Goal: Task Accomplishment & Management: Complete application form

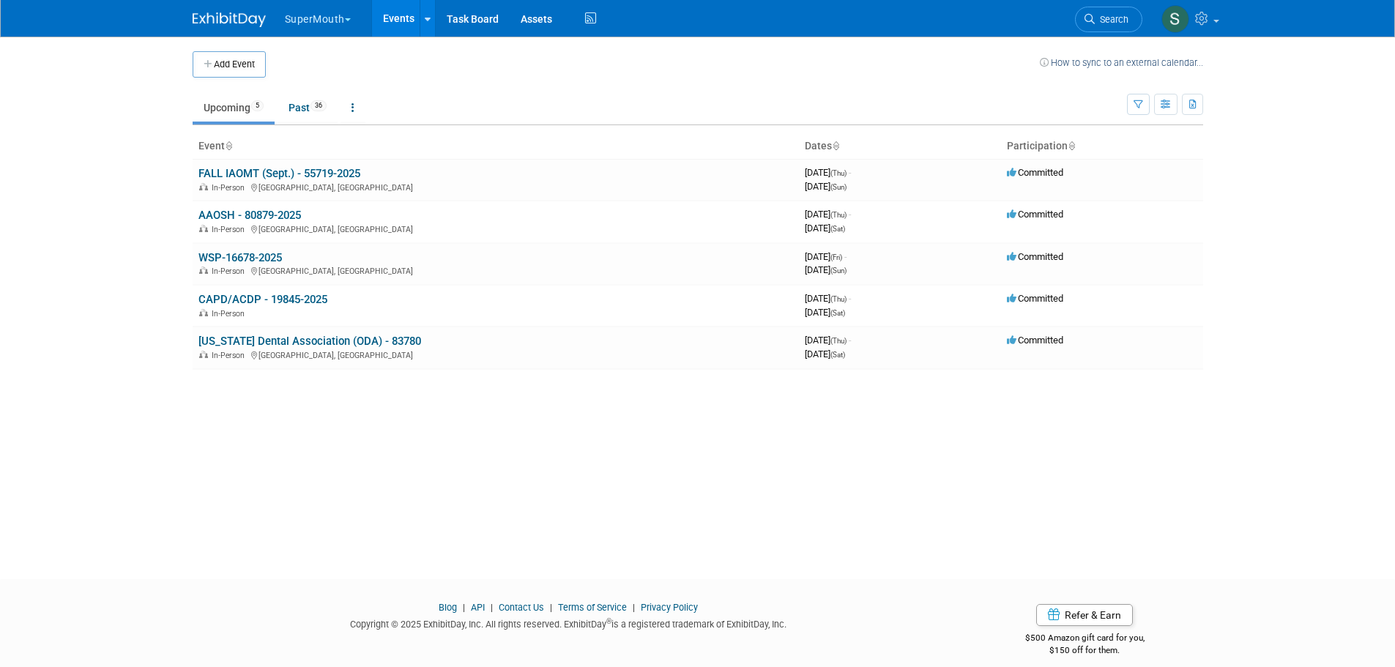
click at [237, 46] on div "Add Event How to sync to an external calendar..." at bounding box center [698, 57] width 1011 height 41
click at [237, 64] on button "Add Event" at bounding box center [229, 64] width 73 height 26
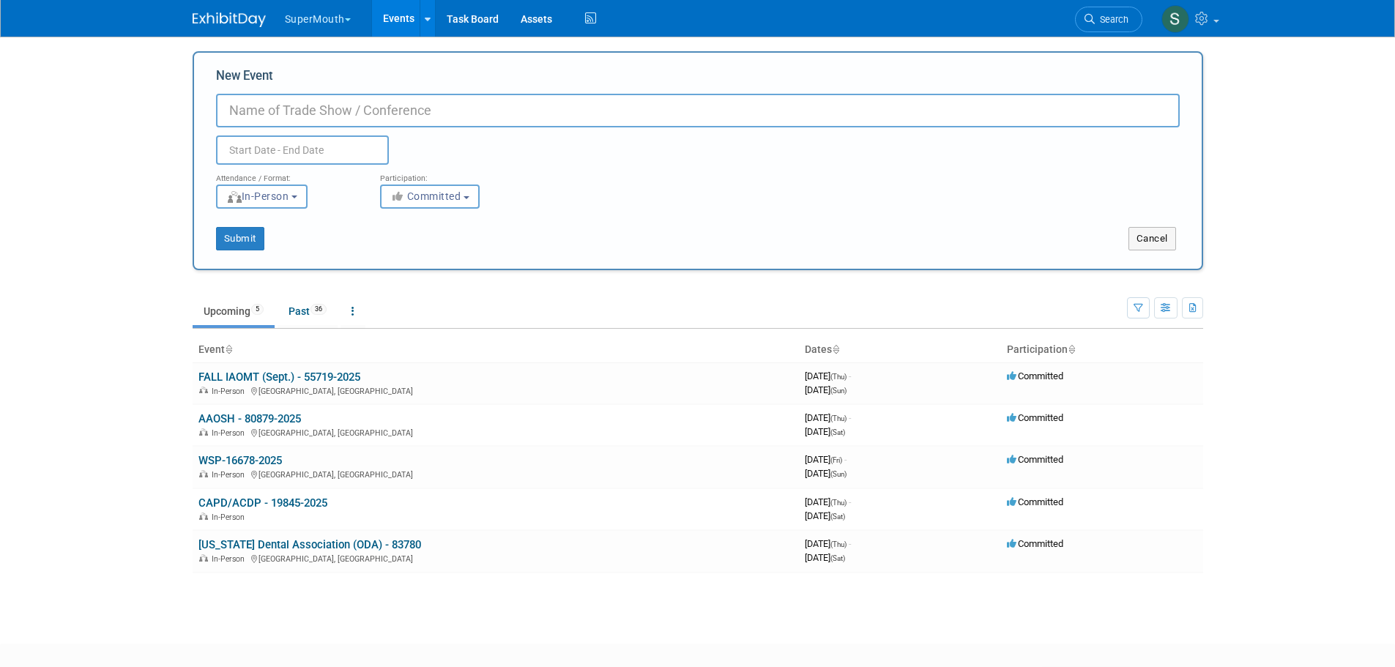
click at [257, 114] on input "New Event" at bounding box center [698, 111] width 964 height 34
paste input "28476-2025-Supermouth ADHA"
drag, startPoint x: 302, startPoint y: 114, endPoint x: 267, endPoint y: 114, distance: 34.4
click at [267, 114] on input "28476-2025-Supermouth ADHA" at bounding box center [698, 111] width 964 height 34
drag, startPoint x: 343, startPoint y: 112, endPoint x: 270, endPoint y: 111, distance: 72.5
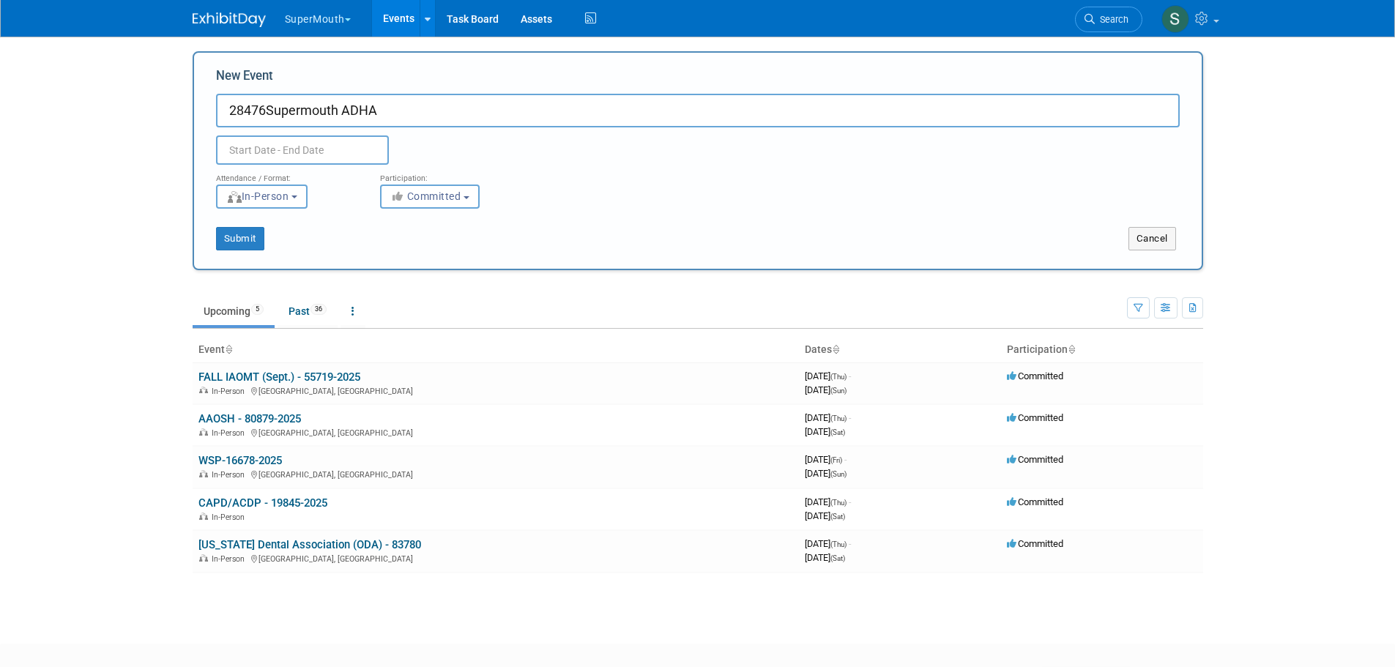
click at [270, 111] on input "28476Supermouth ADHA" at bounding box center [698, 111] width 964 height 34
drag, startPoint x: 267, startPoint y: 109, endPoint x: 213, endPoint y: 114, distance: 54.4
click at [209, 110] on div "New Event 28476ADHA Duplicate Event Warning Attendance / Format: <img src="http…" at bounding box center [698, 160] width 1011 height 219
click at [320, 111] on input "ADHA" at bounding box center [698, 111] width 964 height 34
paste input "28476"
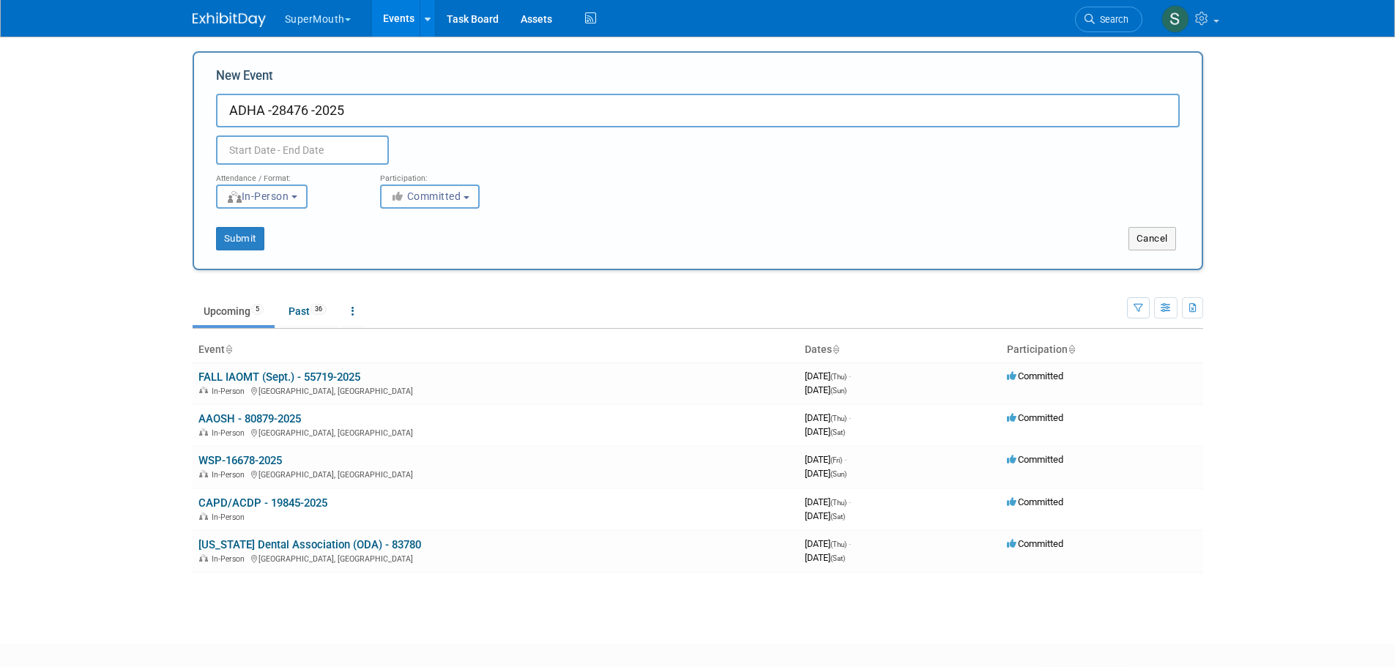
type input "ADHA -28476 -2025"
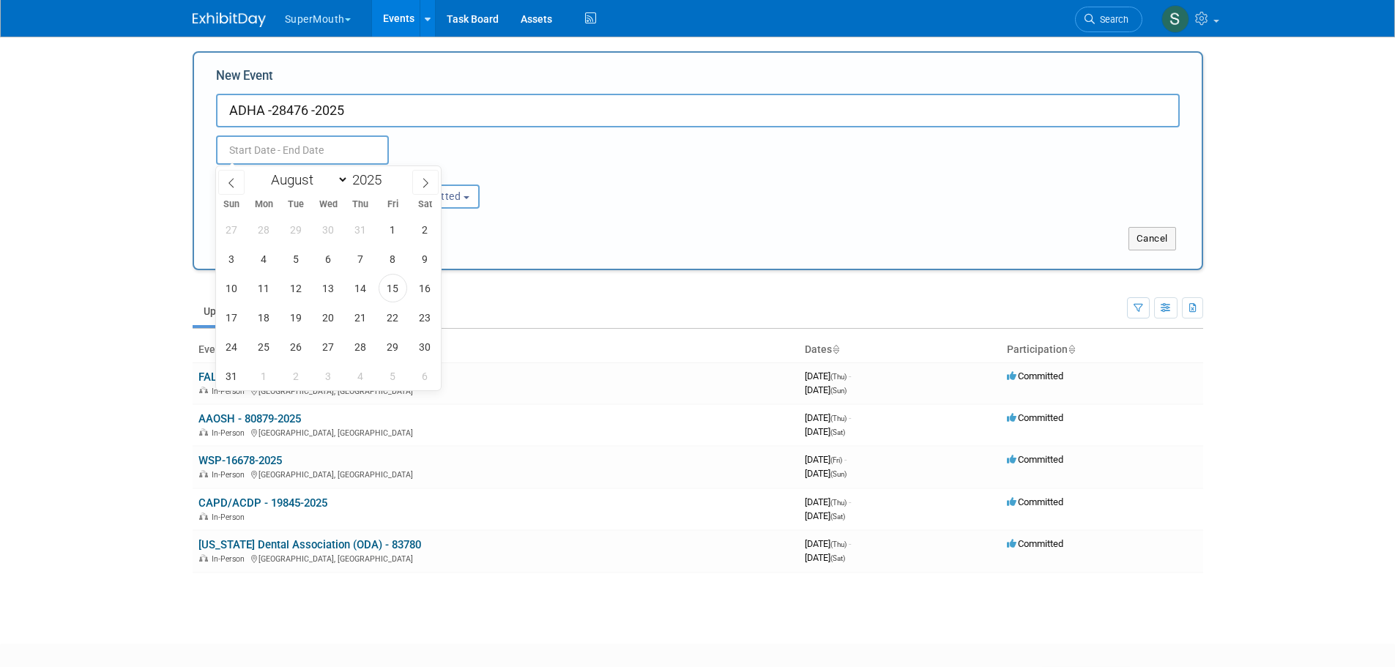
click at [325, 148] on input "text" at bounding box center [302, 149] width 173 height 29
click at [423, 181] on icon at bounding box center [425, 183] width 10 height 10
select select "9"
click at [424, 227] on span "4" at bounding box center [425, 229] width 29 height 29
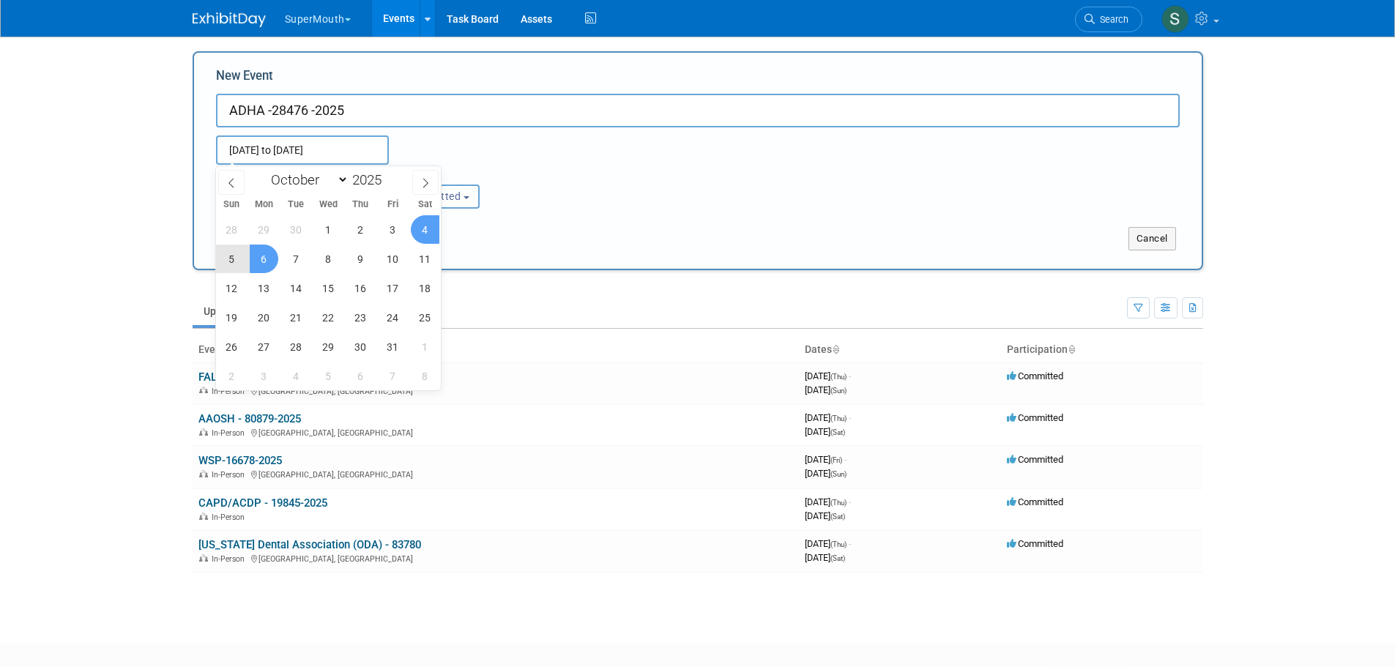
click at [268, 258] on span "6" at bounding box center [264, 259] width 29 height 29
type input "Oct 4, 2025 to Oct 6, 2025"
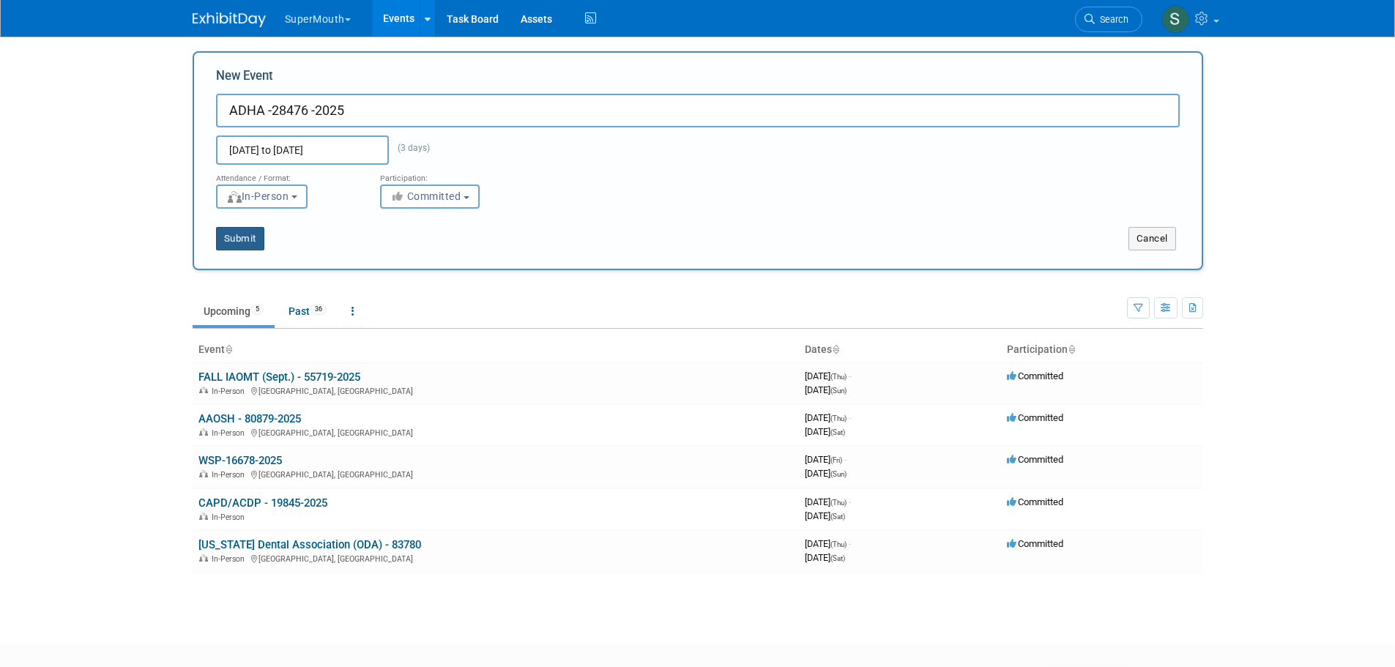
click at [253, 237] on button "Submit" at bounding box center [240, 238] width 48 height 23
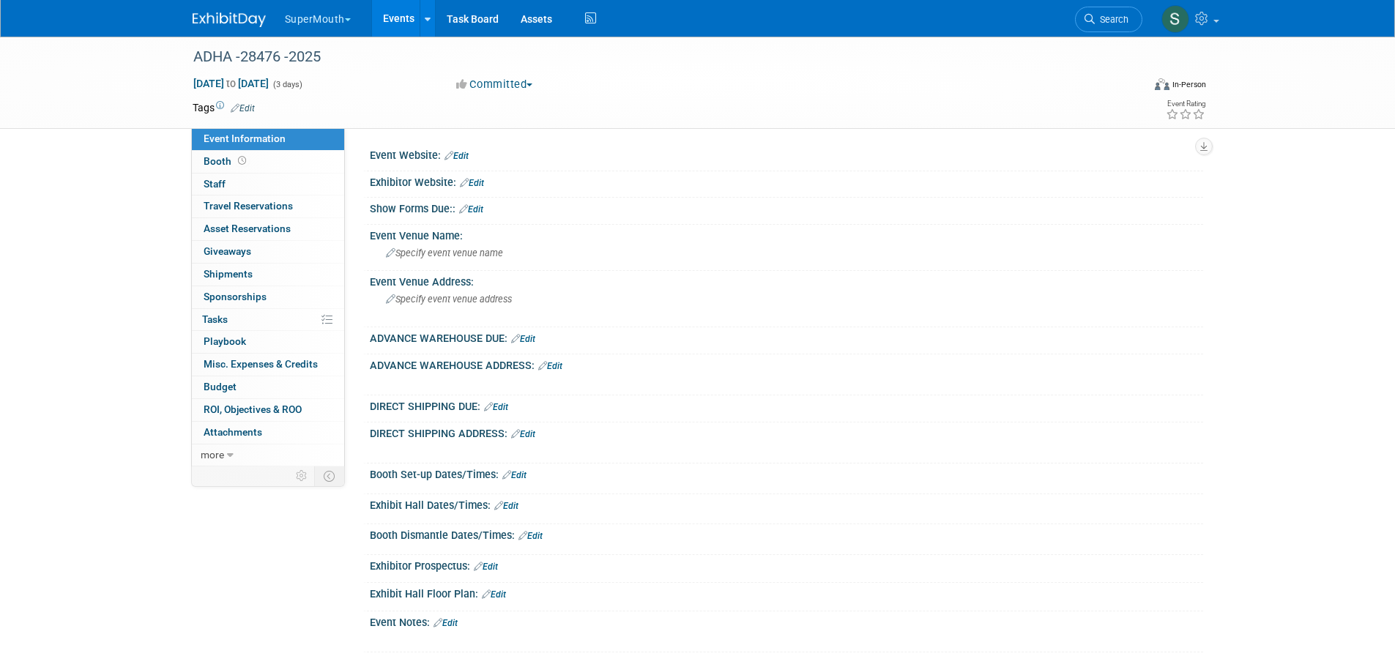
click at [325, 58] on div "ADHA -28476 -2025" at bounding box center [654, 57] width 932 height 26
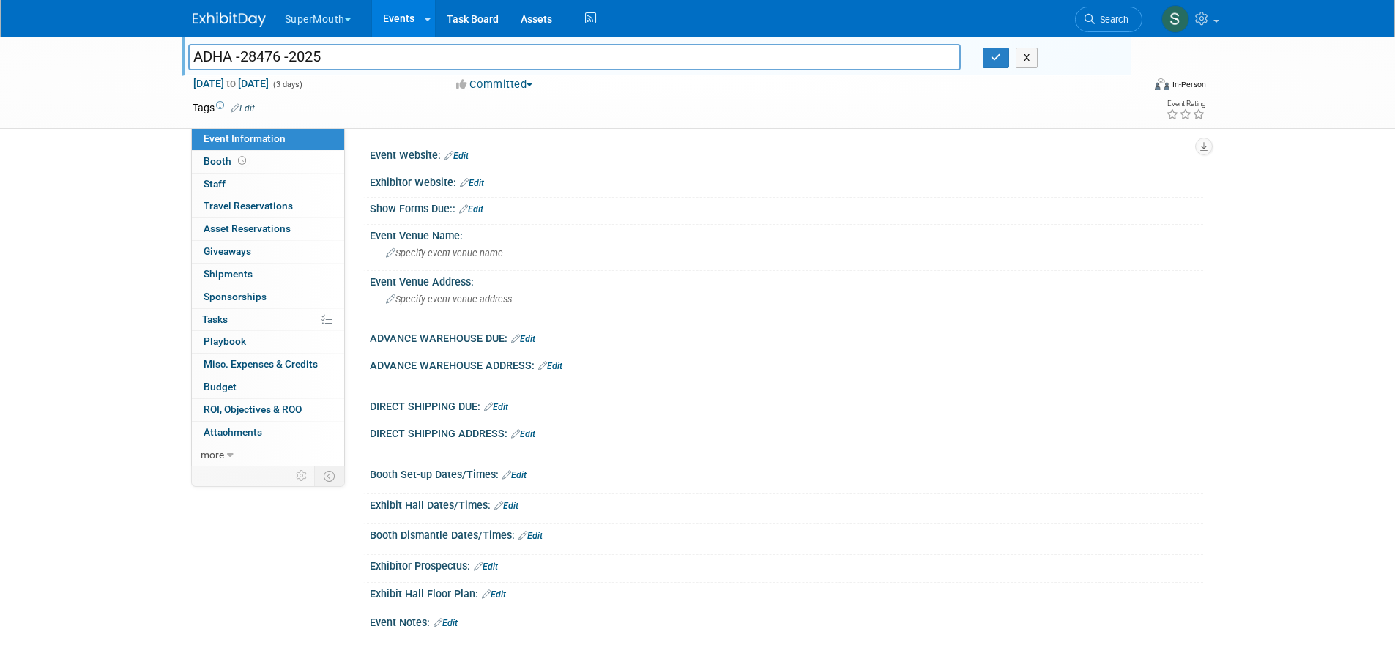
drag, startPoint x: 325, startPoint y: 58, endPoint x: 182, endPoint y: 59, distance: 142.8
click at [182, 59] on div "ADHA -28476 -2025" at bounding box center [574, 59] width 795 height 22
click at [332, 22] on button "SuperMouth" at bounding box center [326, 16] width 86 height 32
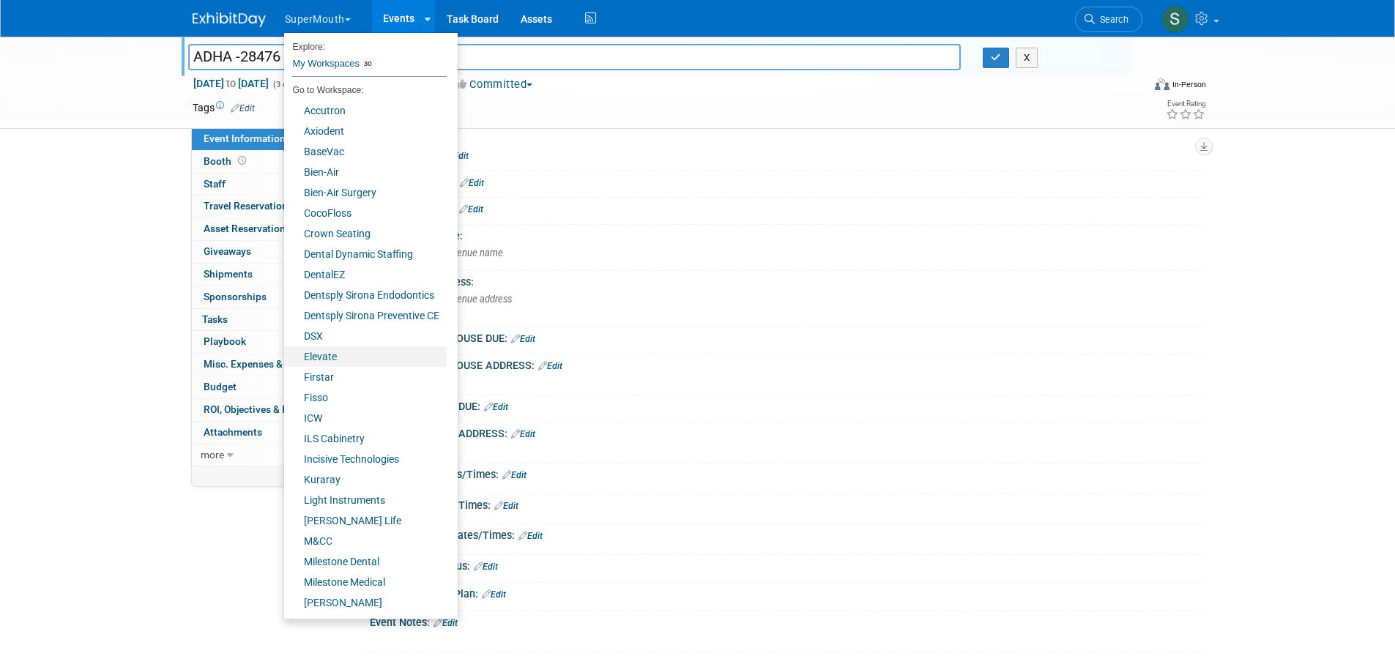
click at [342, 347] on link "Elevate" at bounding box center [365, 356] width 163 height 21
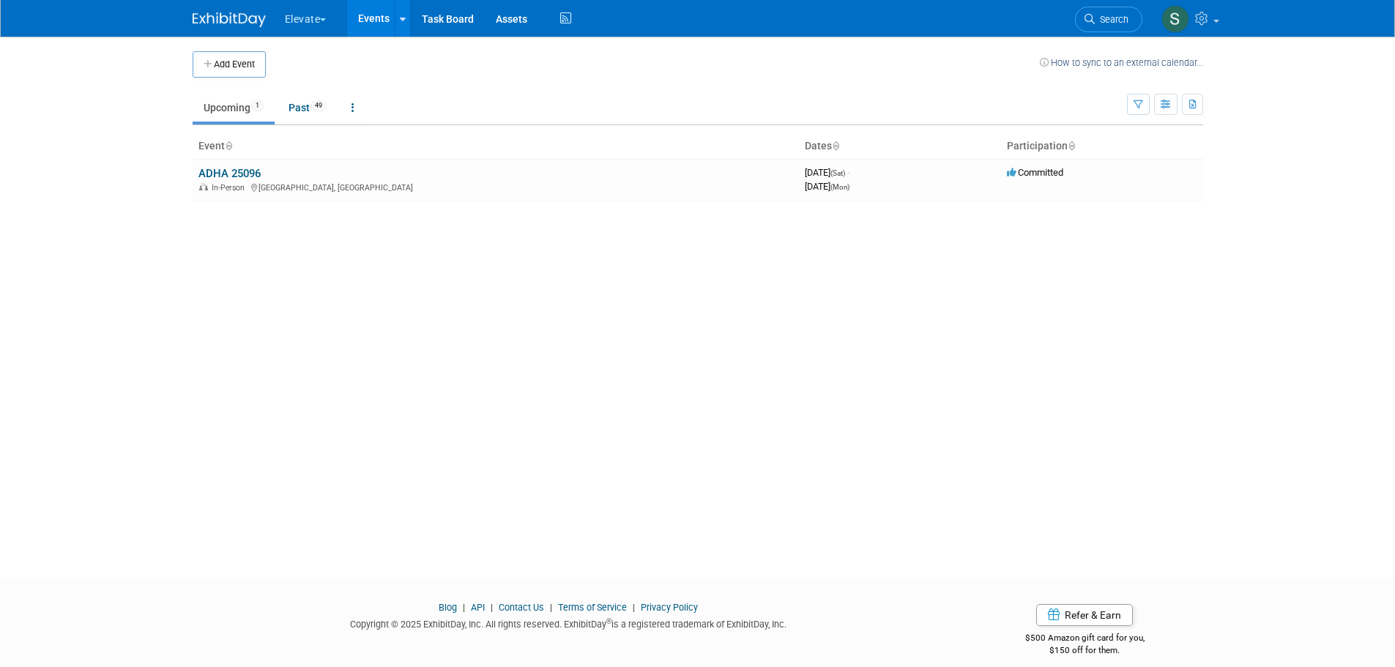
click at [226, 170] on link "ADHA 25096" at bounding box center [229, 173] width 62 height 13
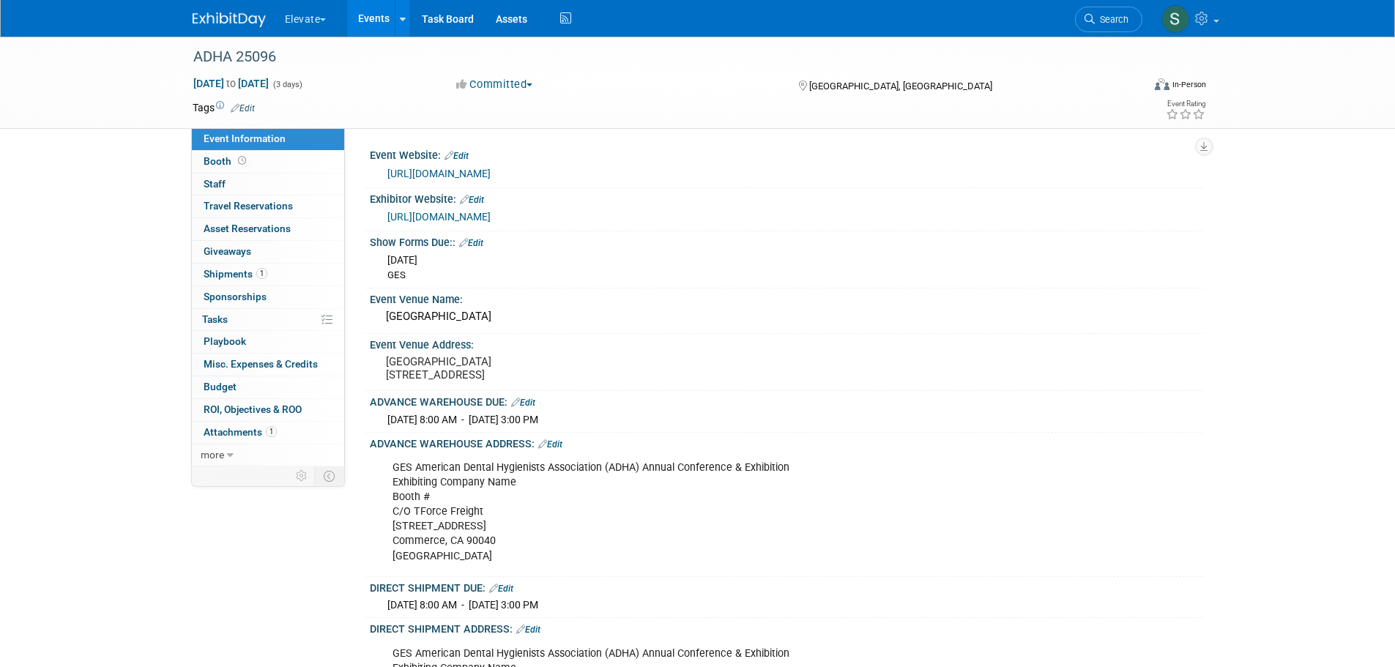
click at [242, 449] on link "more" at bounding box center [268, 455] width 152 height 22
click at [309, 502] on link "Copy/Duplicate Event" at bounding box center [268, 500] width 152 height 22
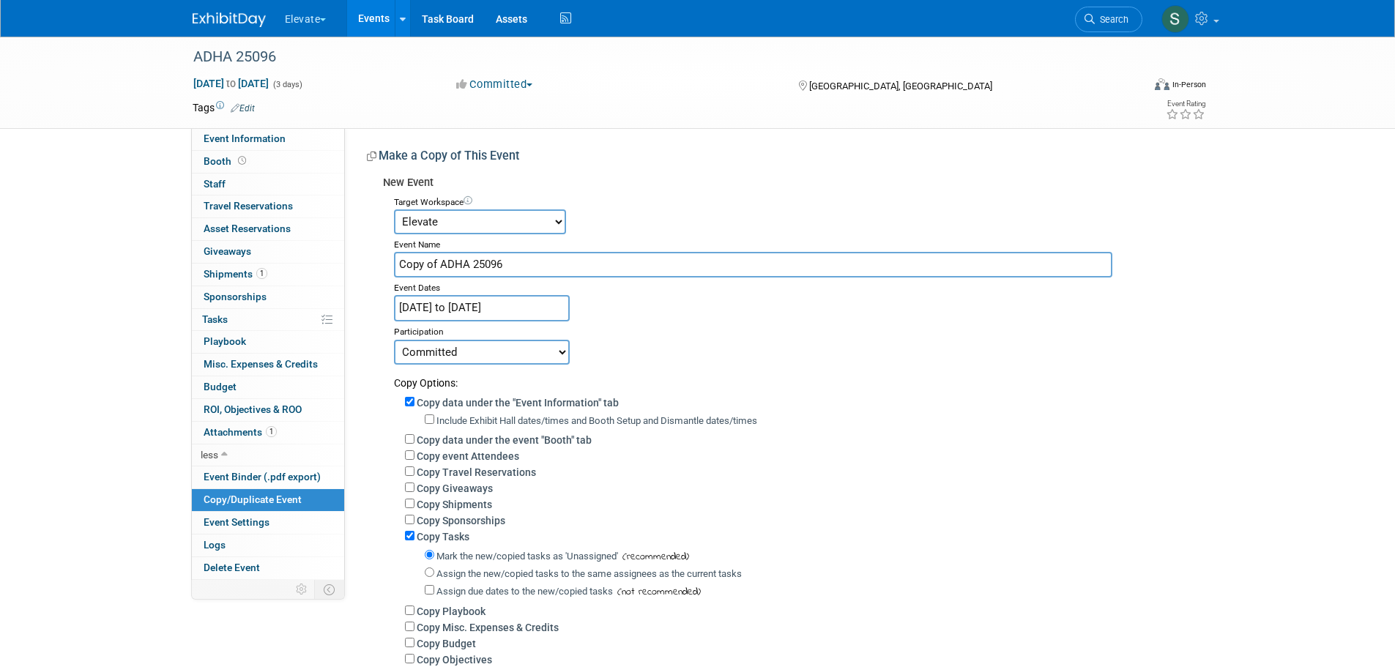
click at [494, 210] on select "Accutron Axiodent BaseVac Bien-Air Bien-Air Surgery CocoFloss Crown Seating Den…" at bounding box center [480, 221] width 172 height 25
select select "10046471"
click at [394, 209] on select "Accutron Axiodent BaseVac Bien-Air Bien-Air Surgery CocoFloss Crown Seating Den…" at bounding box center [480, 221] width 172 height 25
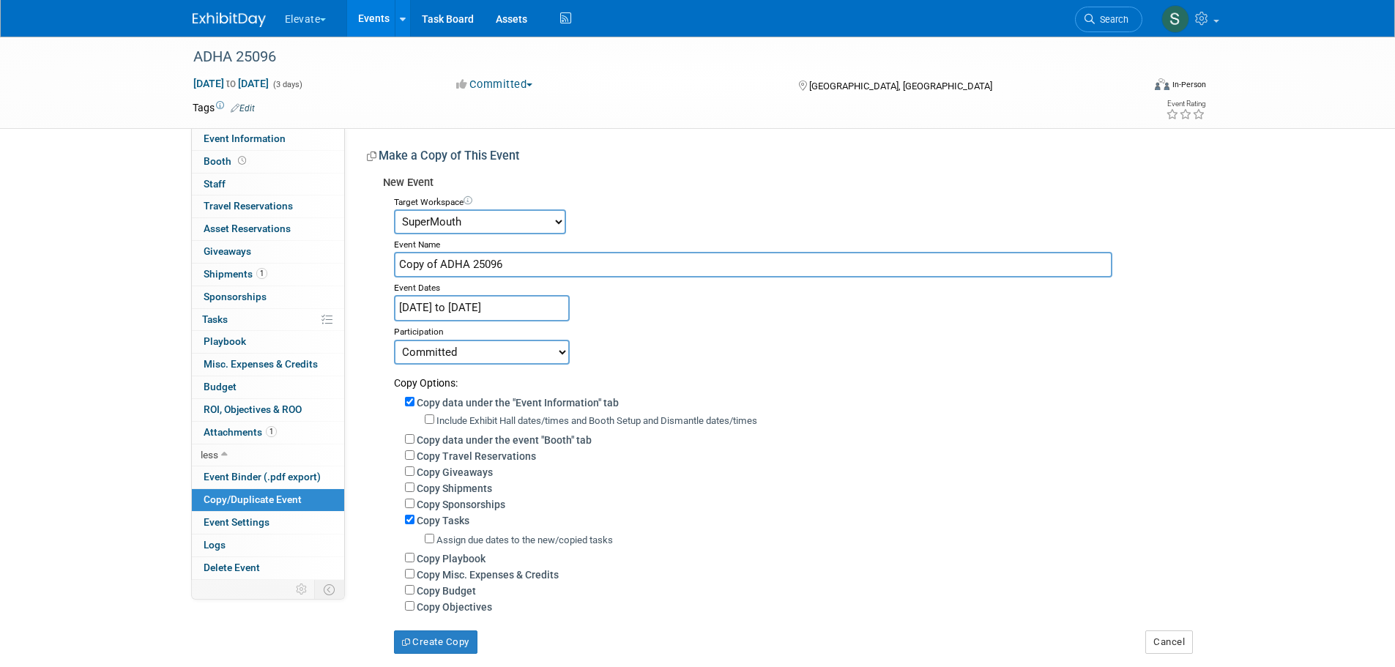
drag, startPoint x: 526, startPoint y: 264, endPoint x: 387, endPoint y: 261, distance: 139.9
click at [386, 260] on div "Target Workspace Accutron Axiodent BaseVac Bien-Air Bien-Air Surgery CocoFloss …" at bounding box center [787, 423] width 809 height 462
paste input "ADHA -28476 -2025"
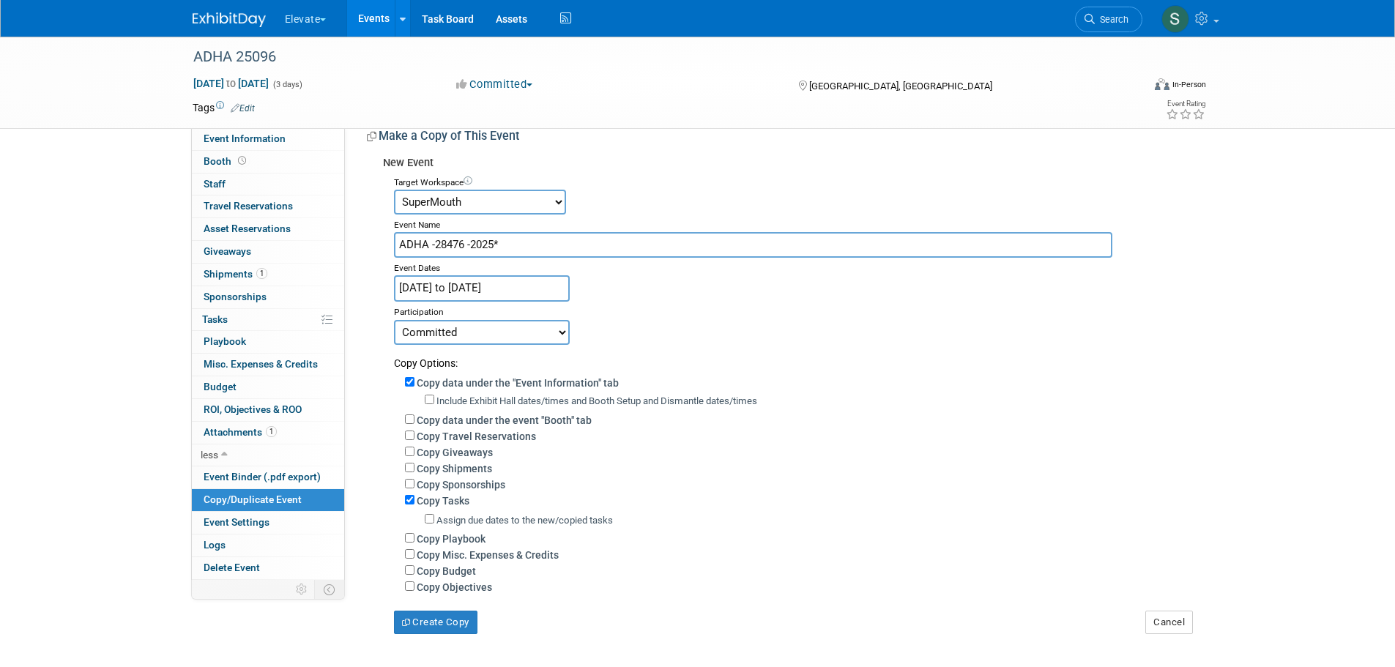
scroll to position [24, 0]
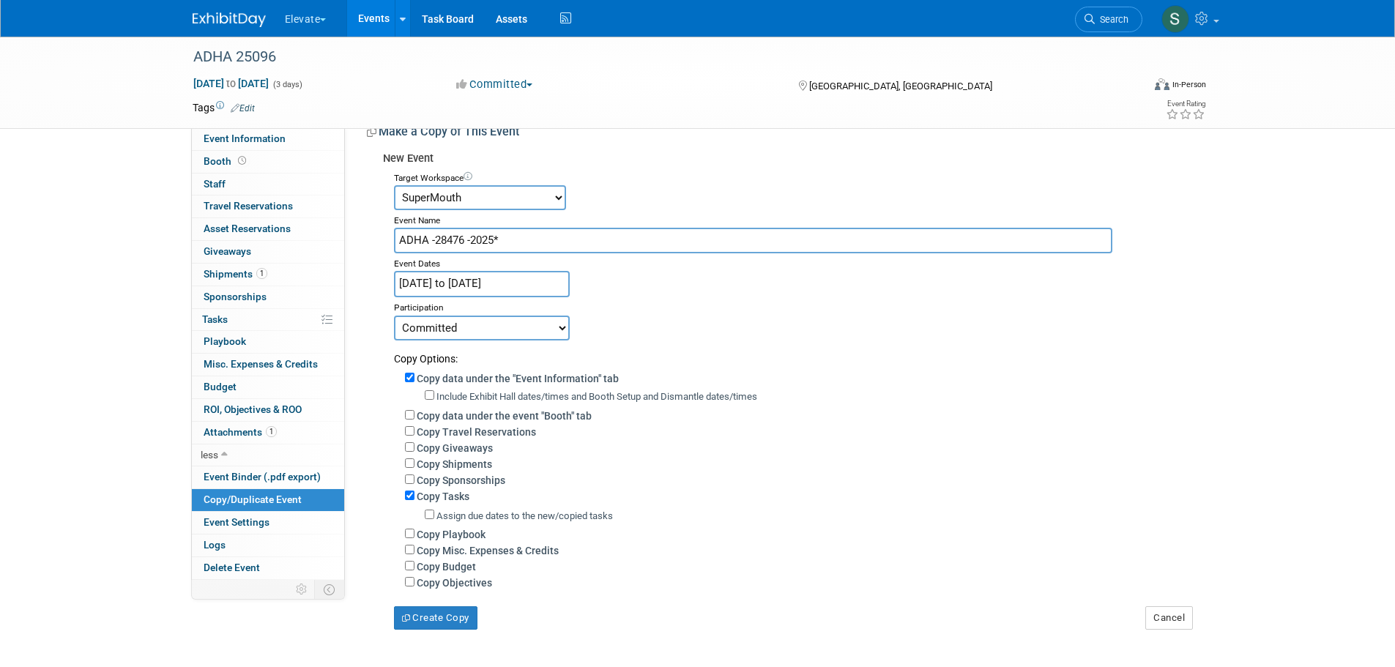
type input "ADHA -28476 -2025*"
click at [428, 392] on input "Include Exhibit Hall dates/times and Booth Setup and Dismantle dates/times" at bounding box center [430, 395] width 10 height 10
checkbox input "true"
click at [410, 416] on input "Copy data under the event "Booth" tab" at bounding box center [410, 415] width 10 height 10
checkbox input "true"
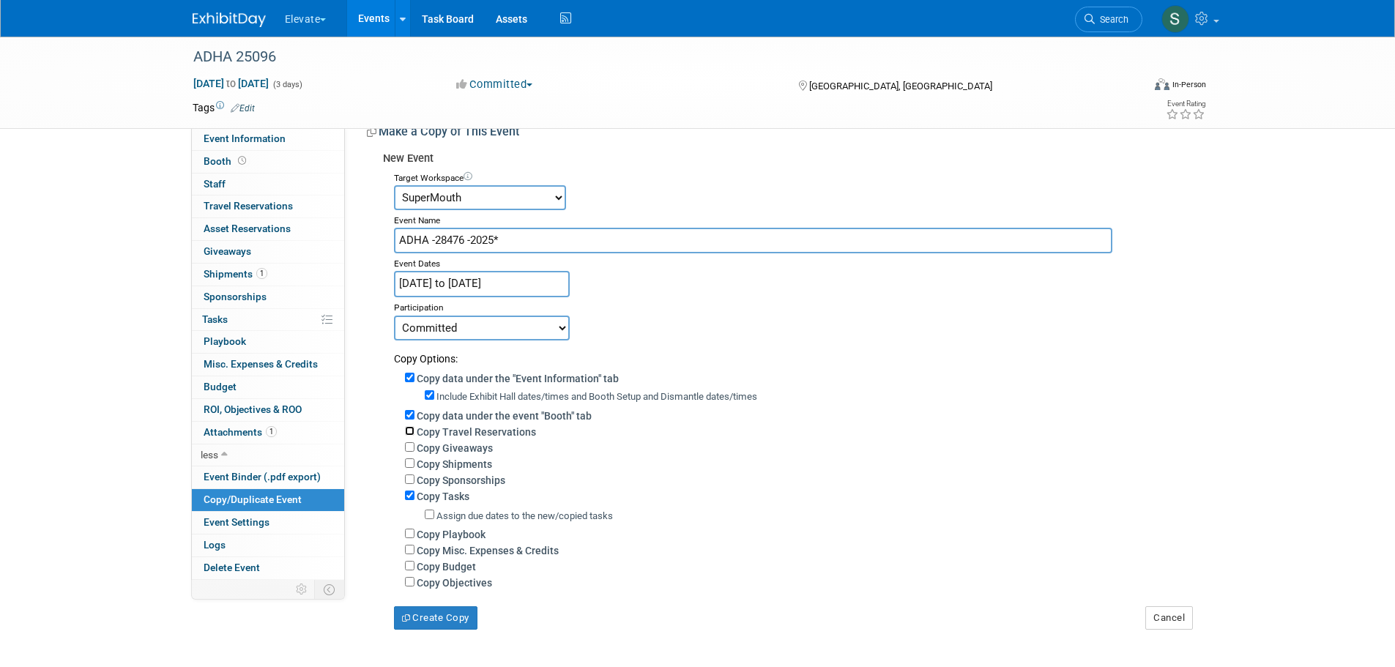
click at [412, 428] on input "Copy Travel Reservations" at bounding box center [410, 431] width 10 height 10
checkbox input "true"
click at [427, 519] on input "Assign due dates to the new/copied tasks" at bounding box center [430, 515] width 10 height 10
checkbox input "true"
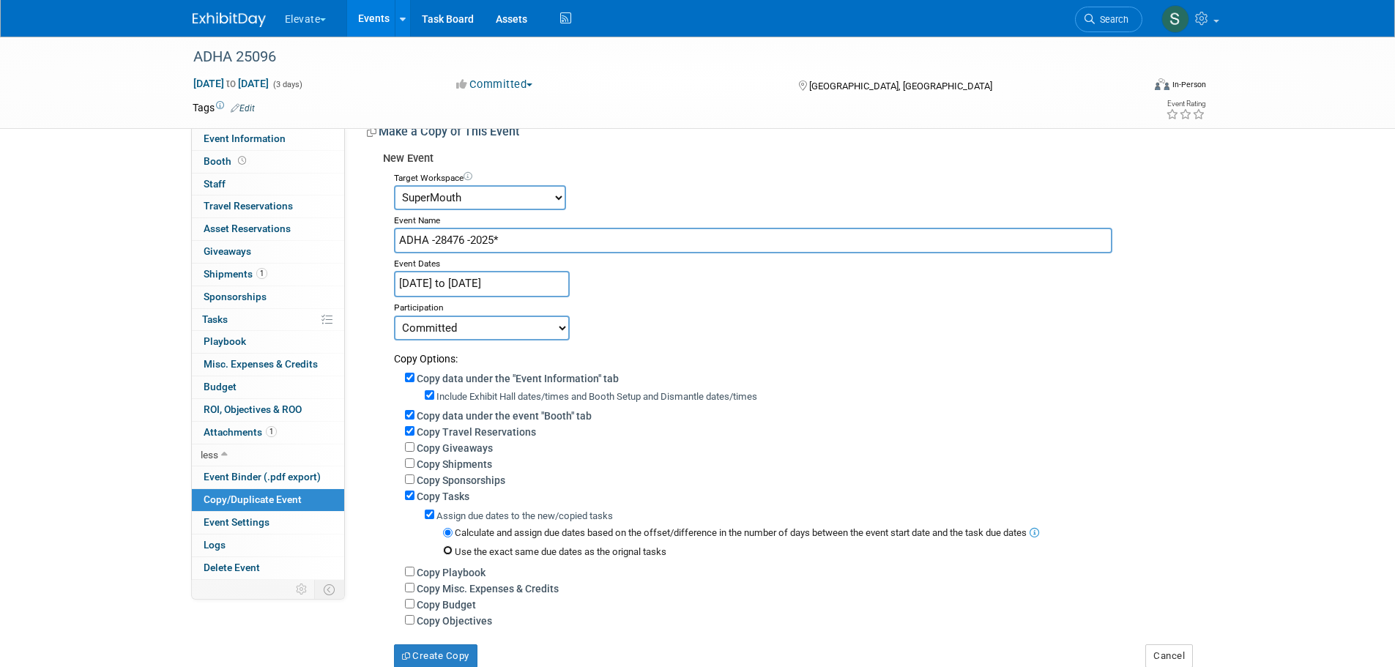
click at [447, 555] on input "Use the exact same due dates as the orignal tasks" at bounding box center [448, 551] width 10 height 10
radio input "true"
click at [410, 576] on input "Copy Playbook" at bounding box center [410, 572] width 10 height 10
checkbox input "true"
drag, startPoint x: 410, startPoint y: 595, endPoint x: 410, endPoint y: 606, distance: 10.3
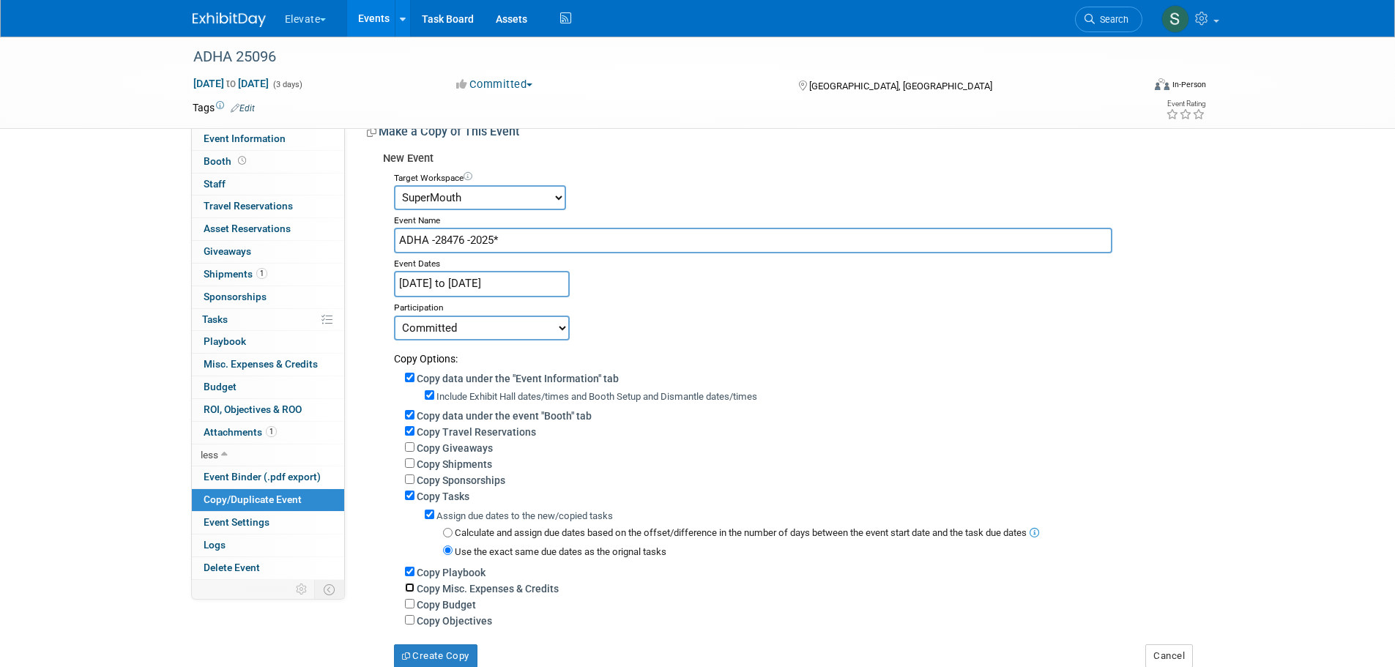
click at [410, 592] on input "Copy Misc. Expenses & Credits" at bounding box center [410, 588] width 10 height 10
checkbox input "true"
click at [410, 609] on input "Copy Budget" at bounding box center [410, 604] width 10 height 10
checkbox input "true"
click at [409, 625] on input "Copy Objectives" at bounding box center [410, 620] width 10 height 10
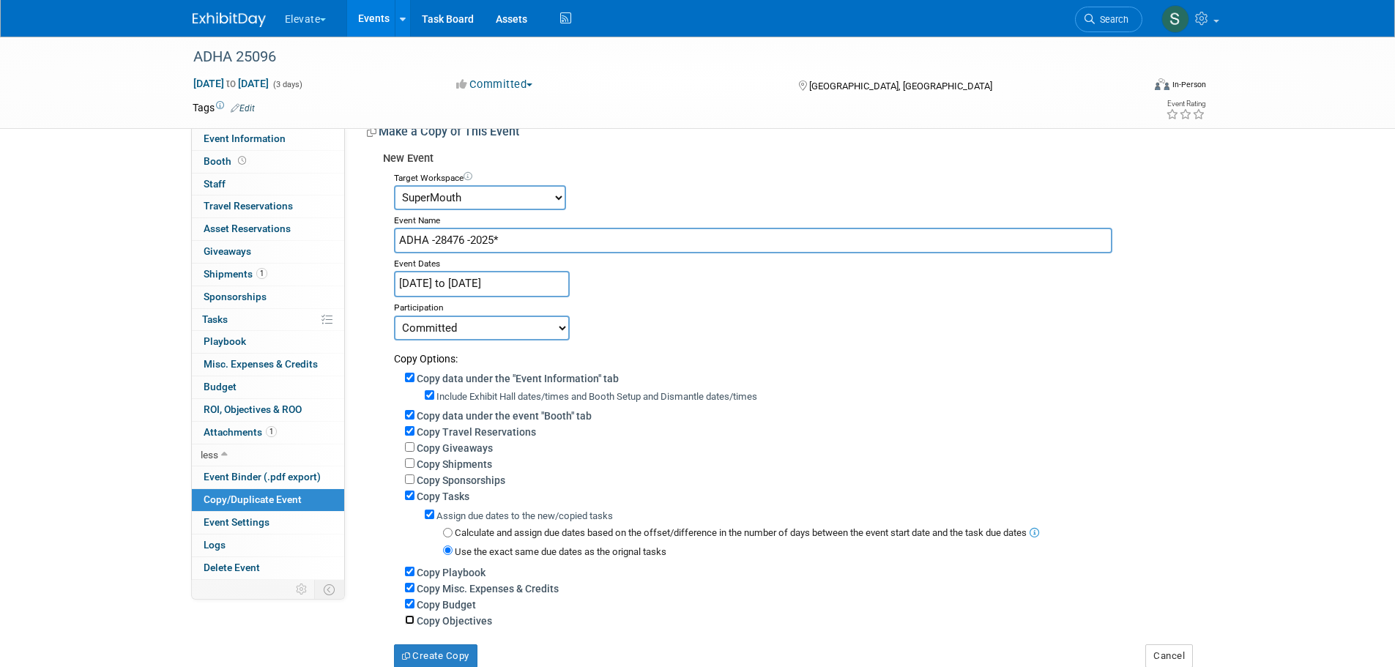
checkbox input "true"
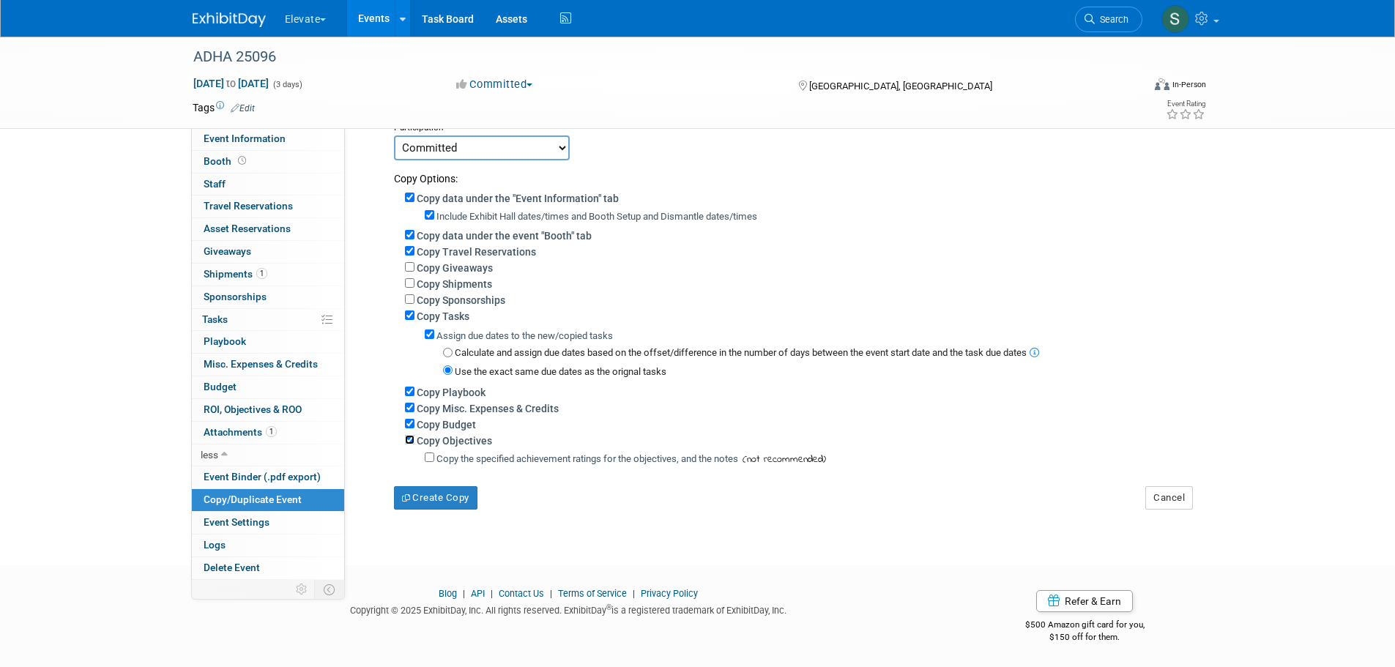
scroll to position [215, 0]
click at [433, 458] on input "Copy the specified achievement ratings for the objectives, and the notes" at bounding box center [430, 457] width 10 height 10
checkbox input "true"
click at [409, 294] on input "Copy Sponsorships" at bounding box center [410, 299] width 10 height 10
checkbox input "true"
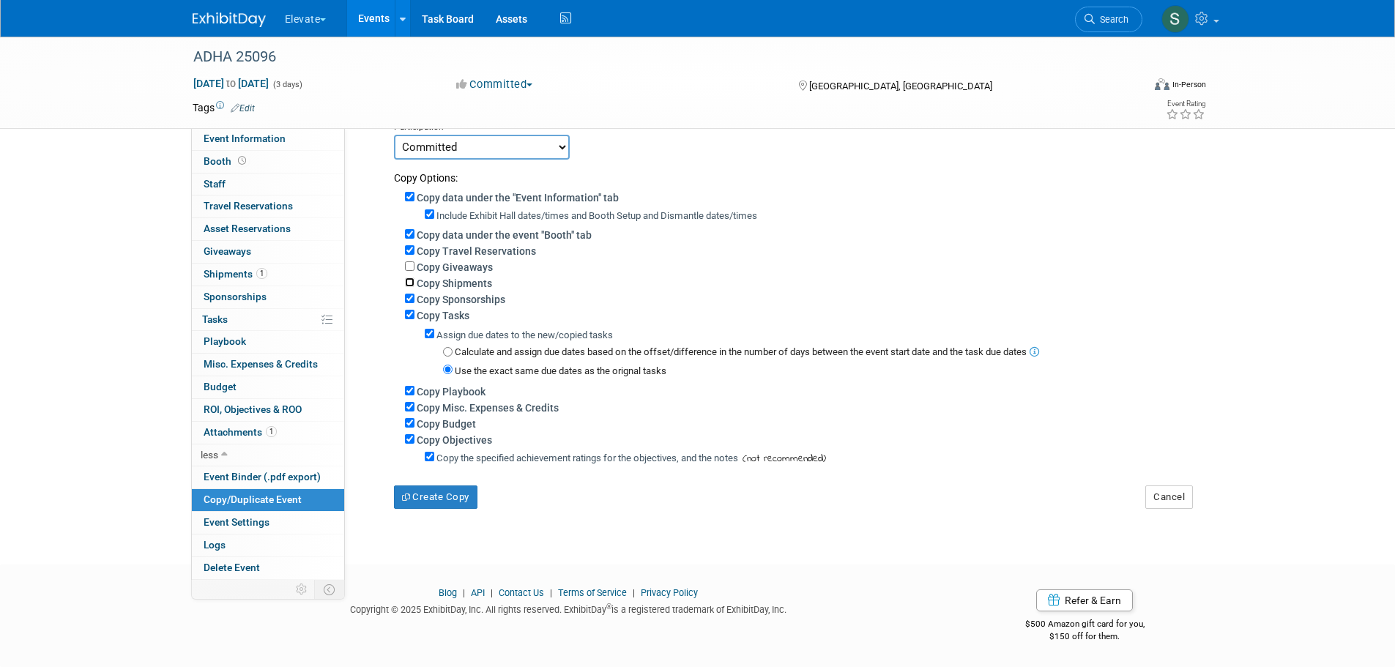
click at [409, 278] on input "Copy Shipments" at bounding box center [410, 283] width 10 height 10
checkbox input "true"
click at [409, 261] on input "Copy Giveaways" at bounding box center [410, 266] width 10 height 10
checkbox input "true"
click at [440, 499] on button "Create Copy" at bounding box center [435, 496] width 83 height 23
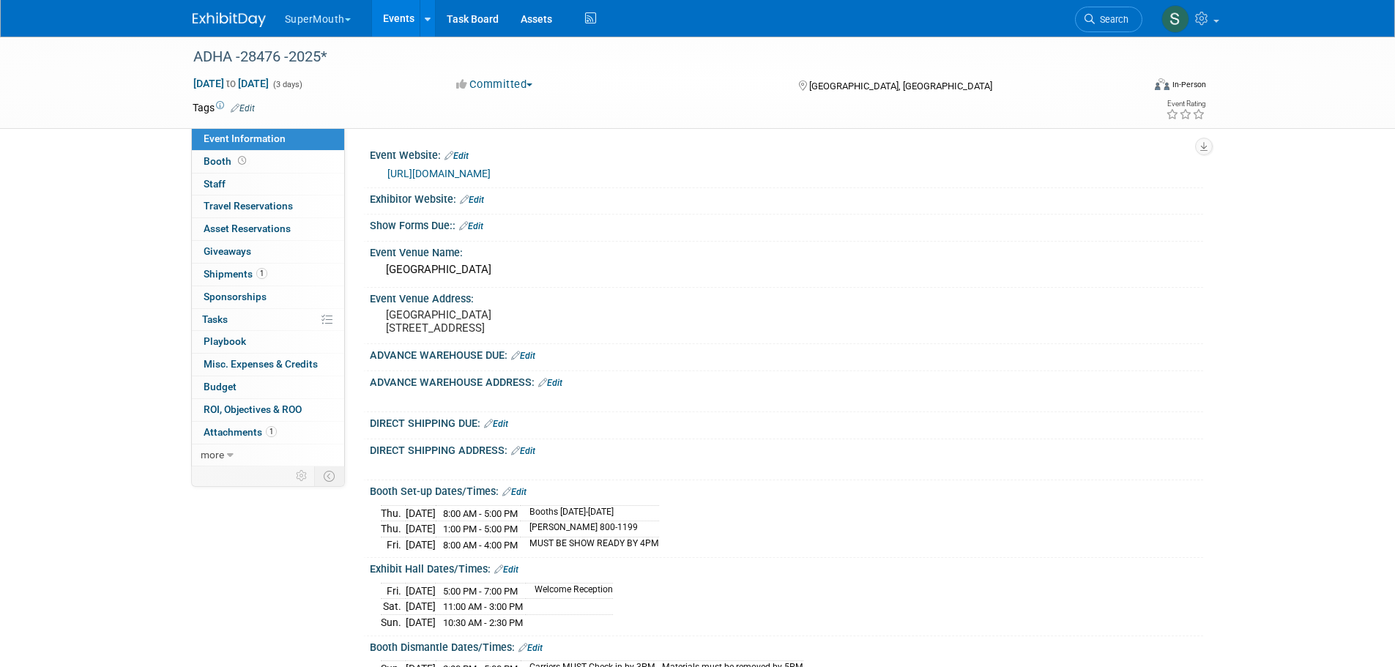
click at [393, 12] on link "Events" at bounding box center [398, 18] width 53 height 37
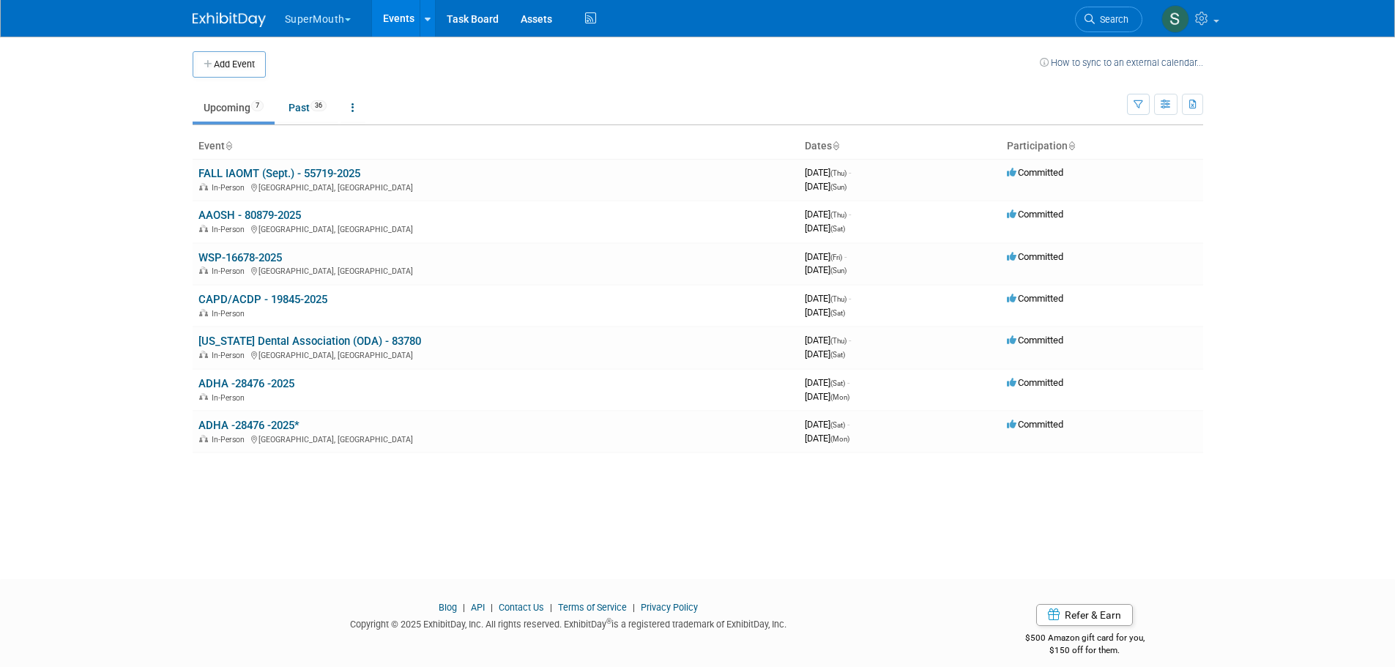
click at [289, 382] on link "ADHA -28476 -2025" at bounding box center [246, 383] width 96 height 13
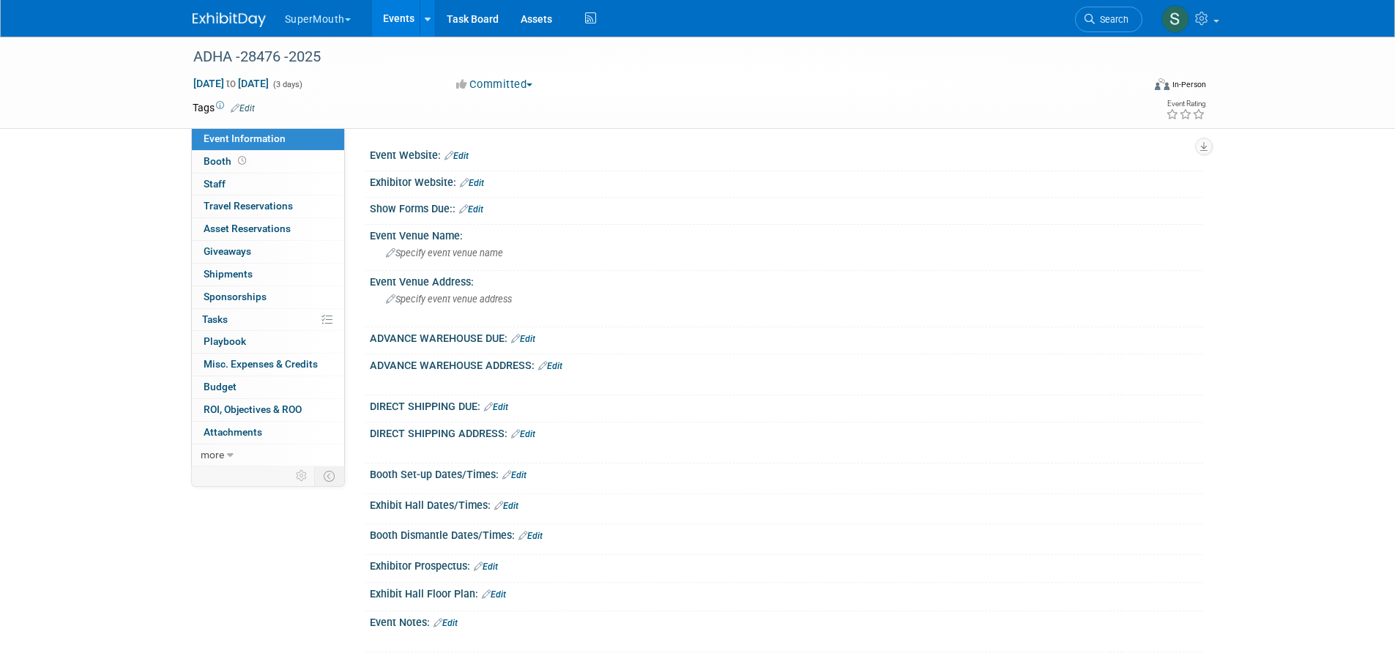
click at [233, 455] on link "more" at bounding box center [268, 455] width 152 height 22
click at [253, 568] on span "Delete Event" at bounding box center [232, 568] width 56 height 12
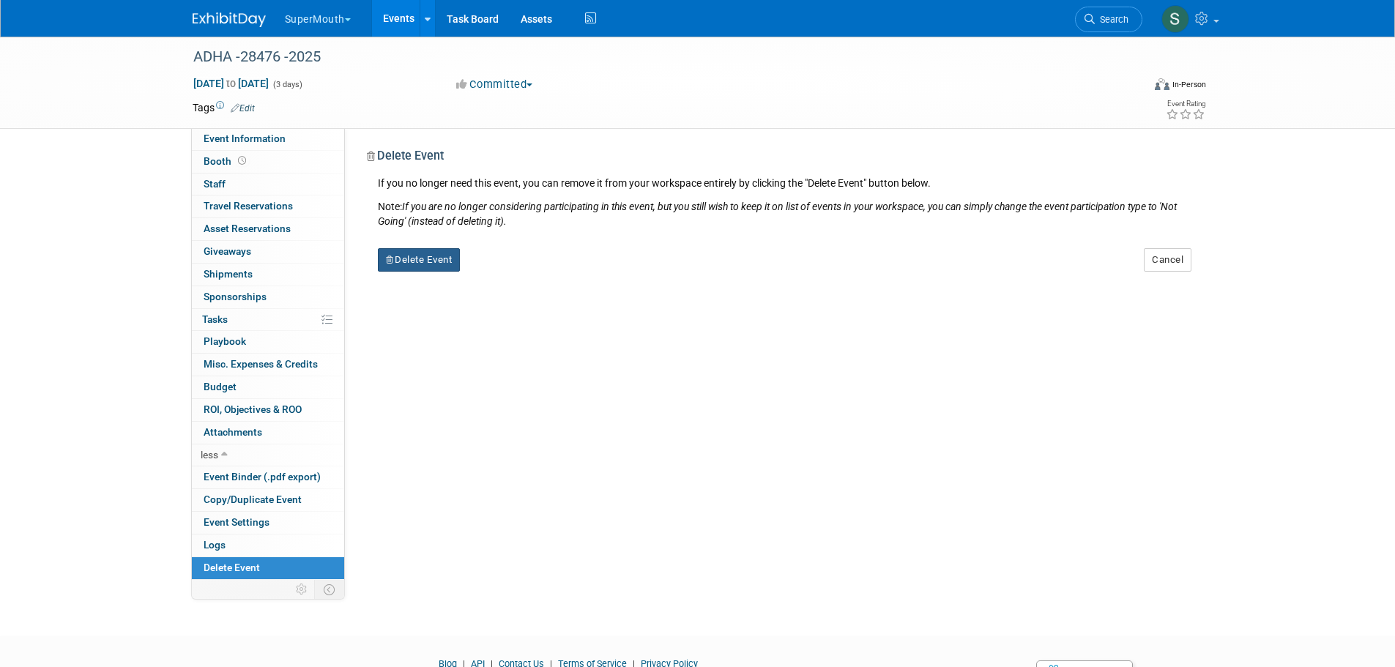
click at [416, 254] on button "Delete Event" at bounding box center [419, 259] width 83 height 23
click at [517, 272] on link "Yes" at bounding box center [511, 271] width 42 height 23
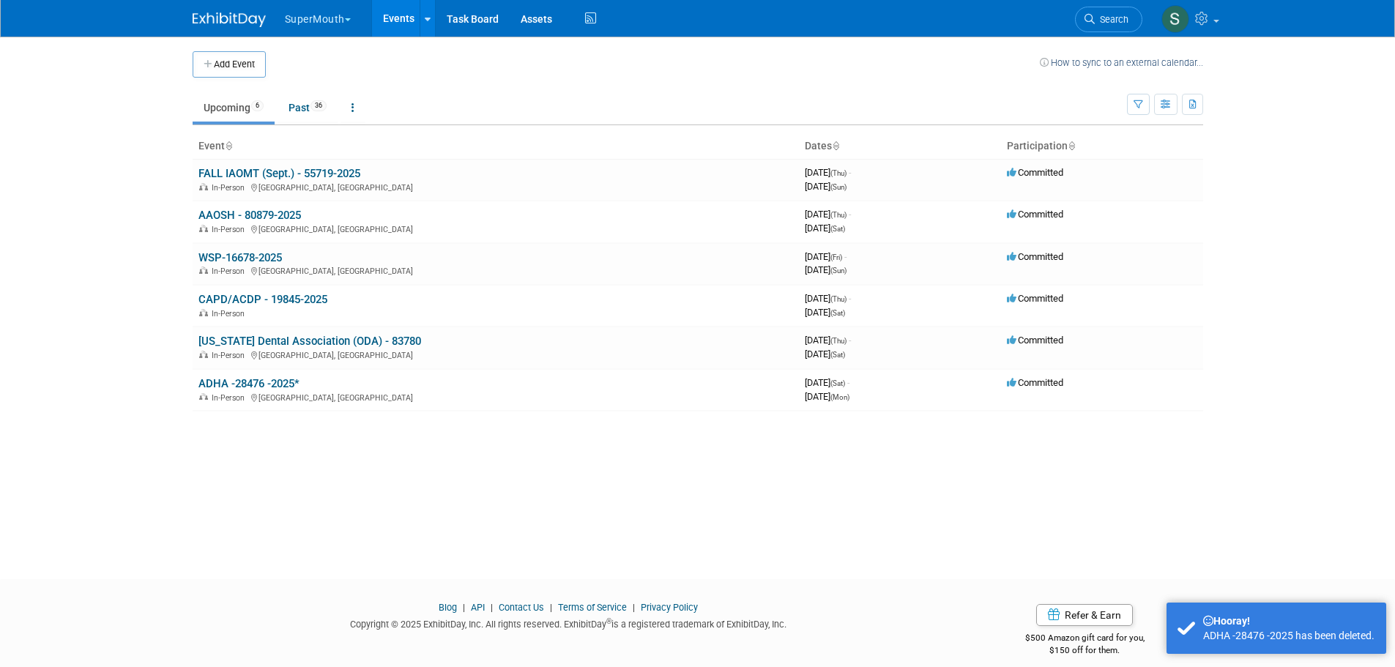
click at [269, 381] on link "ADHA -28476 -2025*" at bounding box center [248, 383] width 101 height 13
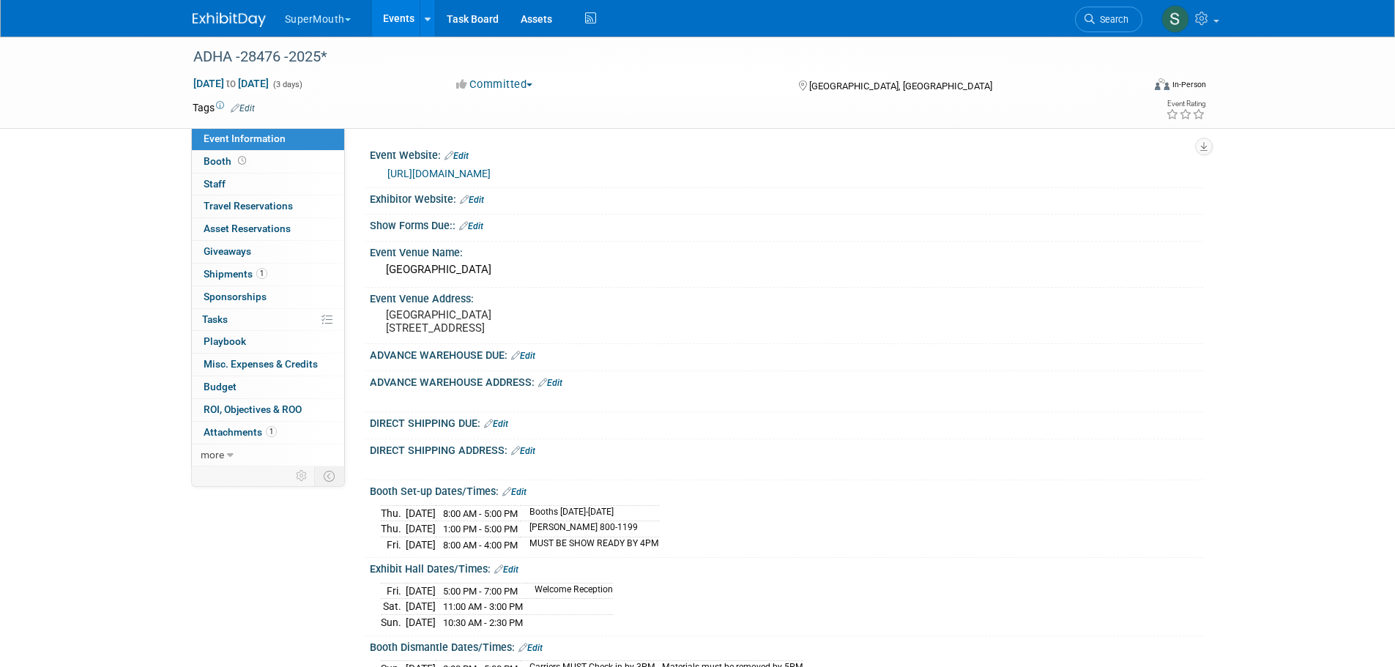
click at [269, 382] on link "Budget" at bounding box center [268, 387] width 152 height 22
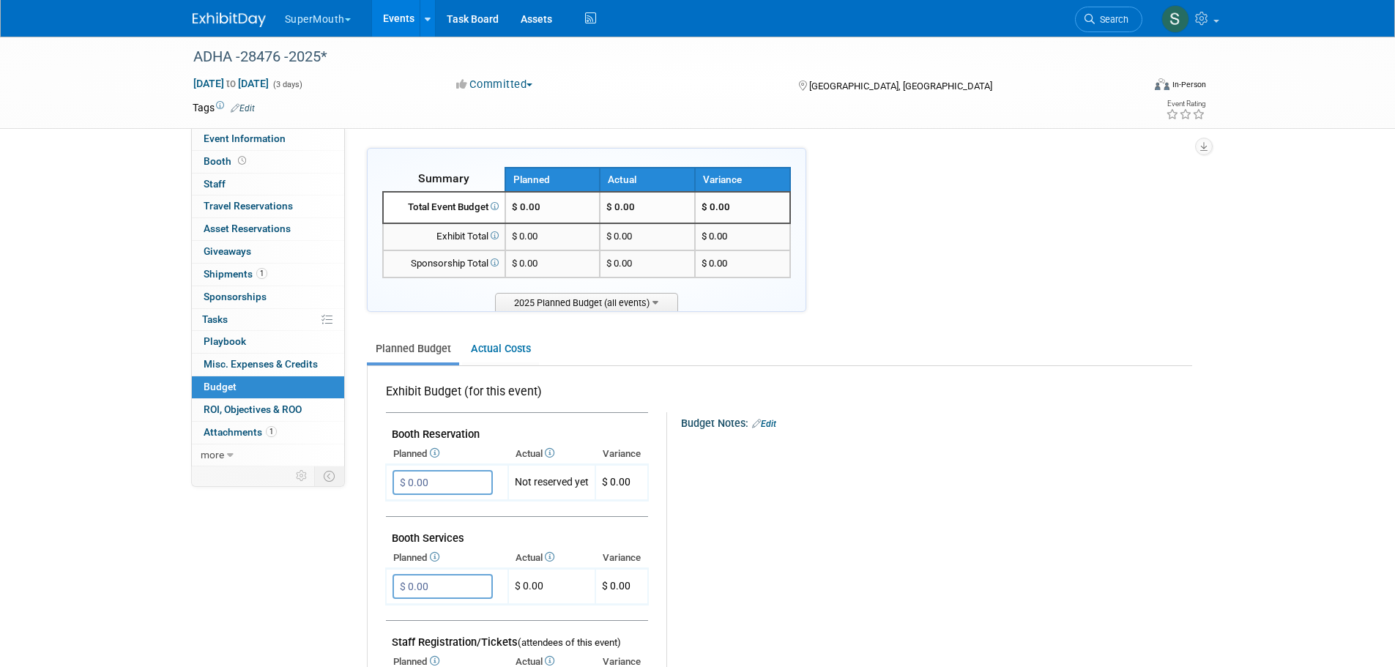
click at [259, 146] on link "Event Information" at bounding box center [268, 139] width 152 height 22
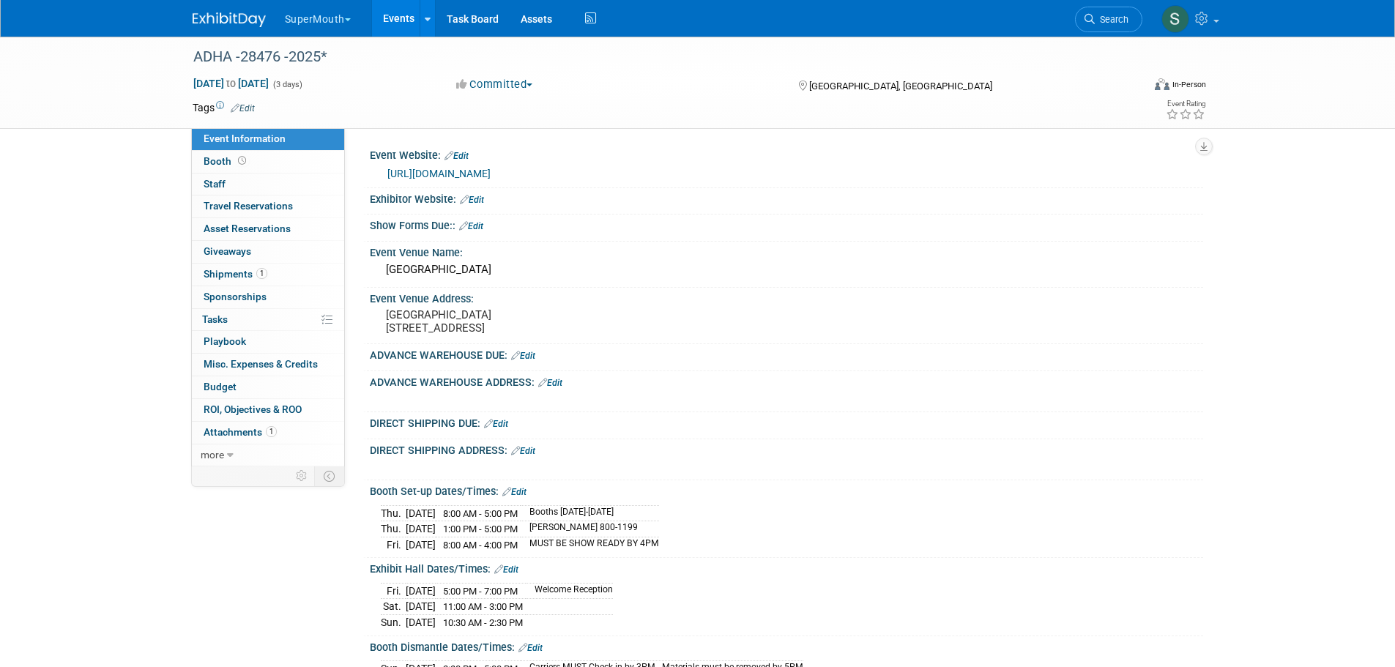
click at [341, 62] on div "ADHA -28476 -2025*" at bounding box center [654, 57] width 932 height 26
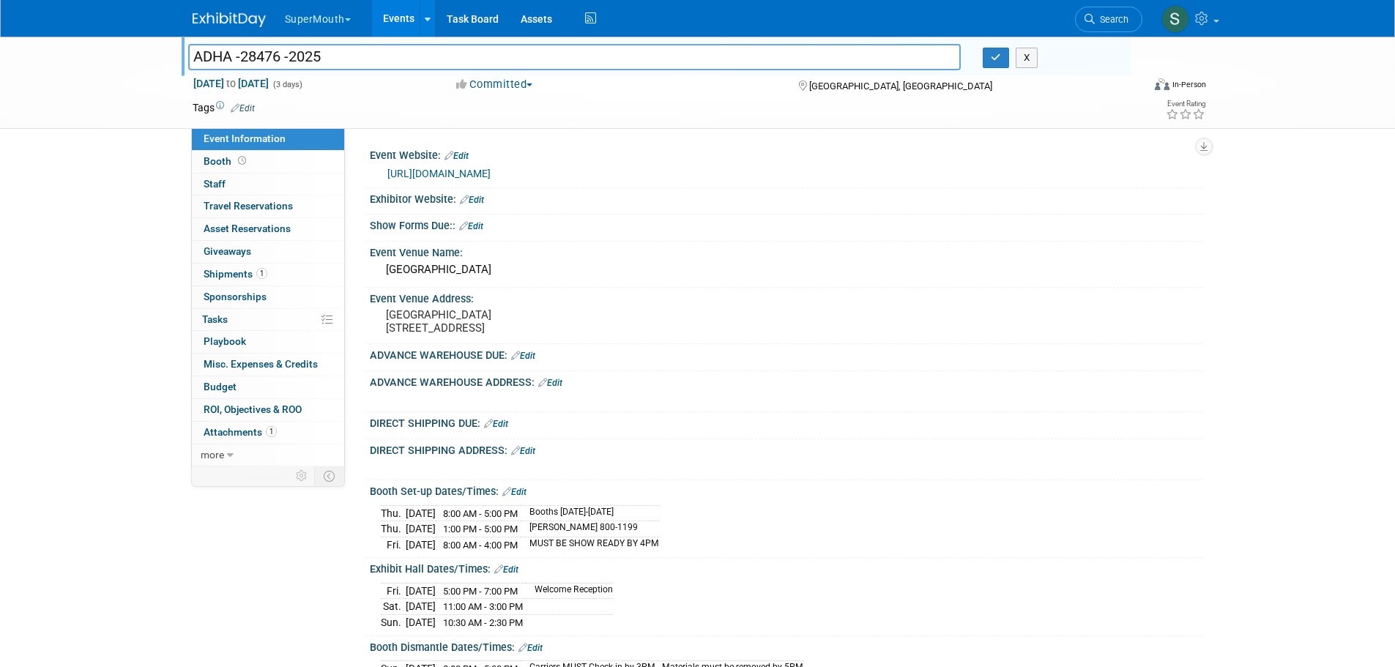
type input "ADHA -28476 -2025"
click at [1002, 53] on button "button" at bounding box center [996, 58] width 26 height 21
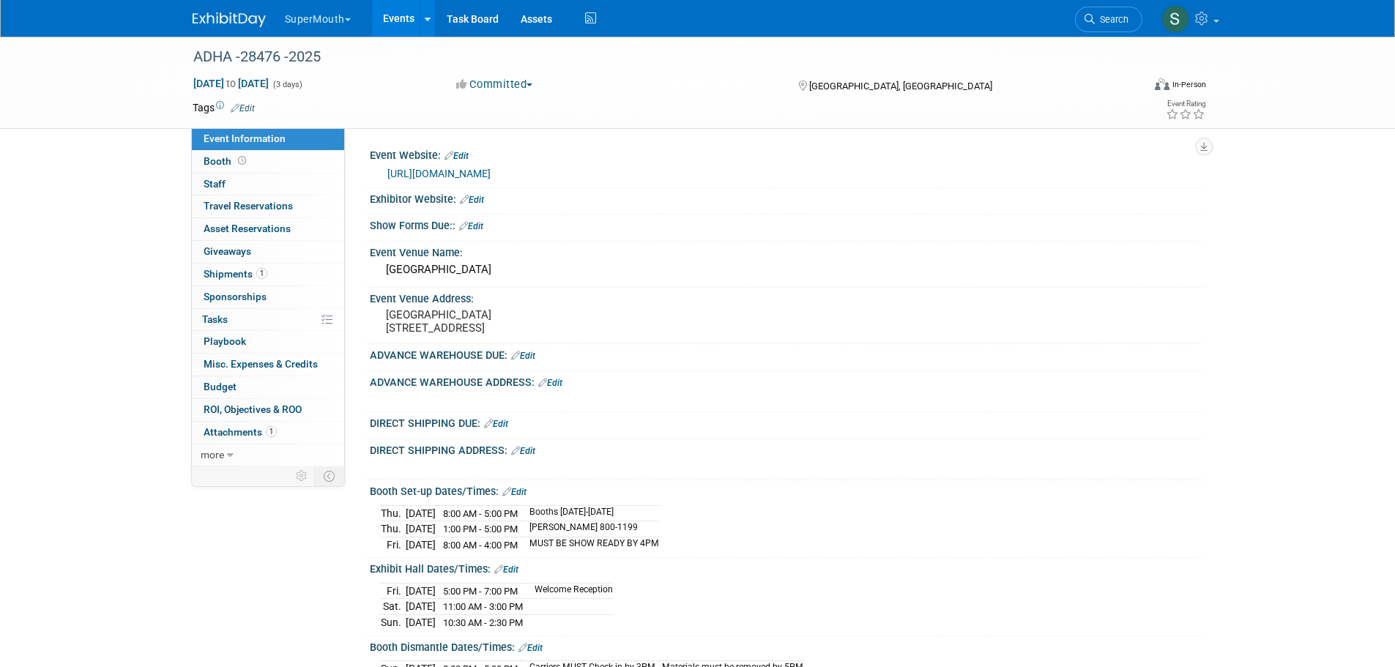
click at [219, 268] on span "Shipments 1" at bounding box center [236, 274] width 64 height 12
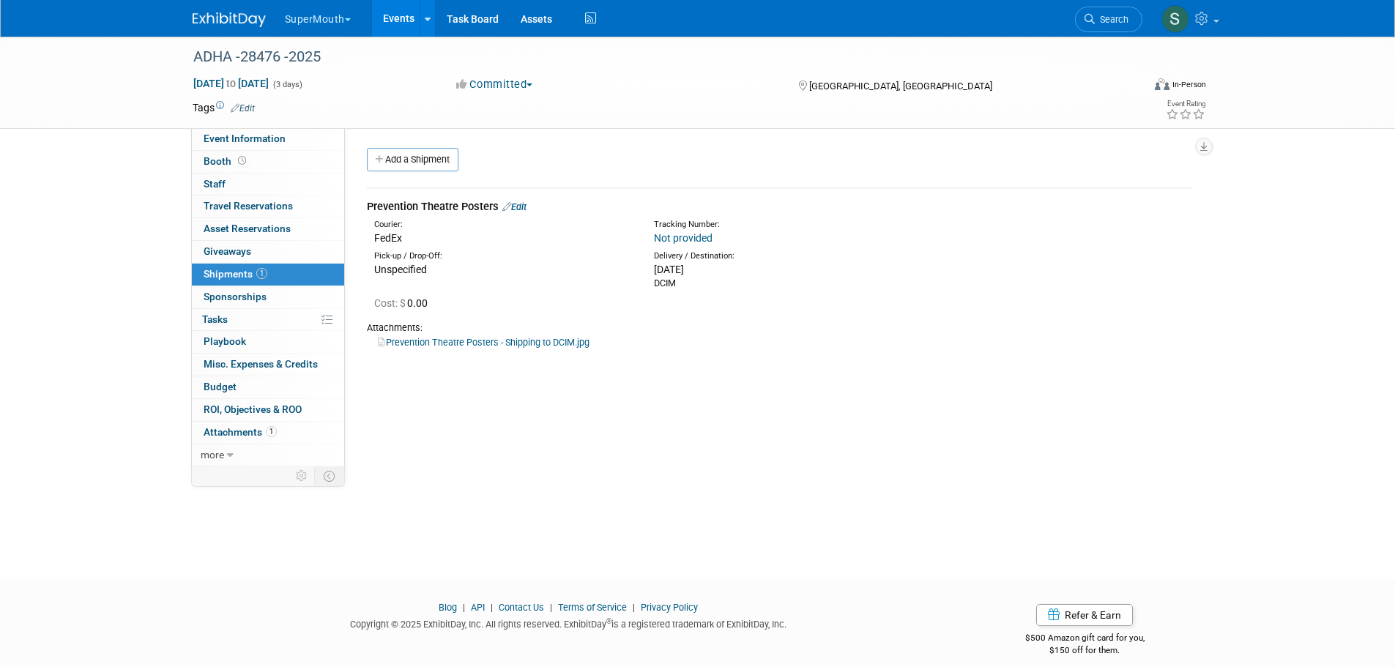
click at [521, 203] on link "Edit" at bounding box center [514, 206] width 24 height 11
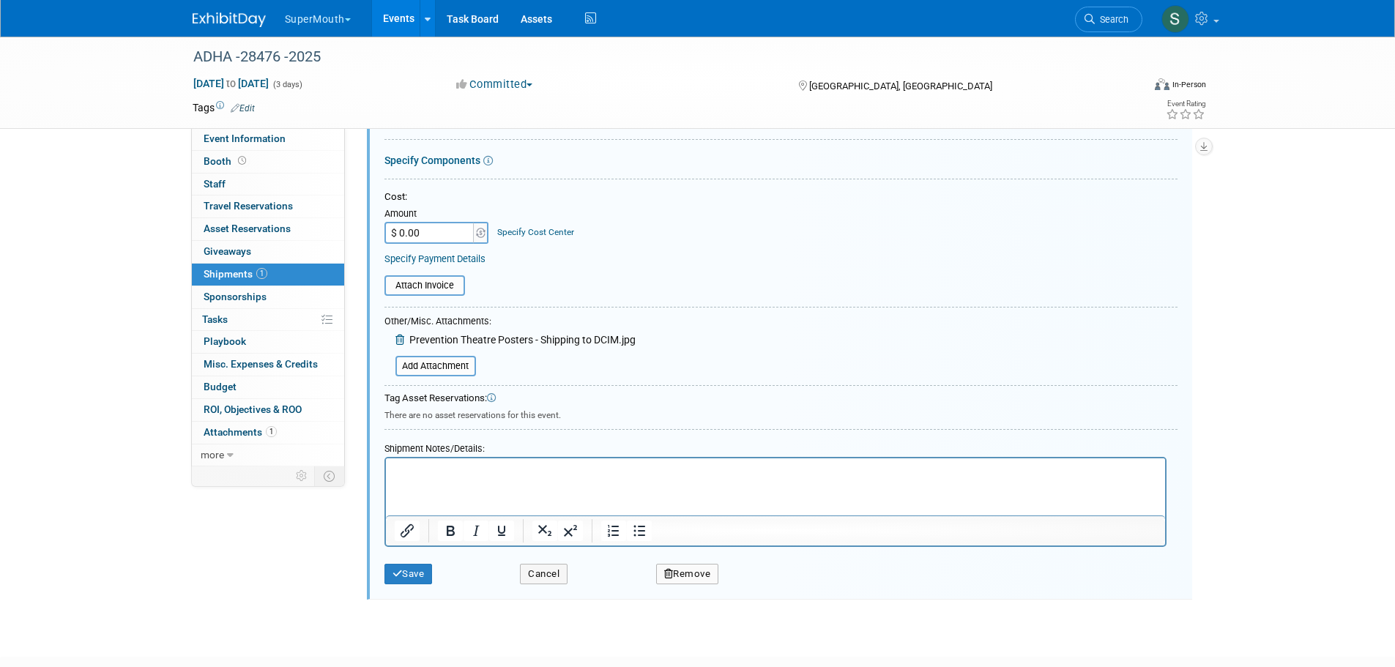
scroll to position [242, 0]
click at [690, 568] on button "Remove" at bounding box center [687, 572] width 63 height 21
click at [761, 581] on icon at bounding box center [758, 585] width 9 height 8
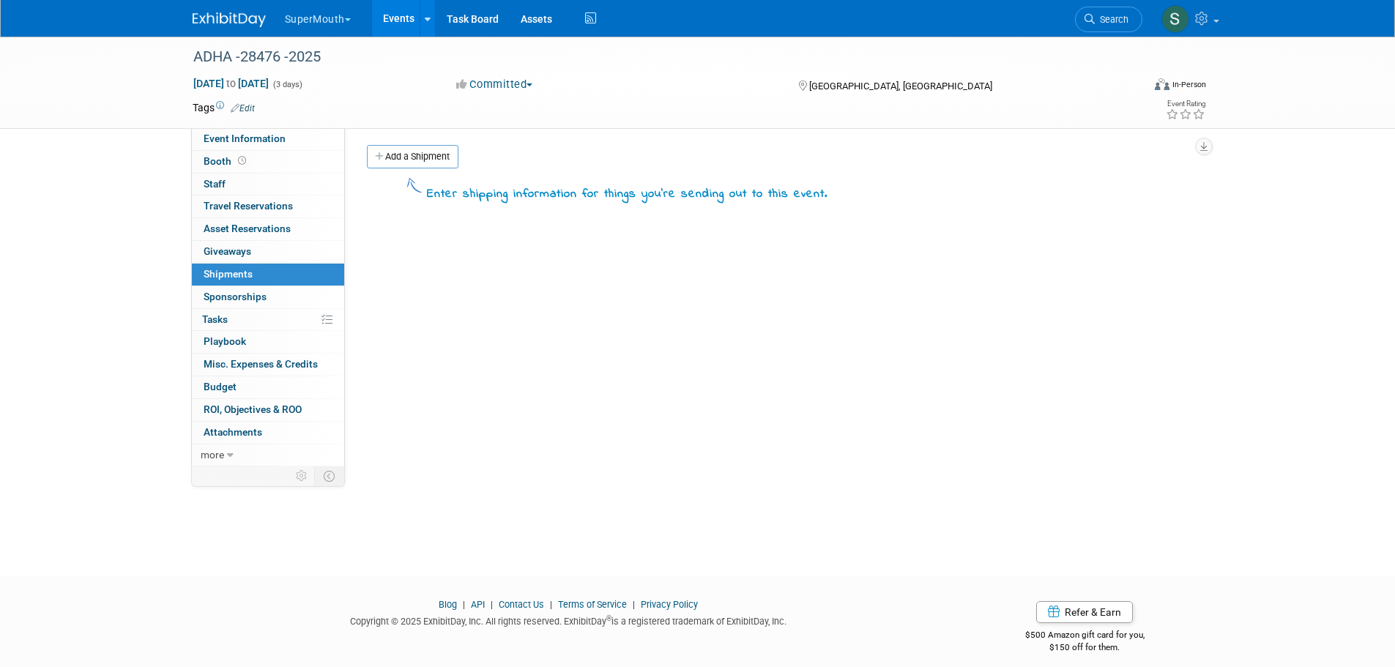
scroll to position [0, 0]
click at [267, 137] on span "Event Information" at bounding box center [245, 139] width 82 height 12
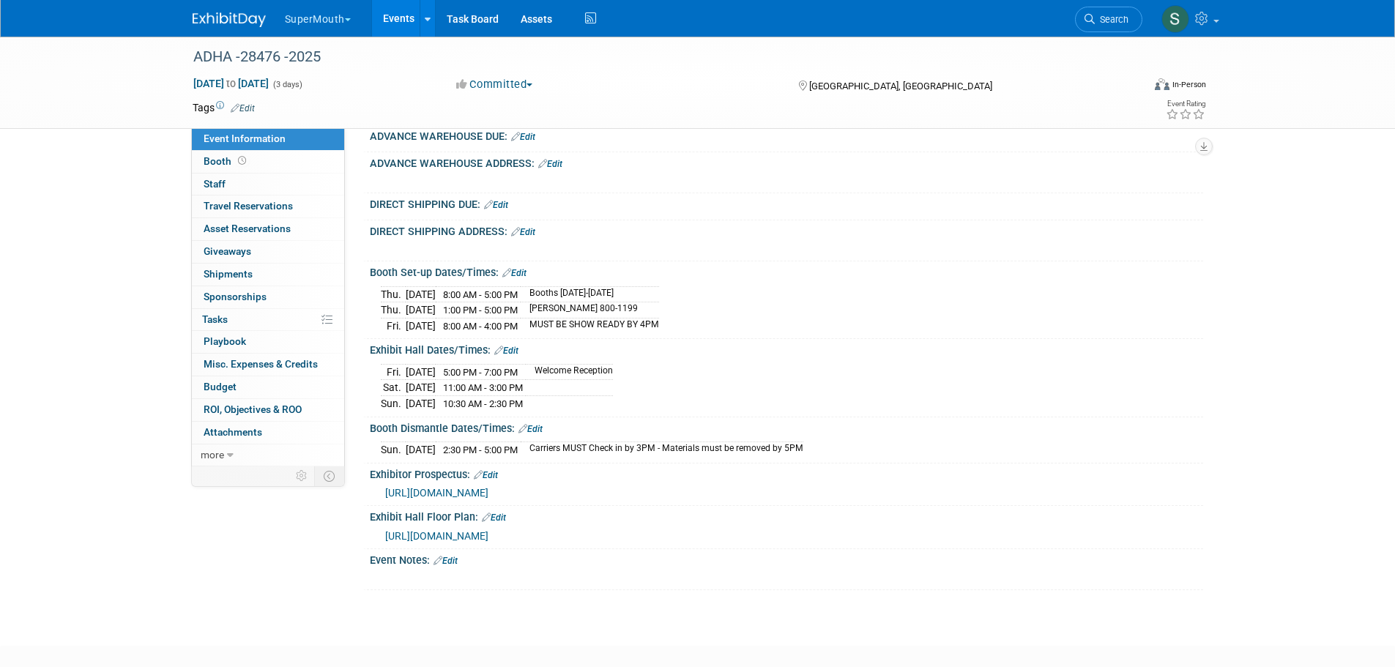
scroll to position [220, 0]
click at [488, 498] on span "https://ordering.ges.com/022601808/quickfacts" at bounding box center [436, 492] width 103 height 12
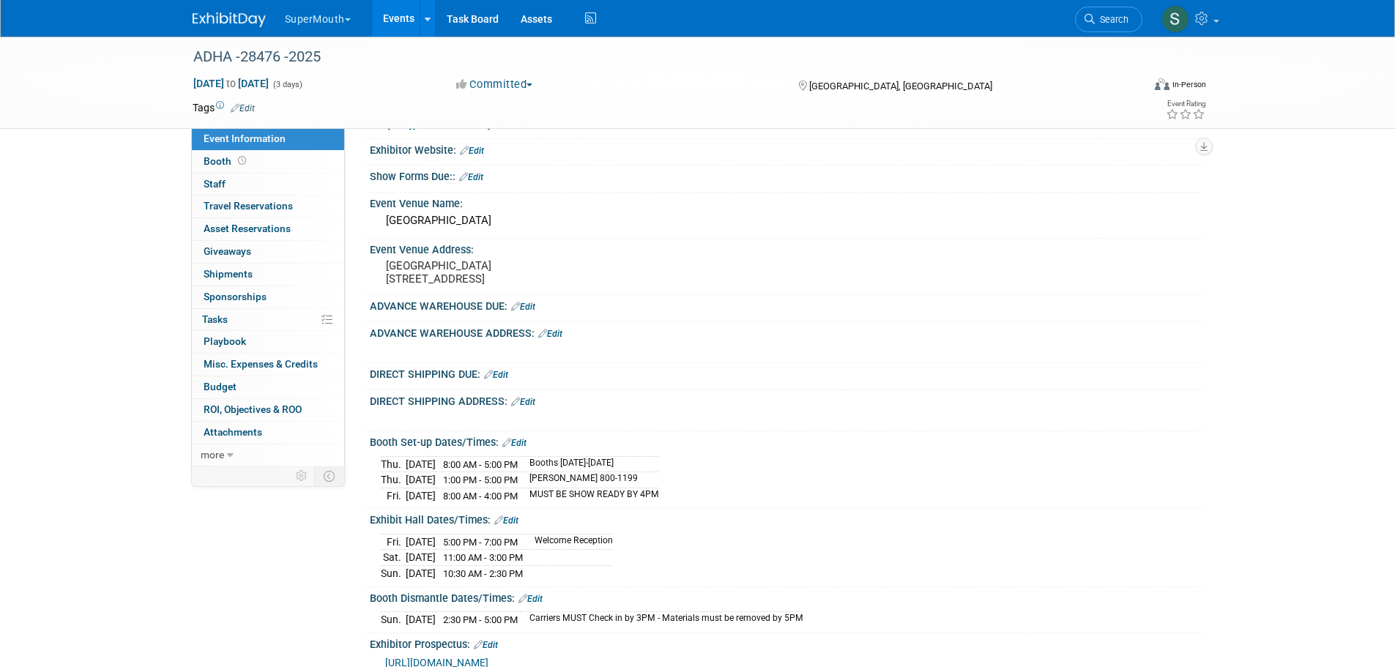
scroll to position [0, 0]
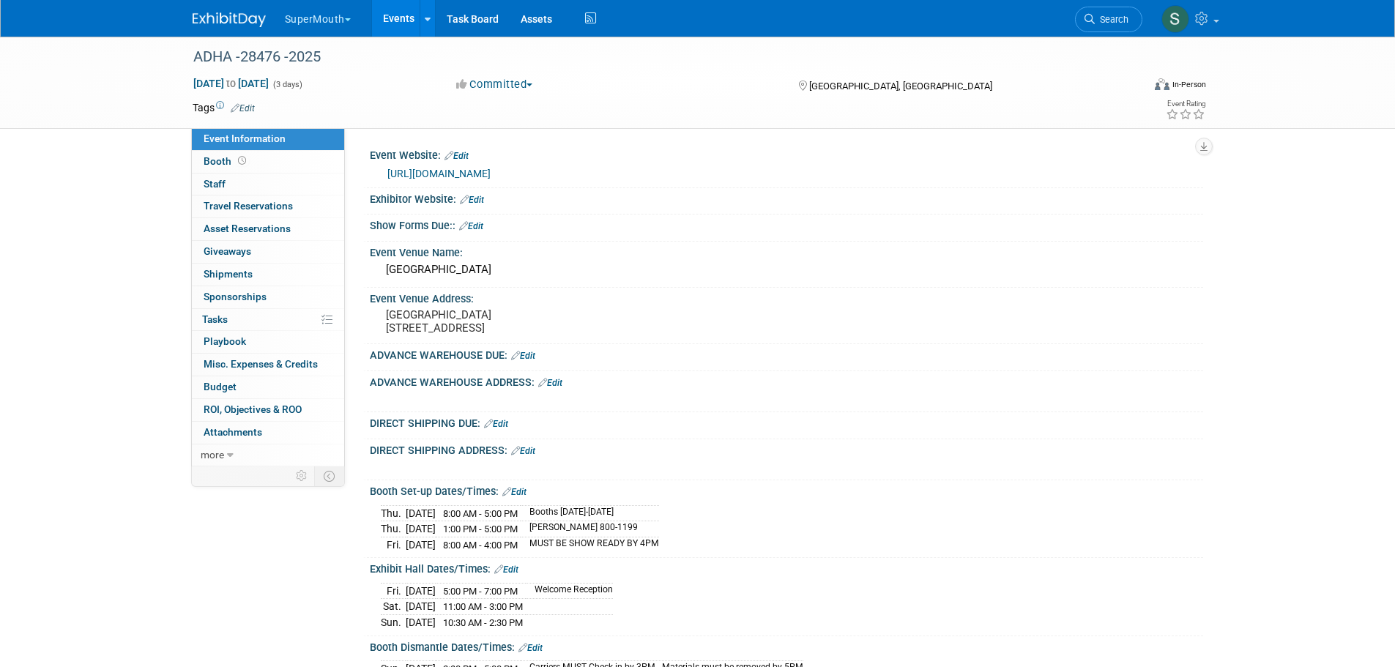
click at [475, 201] on link "Edit" at bounding box center [472, 200] width 24 height 10
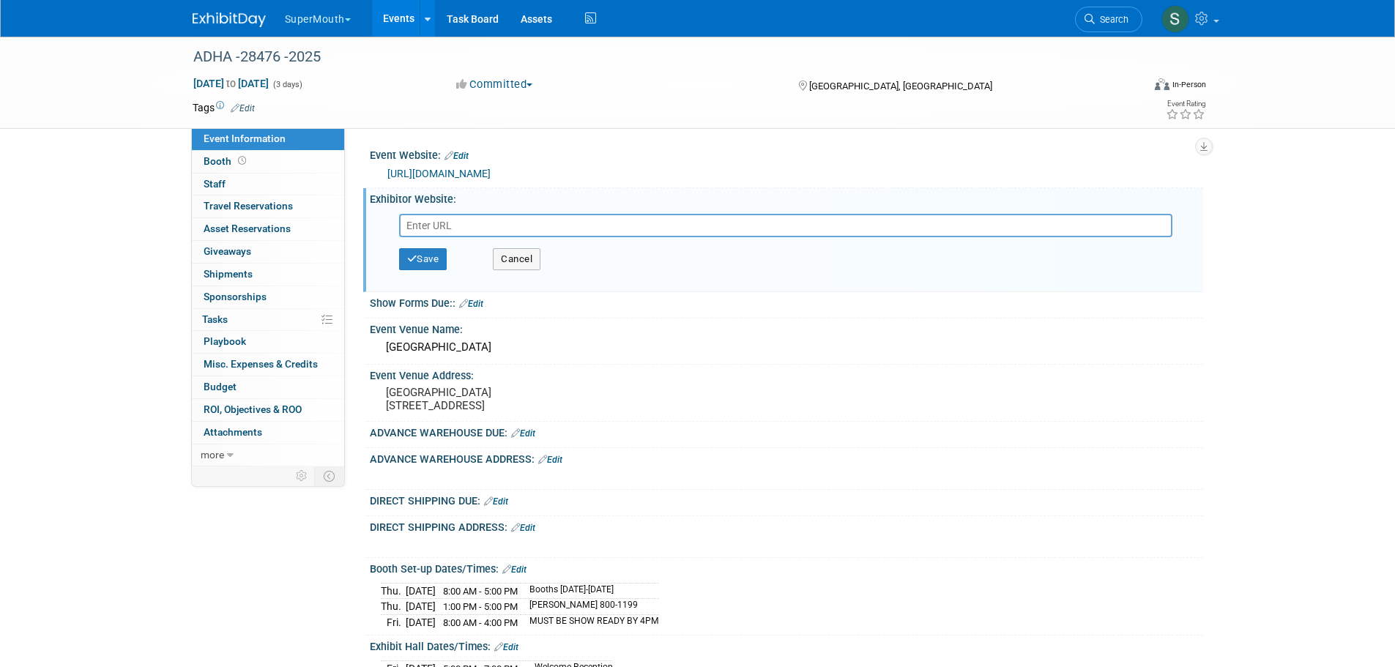
click at [442, 220] on input "text" at bounding box center [785, 225] width 773 height 23
paste input "https://ordering.ges.com/022601808/quickfacts"
type input "https://ordering.ges.com/022601808/quickfacts"
click at [437, 257] on button "Save" at bounding box center [423, 259] width 48 height 22
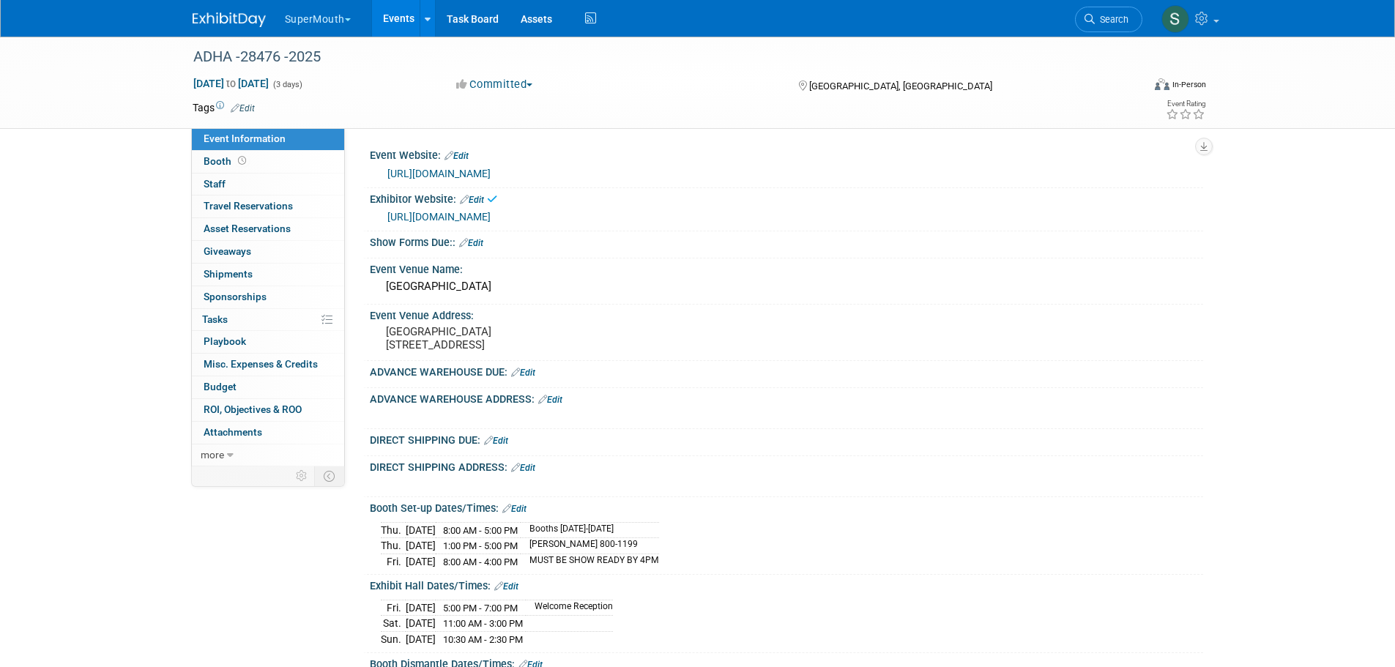
click at [482, 239] on link "Edit" at bounding box center [471, 243] width 24 height 10
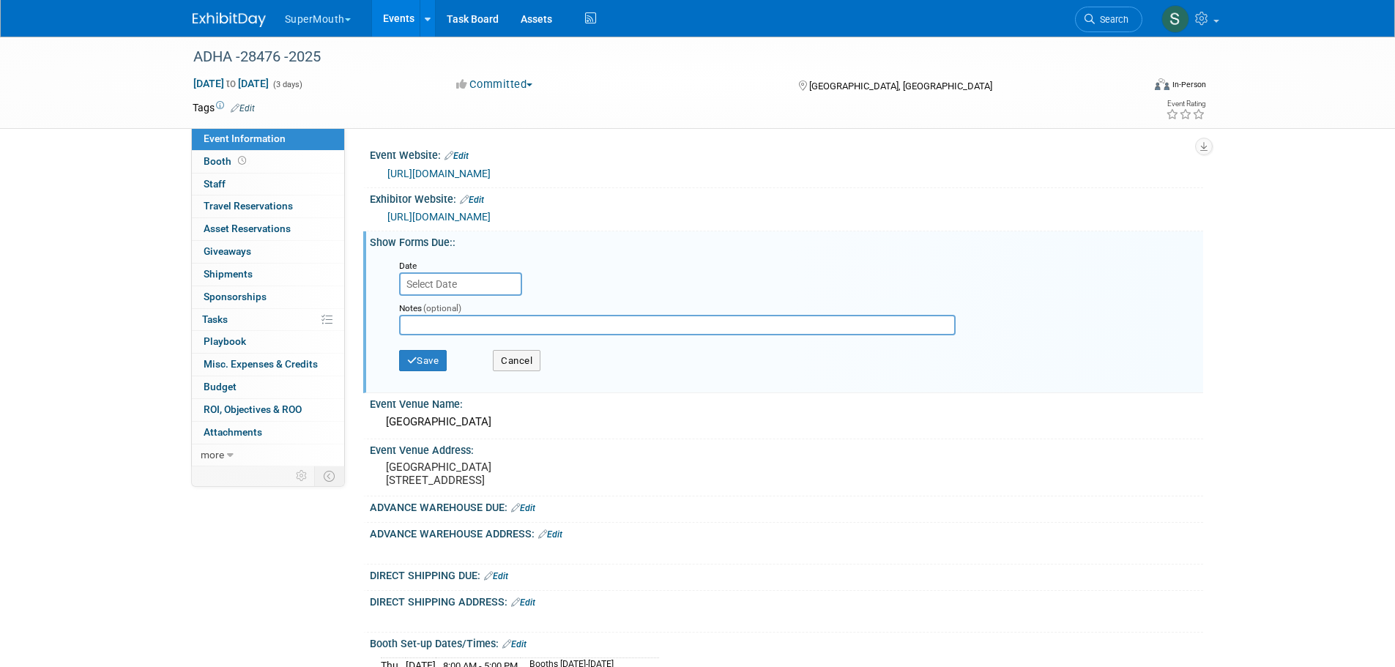
click at [466, 276] on input "text" at bounding box center [460, 283] width 123 height 23
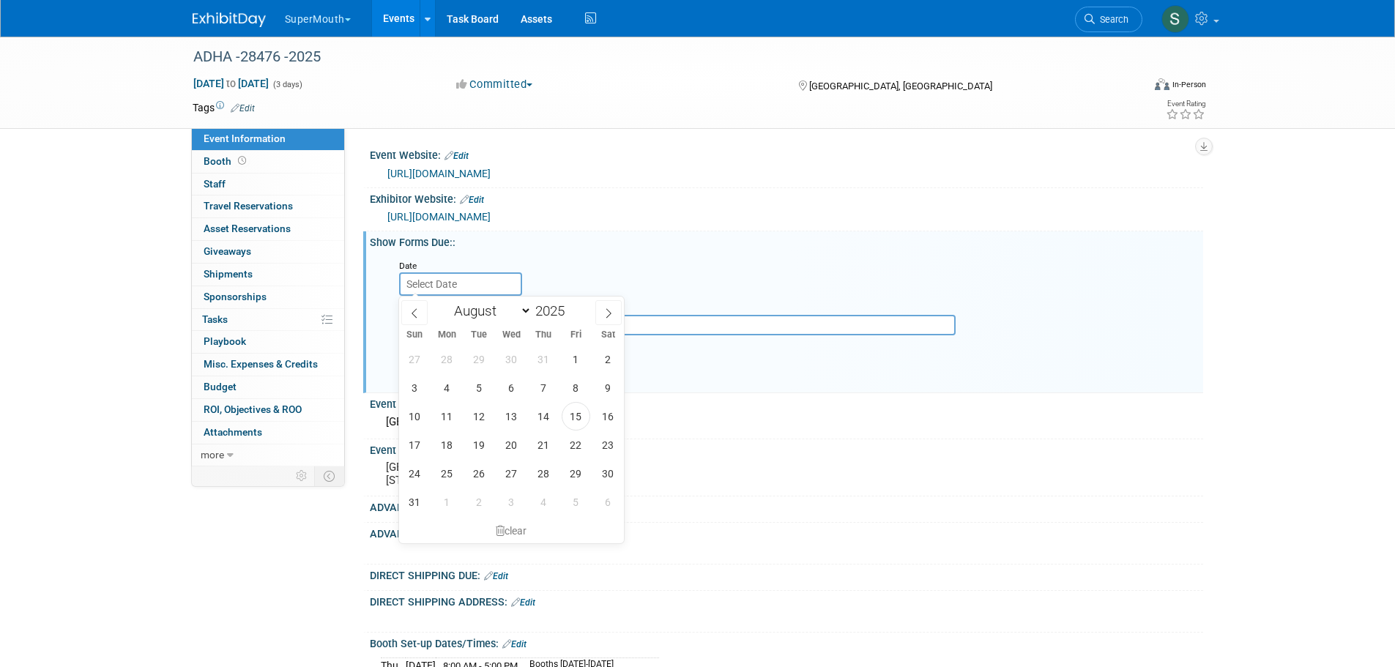
click at [606, 309] on icon at bounding box center [608, 313] width 10 height 10
select select "8"
click at [521, 387] on span "10" at bounding box center [511, 387] width 29 height 29
type input "Sep 10, 2025"
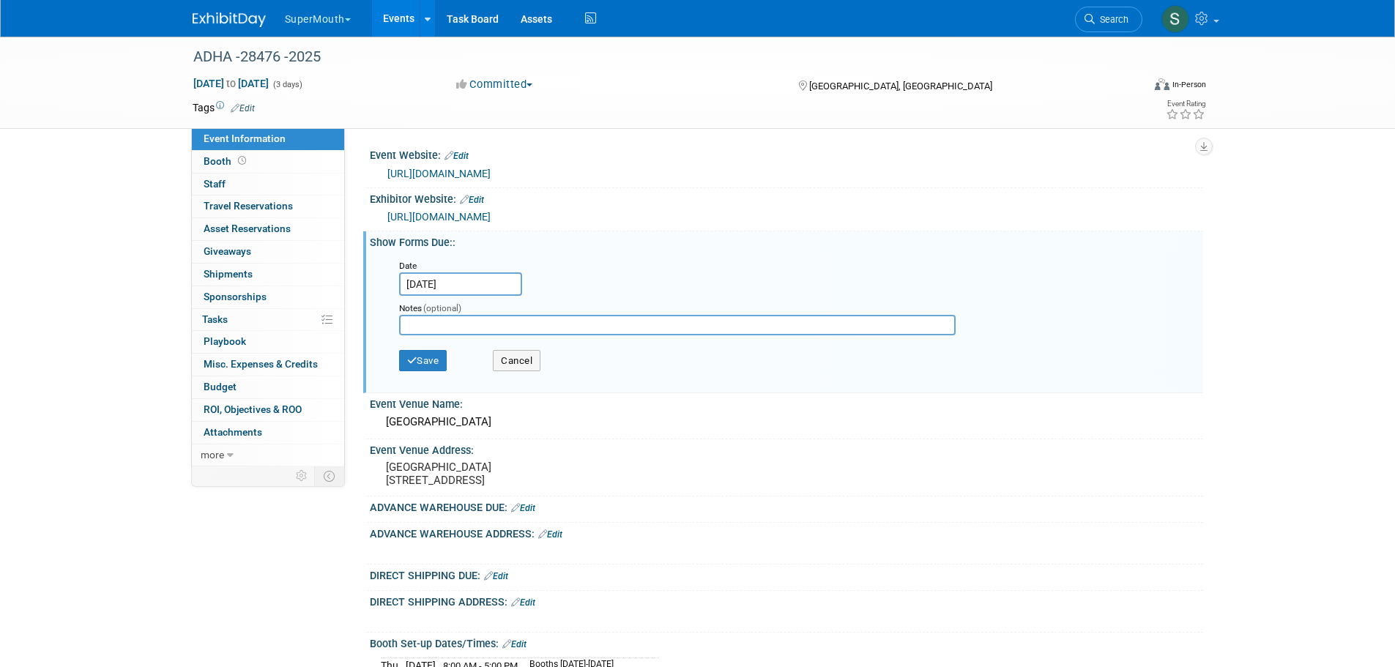
click at [455, 318] on input "text" at bounding box center [677, 325] width 557 height 21
type input "GES"
click at [433, 359] on button "Save" at bounding box center [423, 361] width 48 height 22
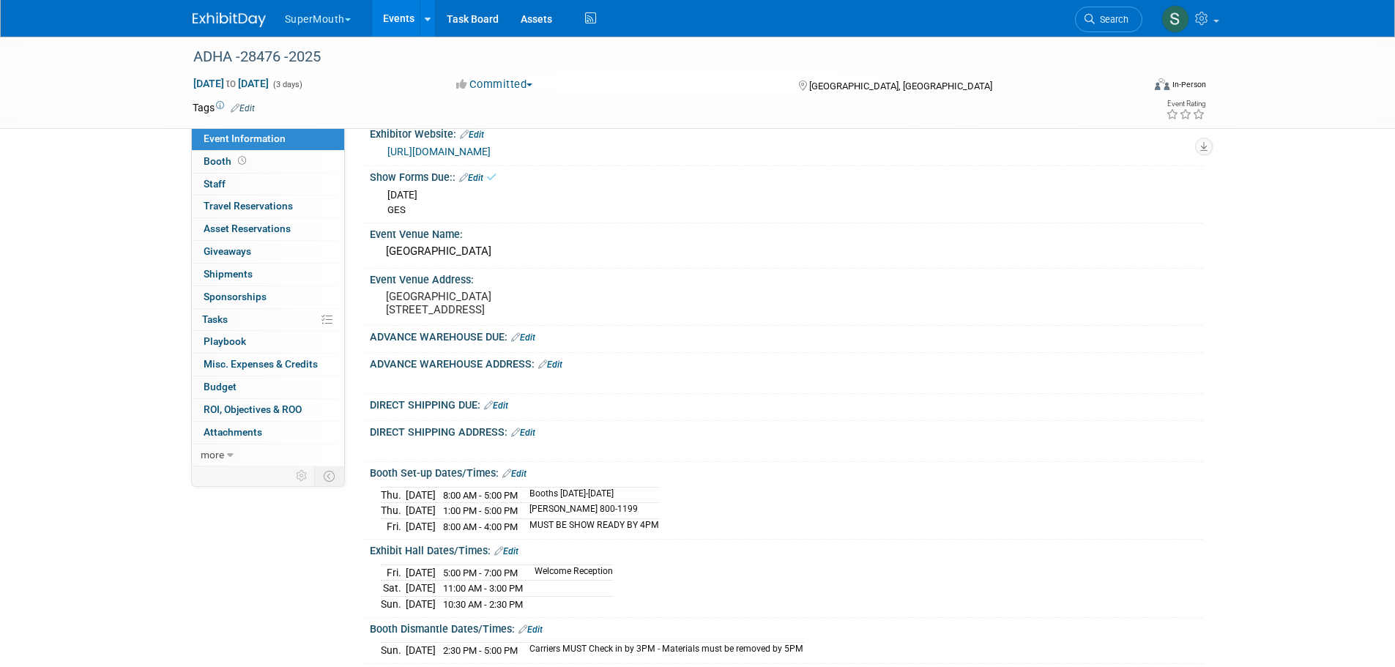
scroll to position [73, 0]
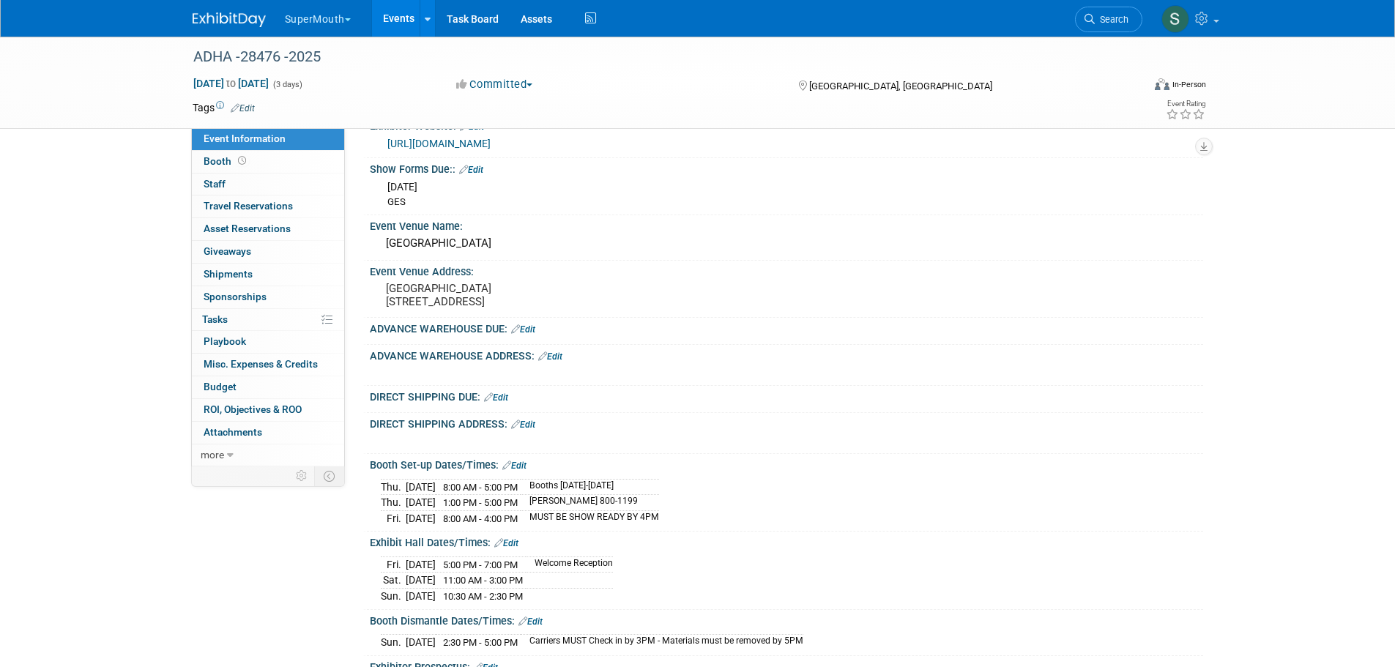
click at [535, 335] on link "Edit" at bounding box center [523, 329] width 24 height 10
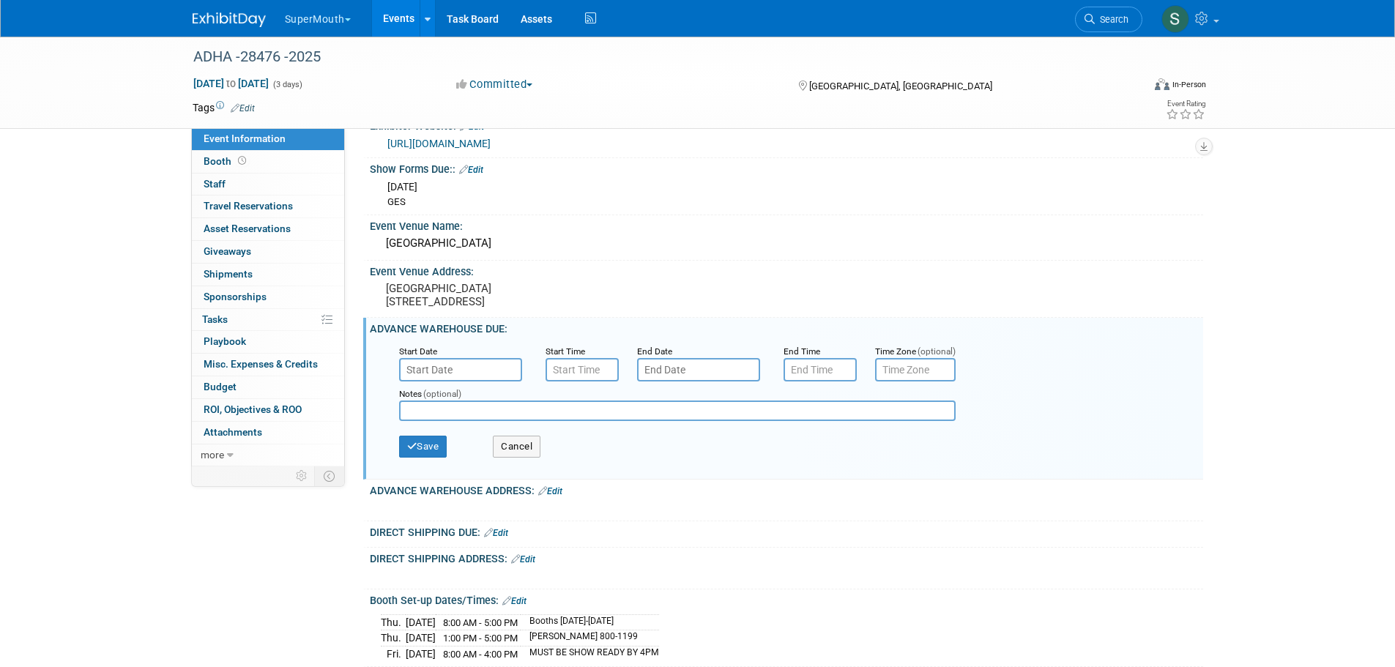
click at [433, 382] on input "text" at bounding box center [460, 369] width 123 height 23
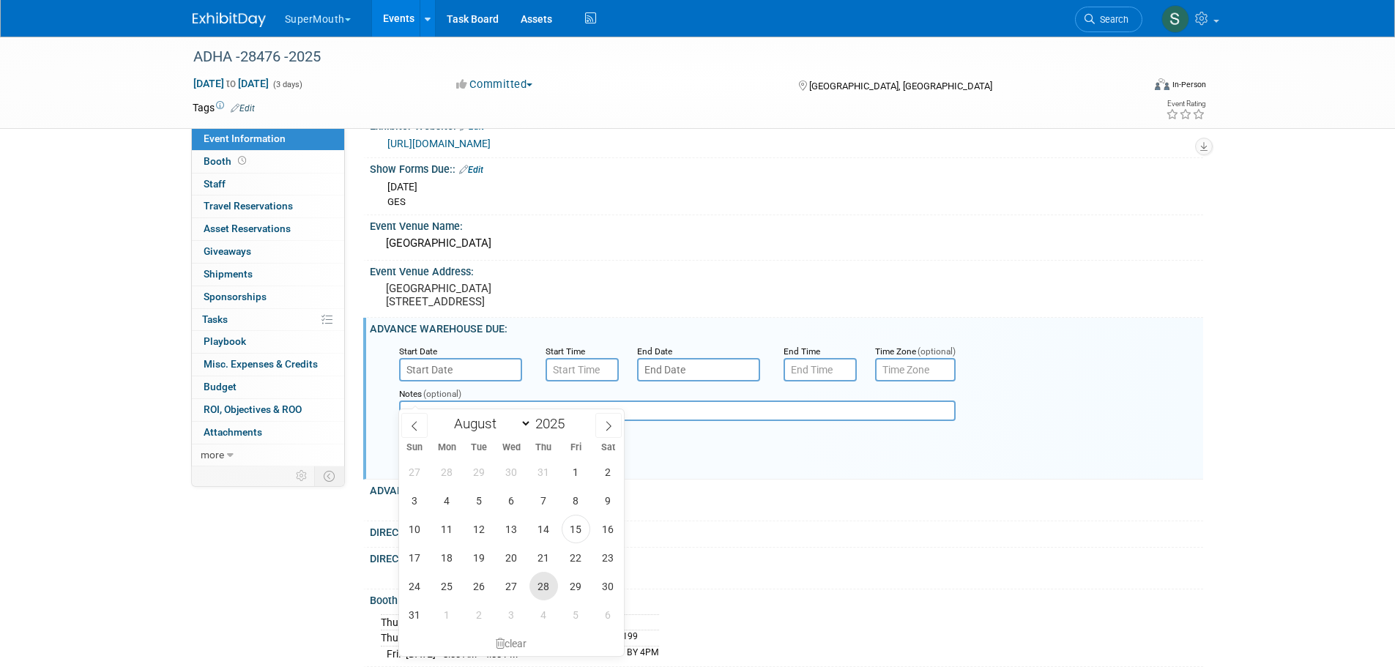
click at [545, 587] on span "28" at bounding box center [543, 586] width 29 height 29
type input "Aug 28, 2025"
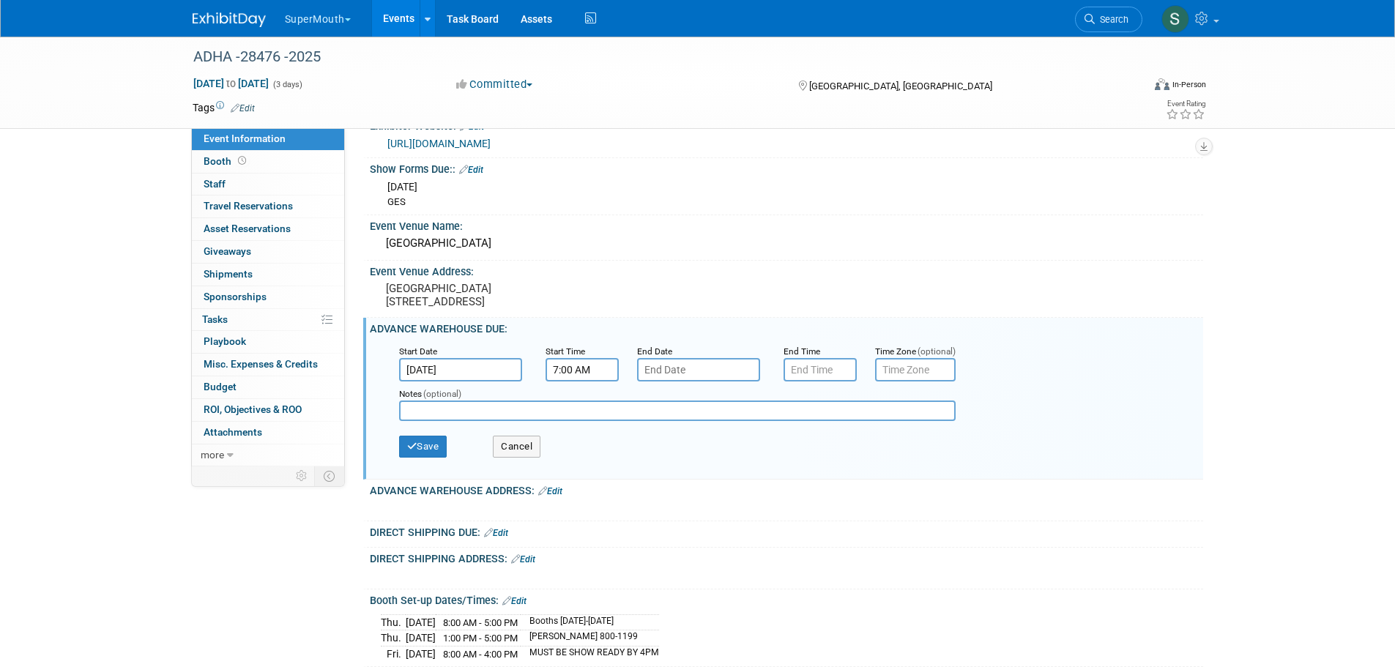
click at [569, 382] on input "7:00 AM" at bounding box center [582, 369] width 73 height 23
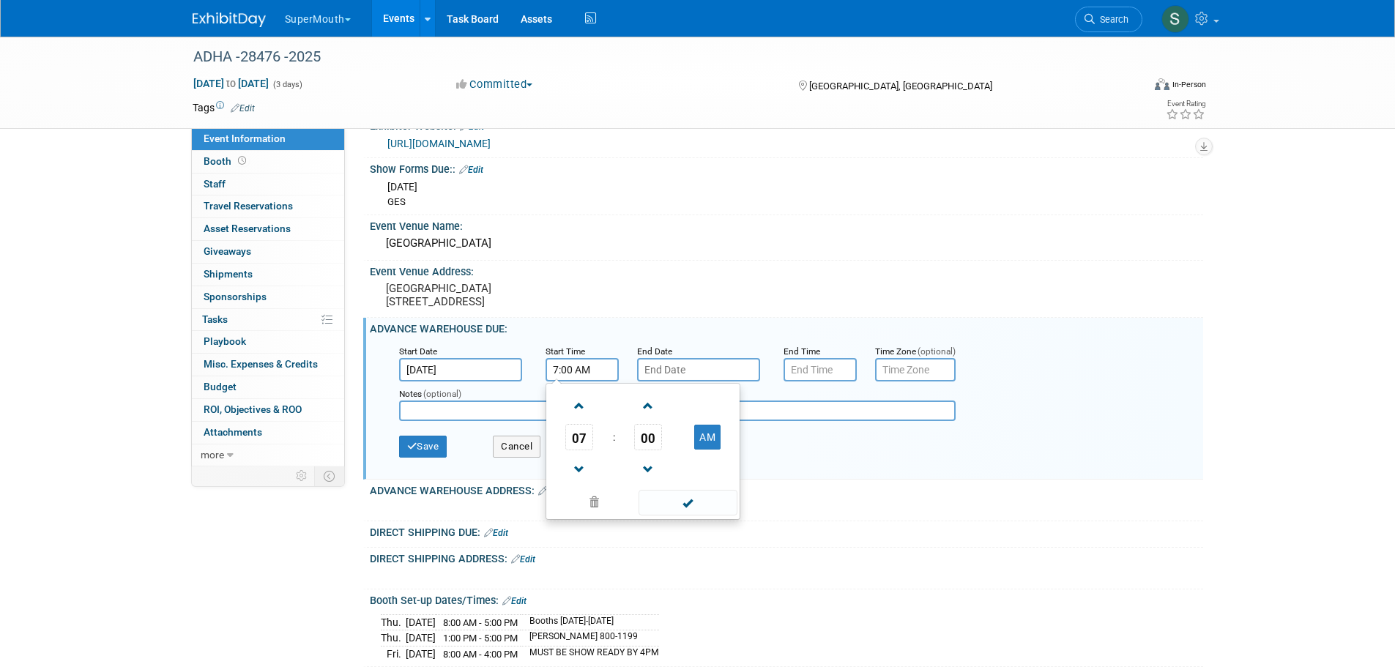
click at [574, 419] on span at bounding box center [580, 406] width 26 height 26
type input "8:00 AM"
click at [685, 516] on span at bounding box center [688, 503] width 99 height 26
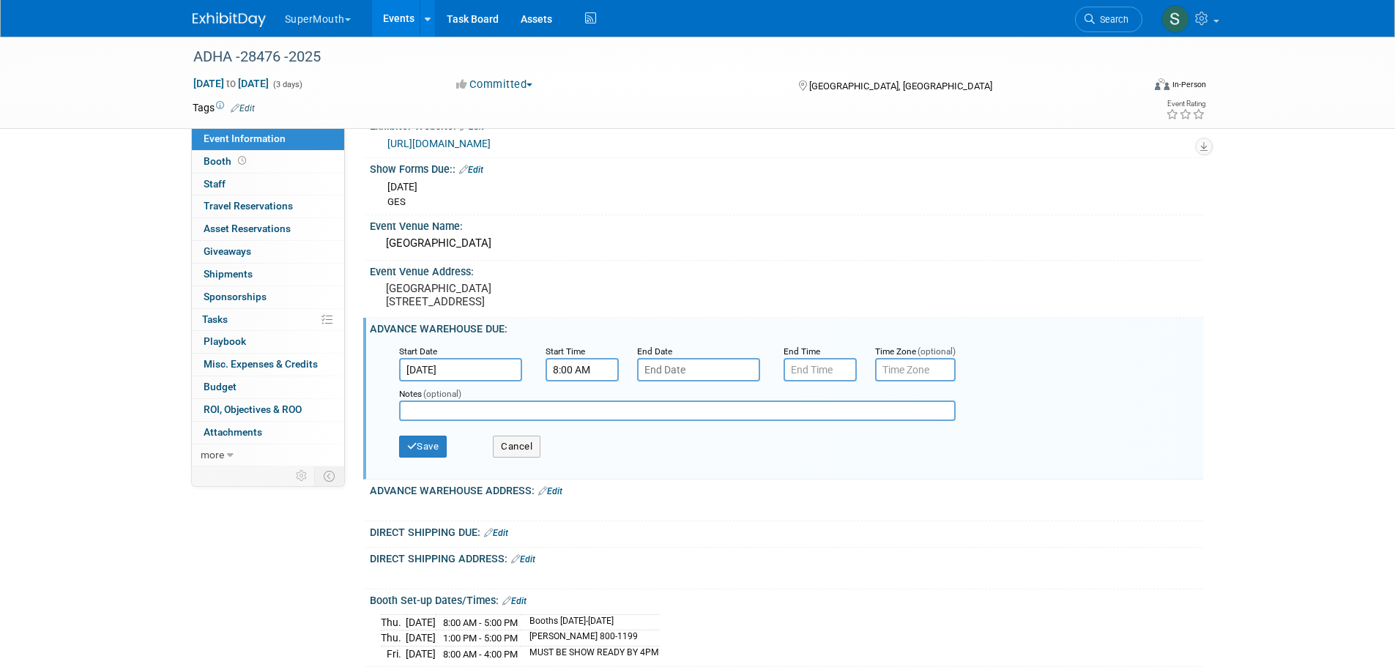
click at [689, 382] on input "text" at bounding box center [698, 369] width 123 height 23
click at [850, 421] on icon at bounding box center [846, 426] width 10 height 10
select select "8"
click at [809, 550] on span "26" at bounding box center [814, 557] width 29 height 29
type input "Sep 26, 2025"
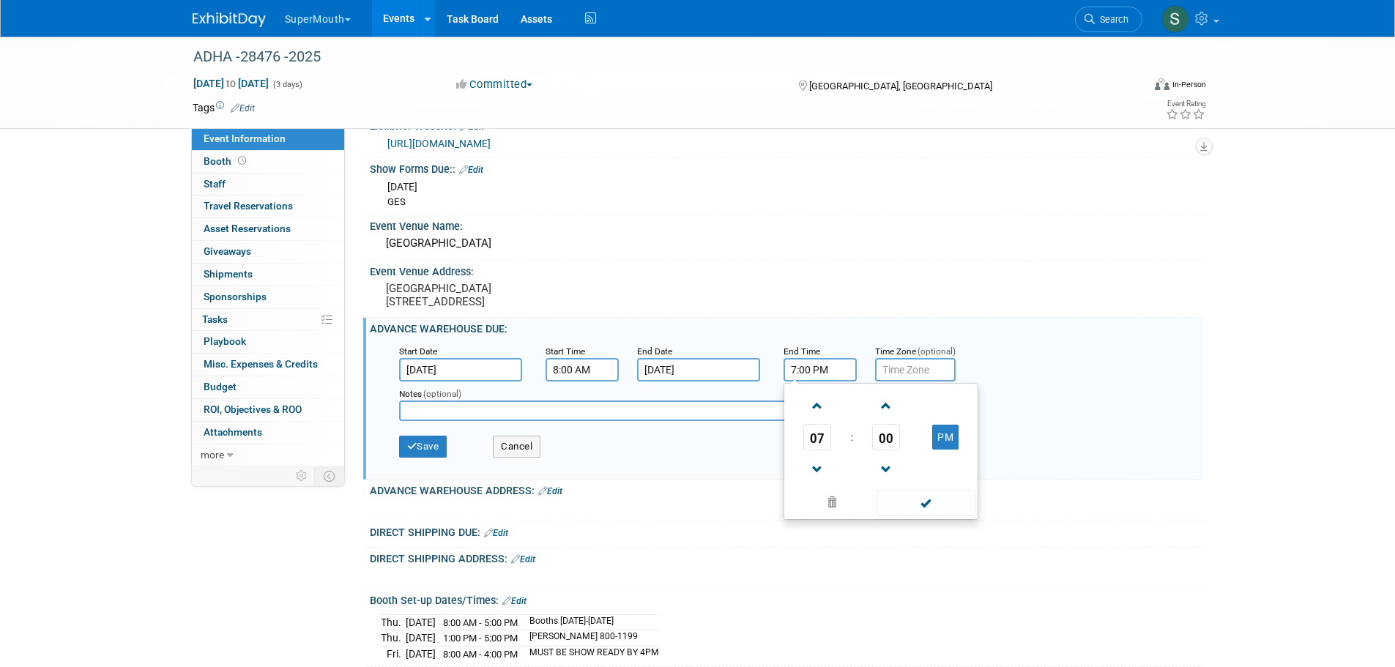
click at [834, 382] on input "7:00 PM" at bounding box center [820, 369] width 73 height 23
click at [819, 483] on span at bounding box center [818, 470] width 26 height 26
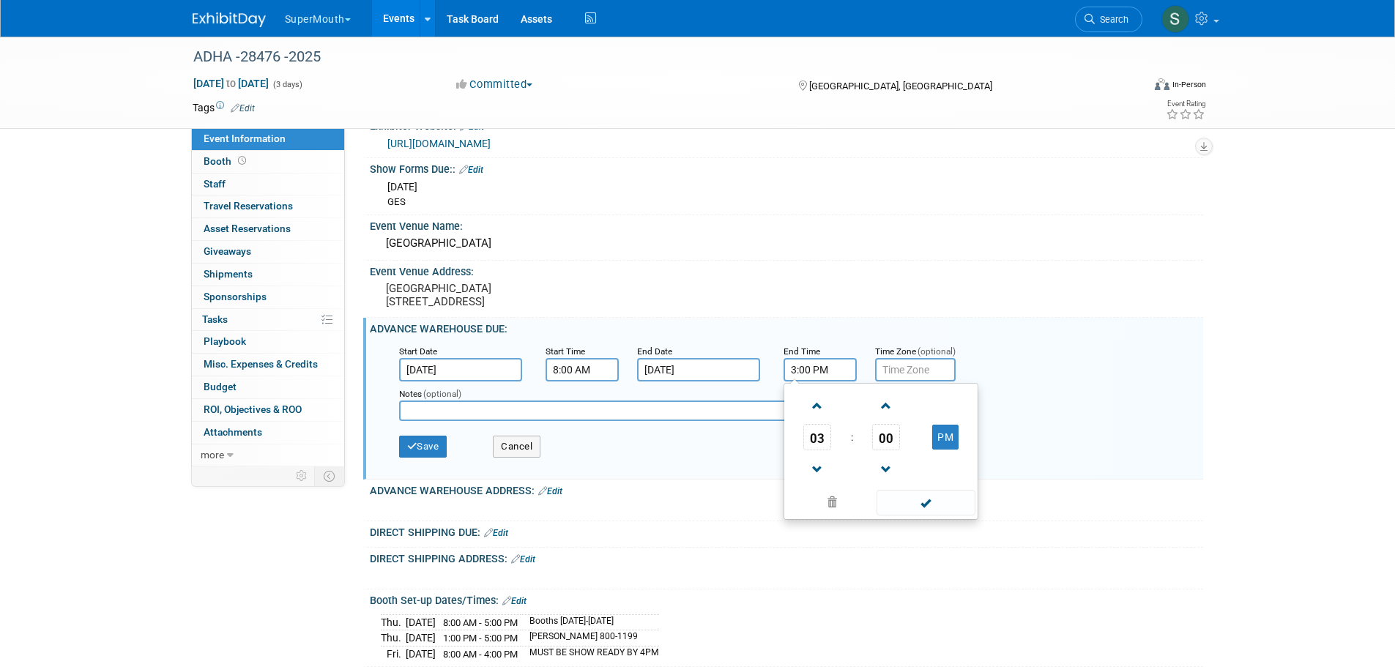
click at [884, 450] on span "00" at bounding box center [886, 437] width 28 height 26
click at [898, 466] on td "30" at bounding box center [904, 446] width 47 height 40
type input "3:30 PM"
click at [896, 516] on span at bounding box center [926, 503] width 99 height 26
click at [726, 421] on input "text" at bounding box center [677, 411] width 557 height 21
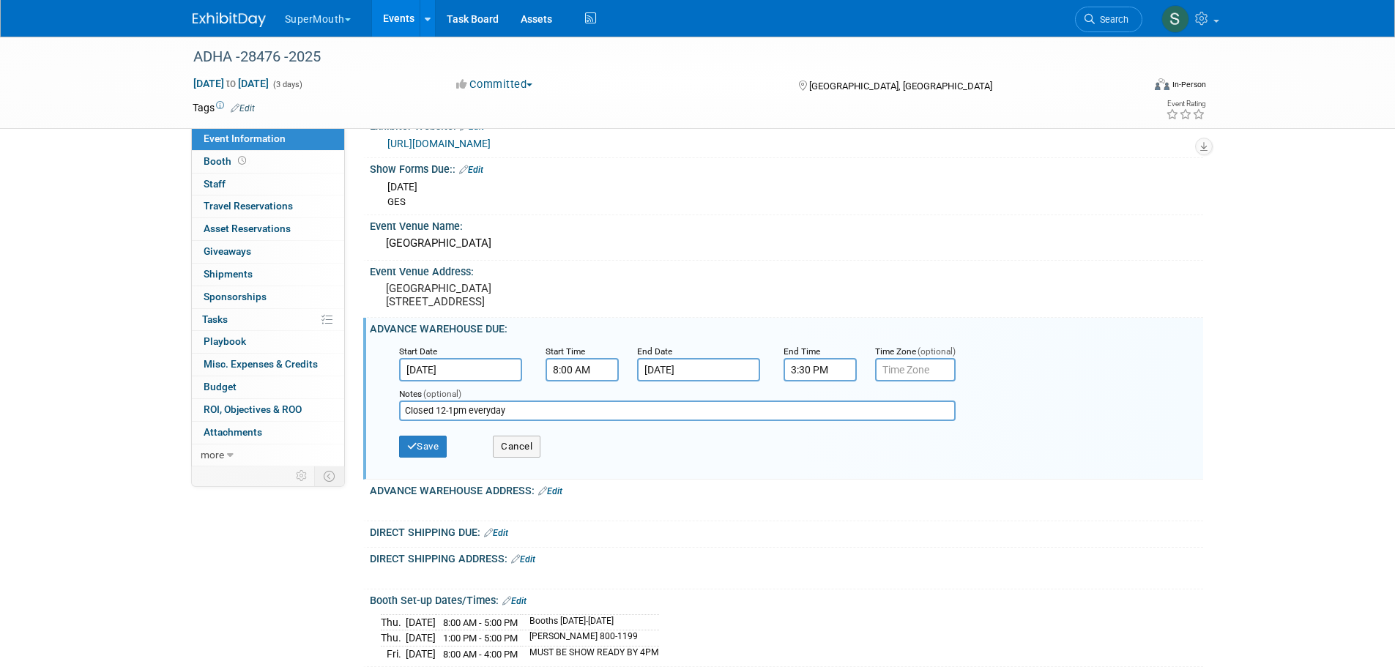
type input "Closed 12-1pm everyday"
click at [435, 458] on button "Save" at bounding box center [423, 447] width 48 height 22
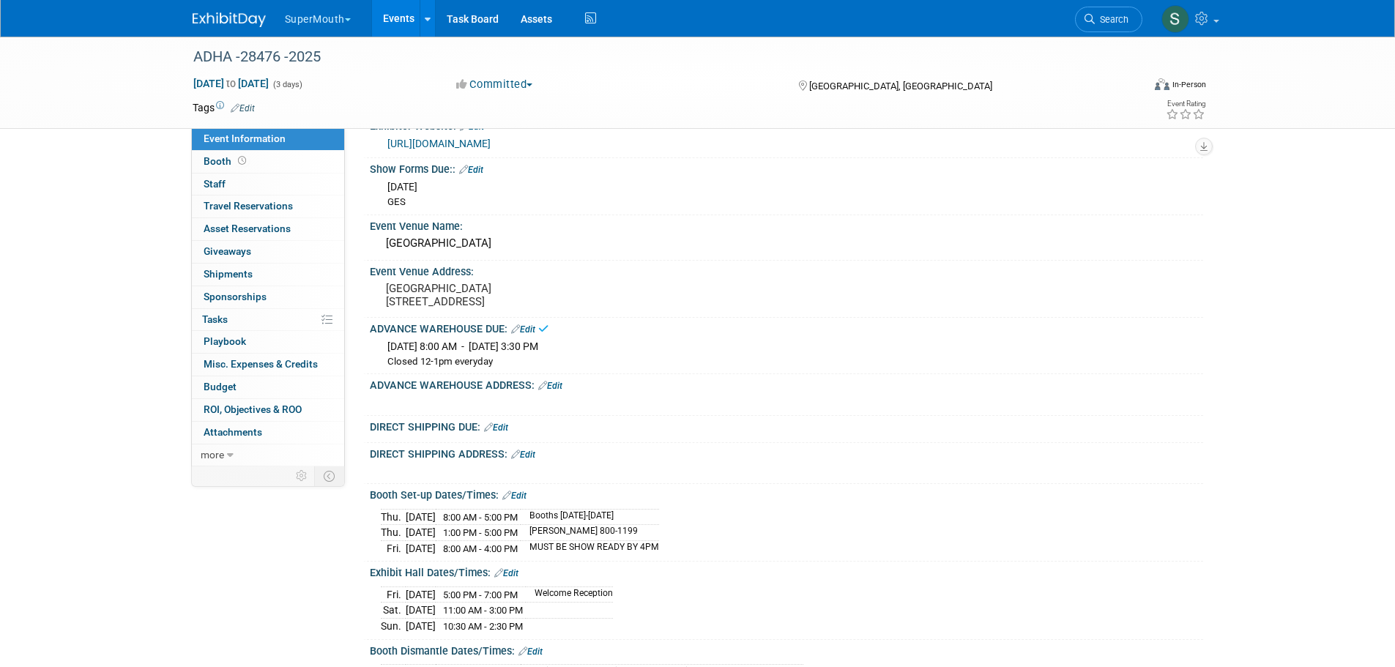
click at [555, 391] on link "Edit" at bounding box center [550, 386] width 24 height 10
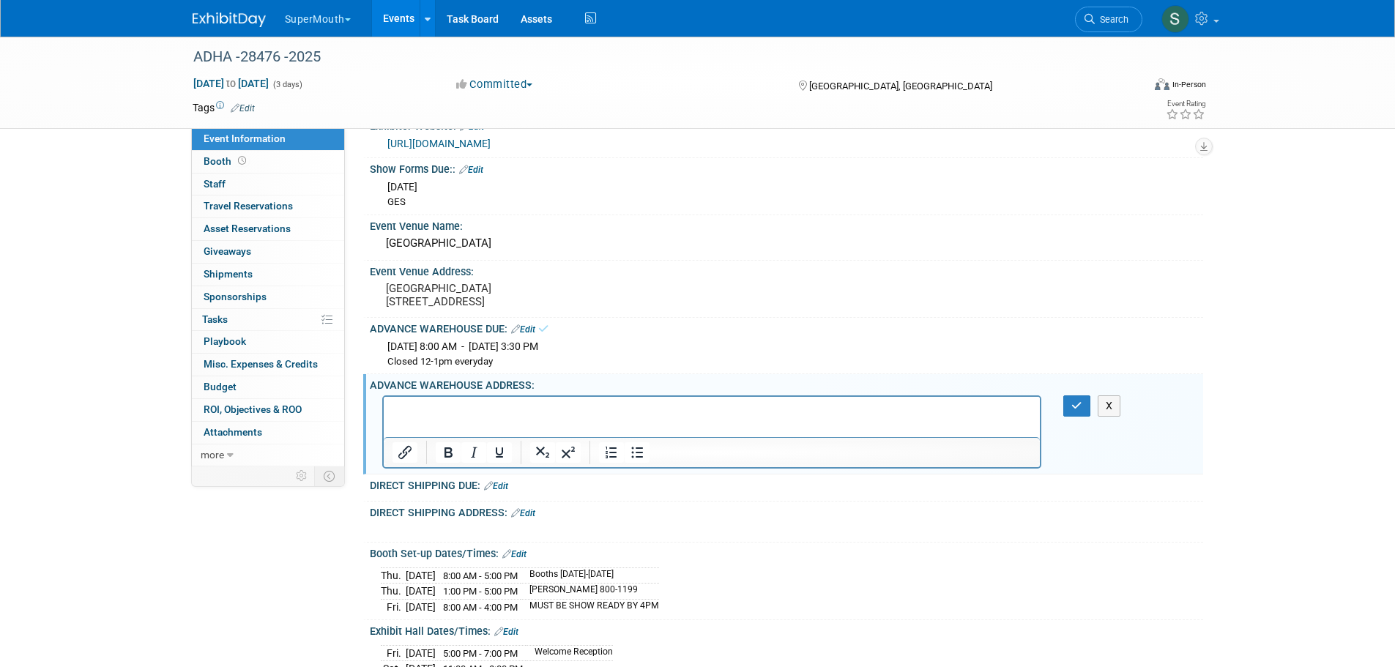
scroll to position [0, 0]
click at [413, 403] on p "Rich Text Area. Press ALT-0 for help." at bounding box center [712, 409] width 640 height 15
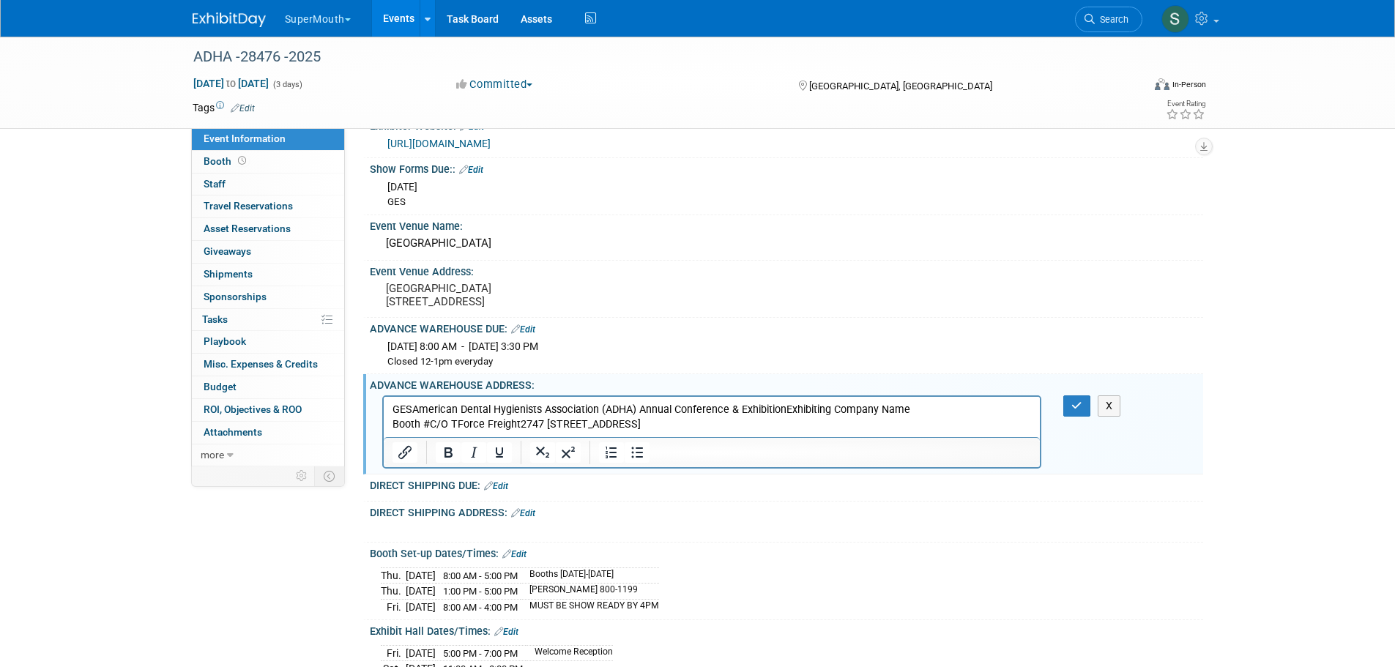
click at [409, 406] on p "GESAmerican Dental Hygienists Association (ADHA) Annual Conference & Exhibition…" at bounding box center [712, 416] width 640 height 29
click at [641, 409] on p "GES American Dental Hygienists Association (ADHA) Annual Conference & Exhibitio…" at bounding box center [712, 416] width 640 height 29
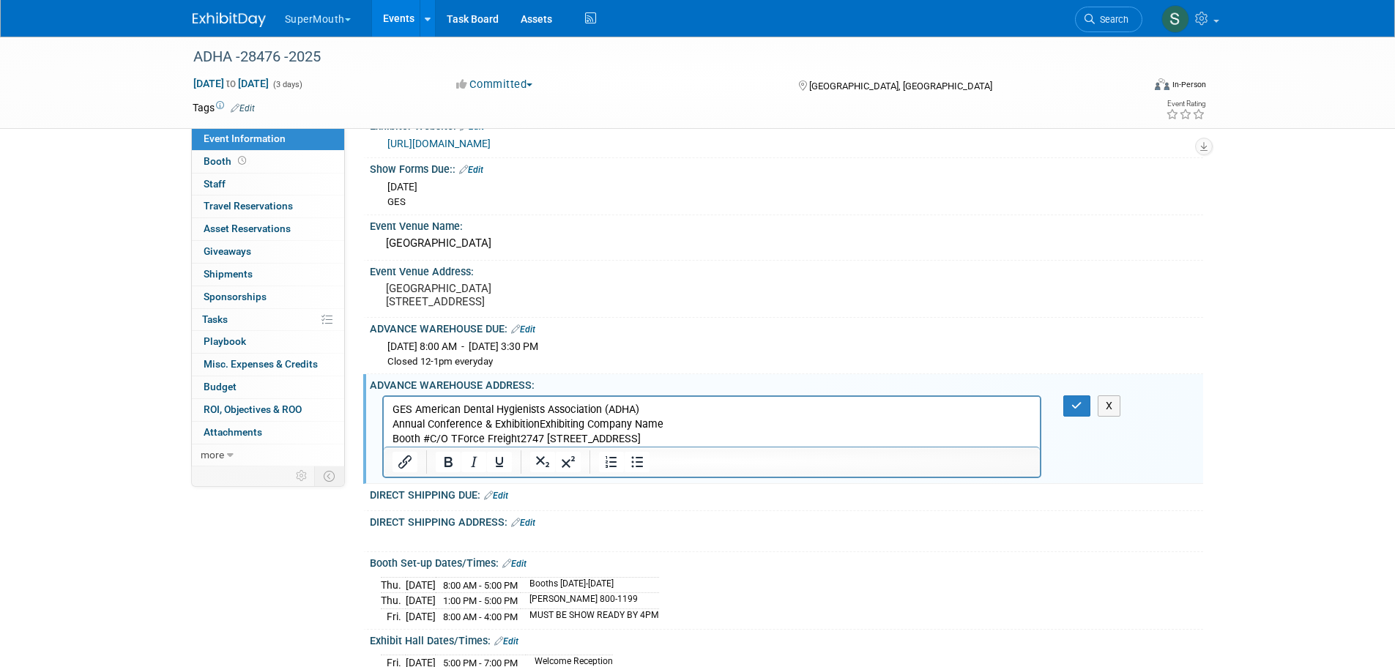
click at [541, 425] on p "Annual Conference & ExhibitionExhibiting Company Name Booth #C/O TForce Freight…" at bounding box center [712, 431] width 640 height 29
click at [537, 424] on p "Annual Conference & ExhibitionExhibiting Company Name Booth #C/O TForce Freight…" at bounding box center [712, 431] width 640 height 29
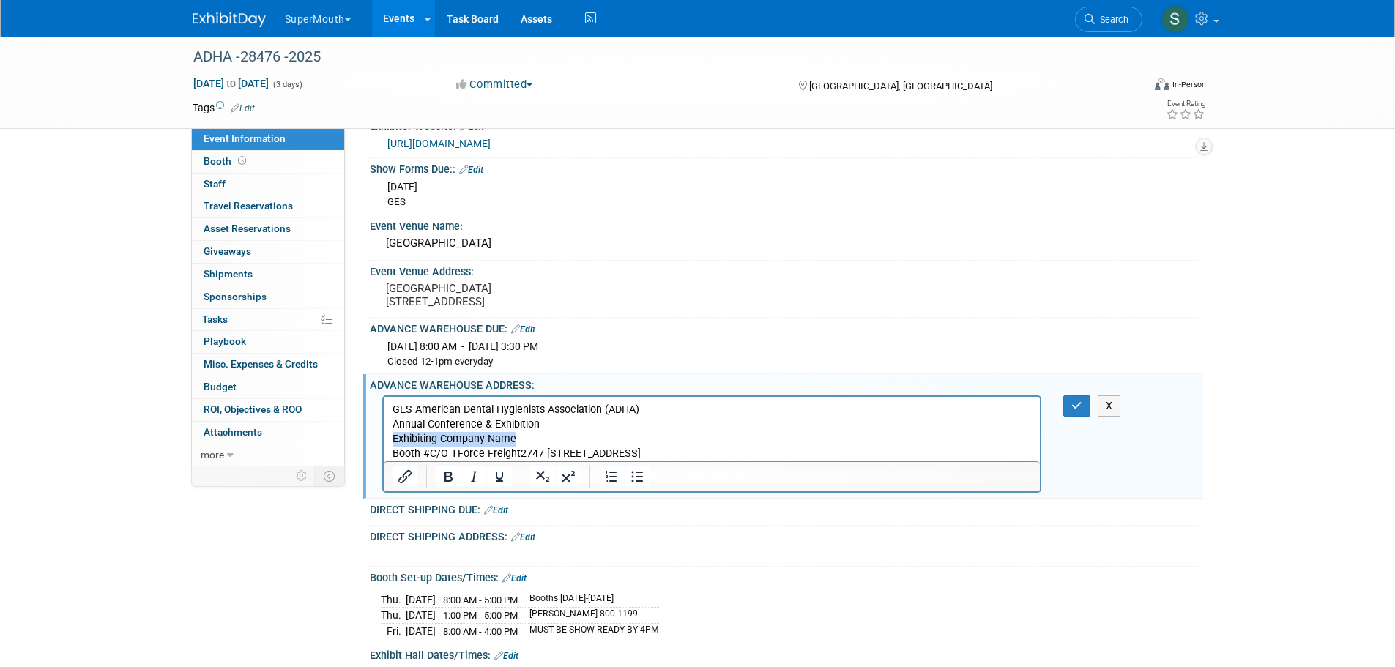
drag, startPoint x: 489, startPoint y: 437, endPoint x: 390, endPoint y: 435, distance: 99.6
click at [390, 435] on html "GES American Dental Hygienists Association (ADHA) Annual Conference & Exhibitio…" at bounding box center [711, 428] width 657 height 64
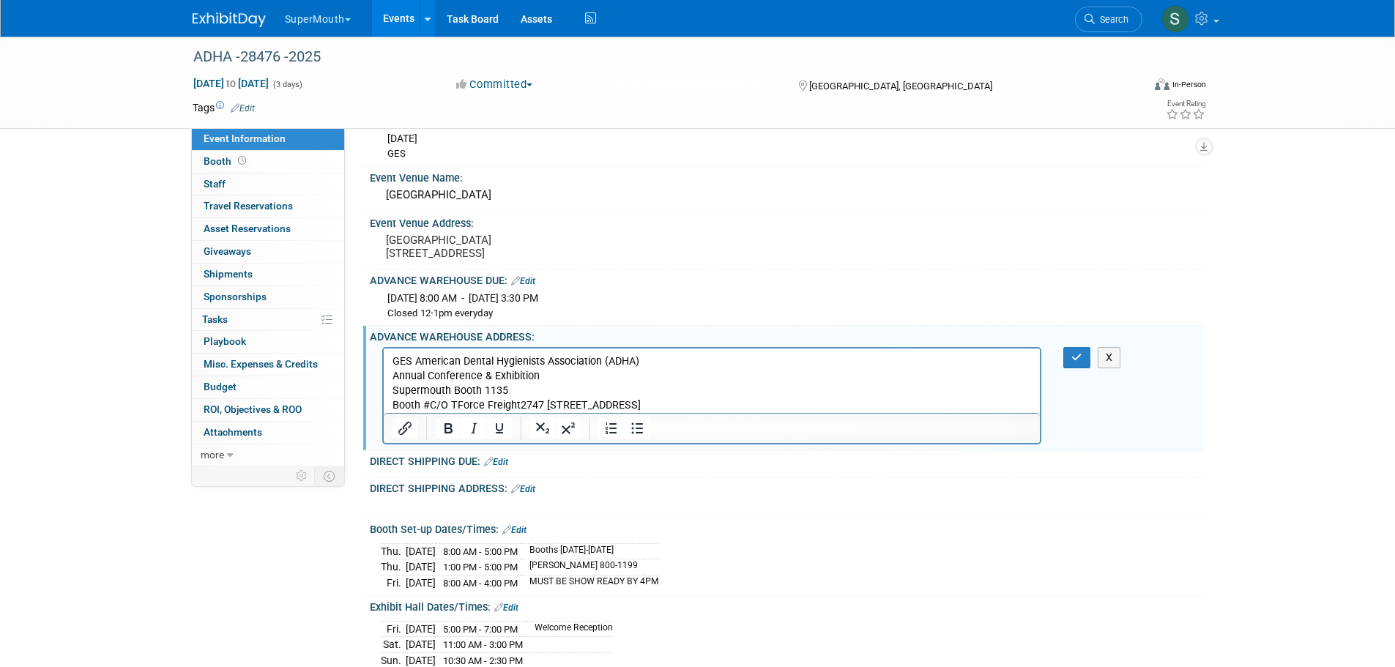
scroll to position [122, 0]
drag, startPoint x: 429, startPoint y: 402, endPoint x: 322, endPoint y: 408, distance: 107.1
click at [383, 408] on html "GES American Dental Hygienists Association (ADHA) Annual Conference & Exhibitio…" at bounding box center [711, 379] width 657 height 64
click at [480, 407] on p "Supermouth Booth 1135 C/O TForce Freight2747 S Vail Ave.Commerce, CA 90040Unite…" at bounding box center [712, 396] width 640 height 29
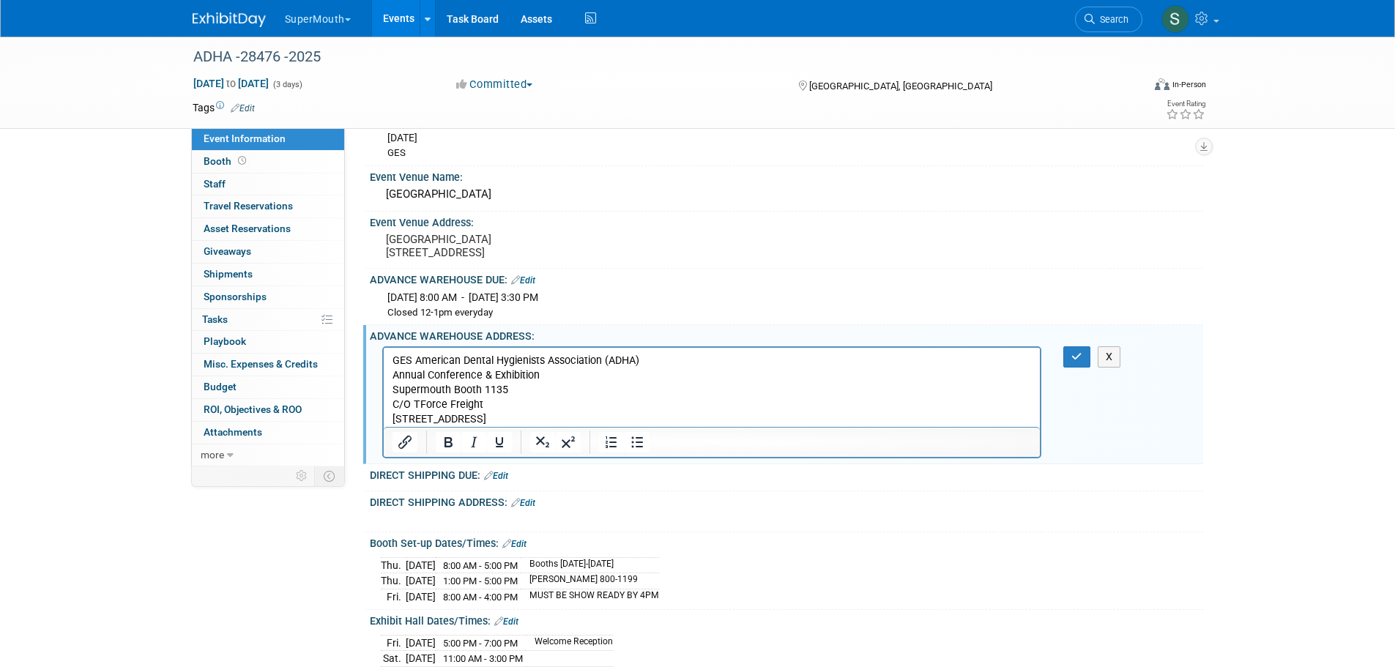
drag, startPoint x: 469, startPoint y: 412, endPoint x: 507, endPoint y: 411, distance: 38.1
click at [469, 412] on p "2747 S Vail Ave.Commerce, CA 90040United States of America" at bounding box center [712, 419] width 640 height 15
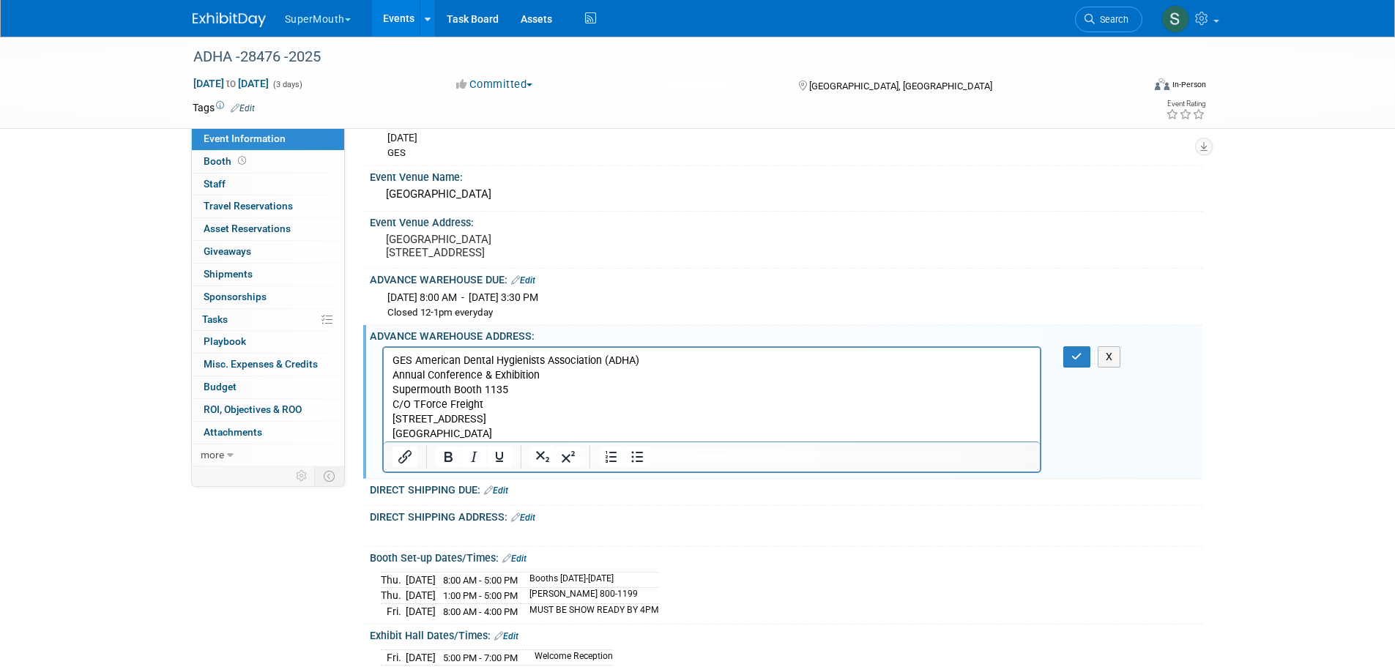
click at [496, 431] on p "Commerce, CA 90040United States of America" at bounding box center [712, 433] width 640 height 15
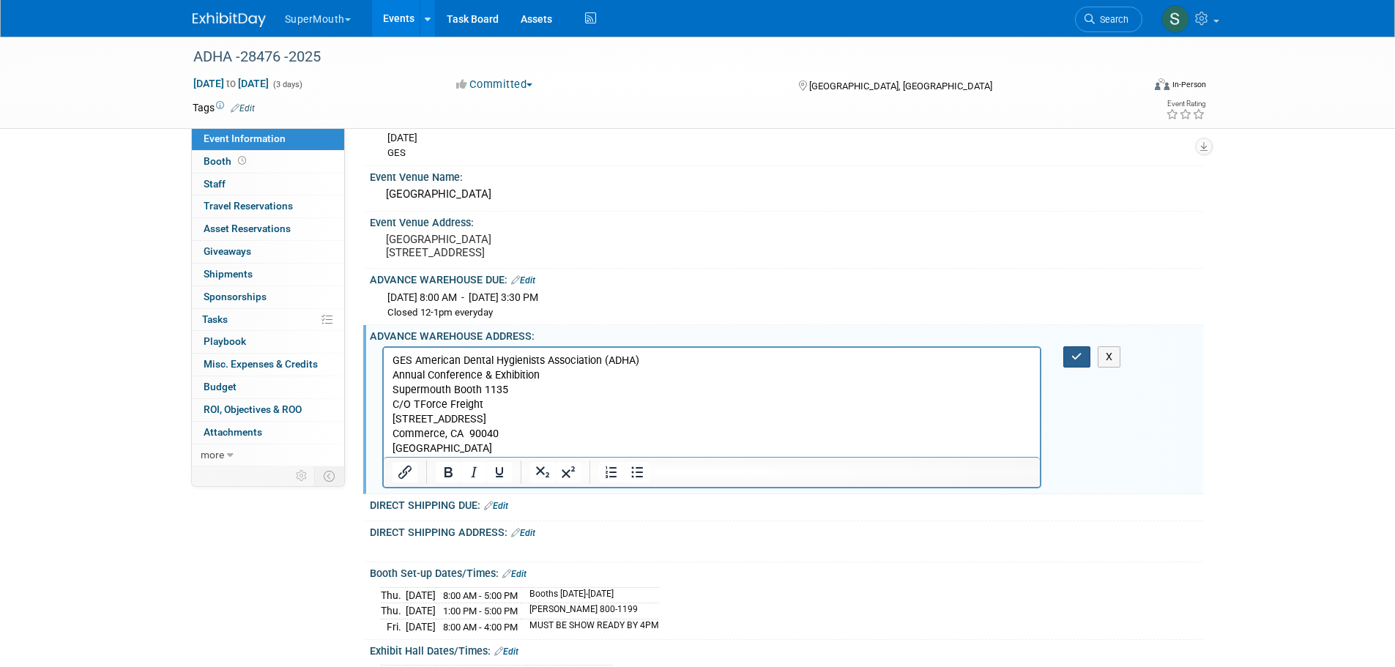
click at [1069, 368] on button "button" at bounding box center [1076, 356] width 27 height 21
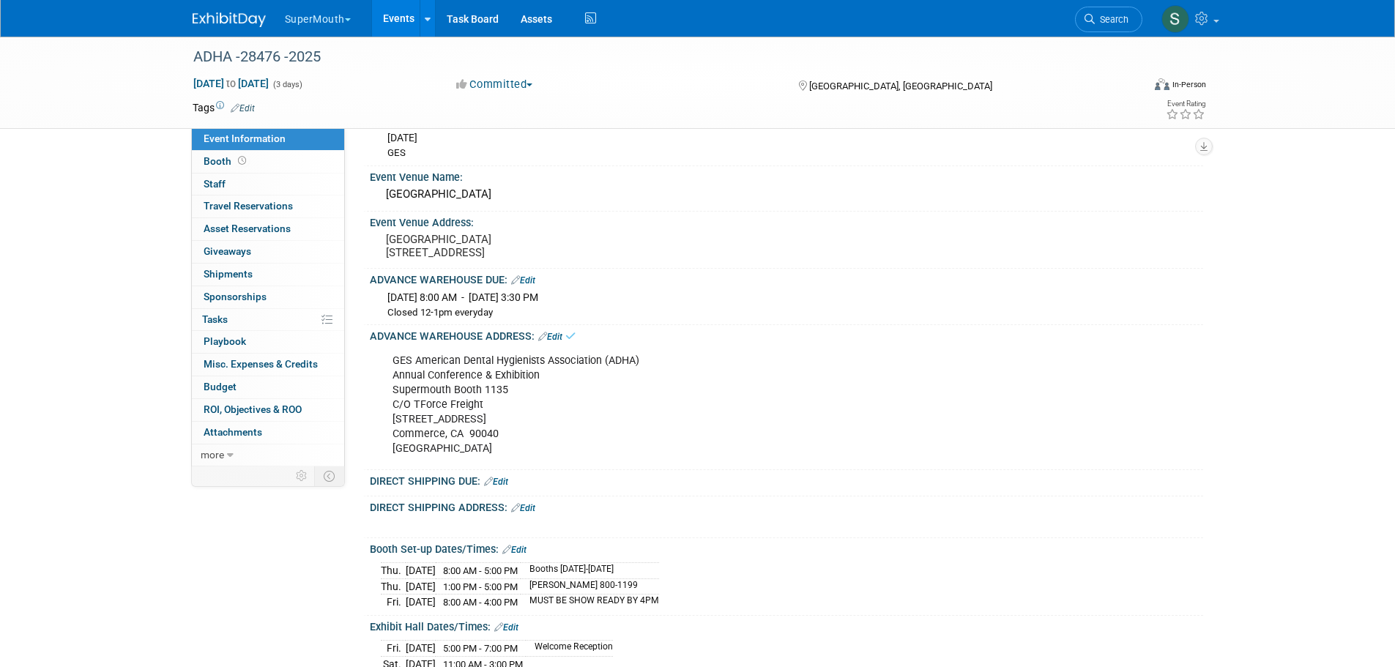
drag, startPoint x: 505, startPoint y: 504, endPoint x: 518, endPoint y: 504, distance: 12.4
click at [505, 487] on link "Edit" at bounding box center [496, 482] width 24 height 10
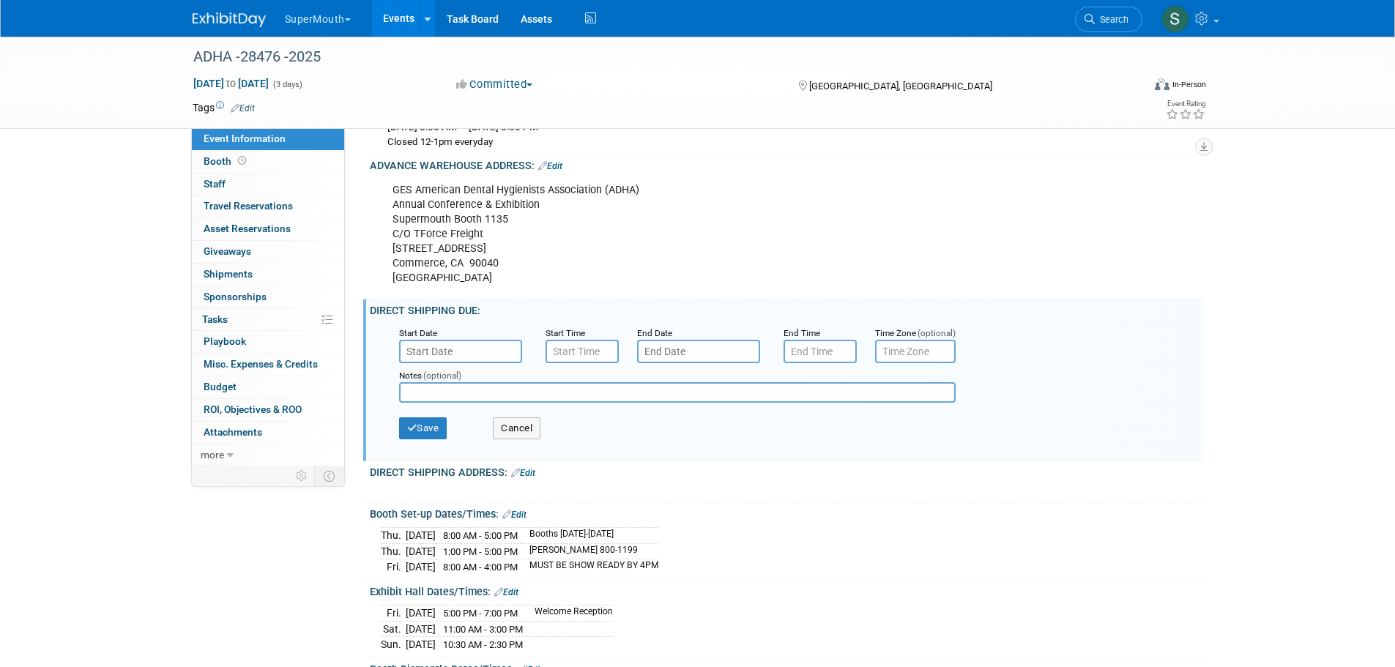
scroll to position [317, 0]
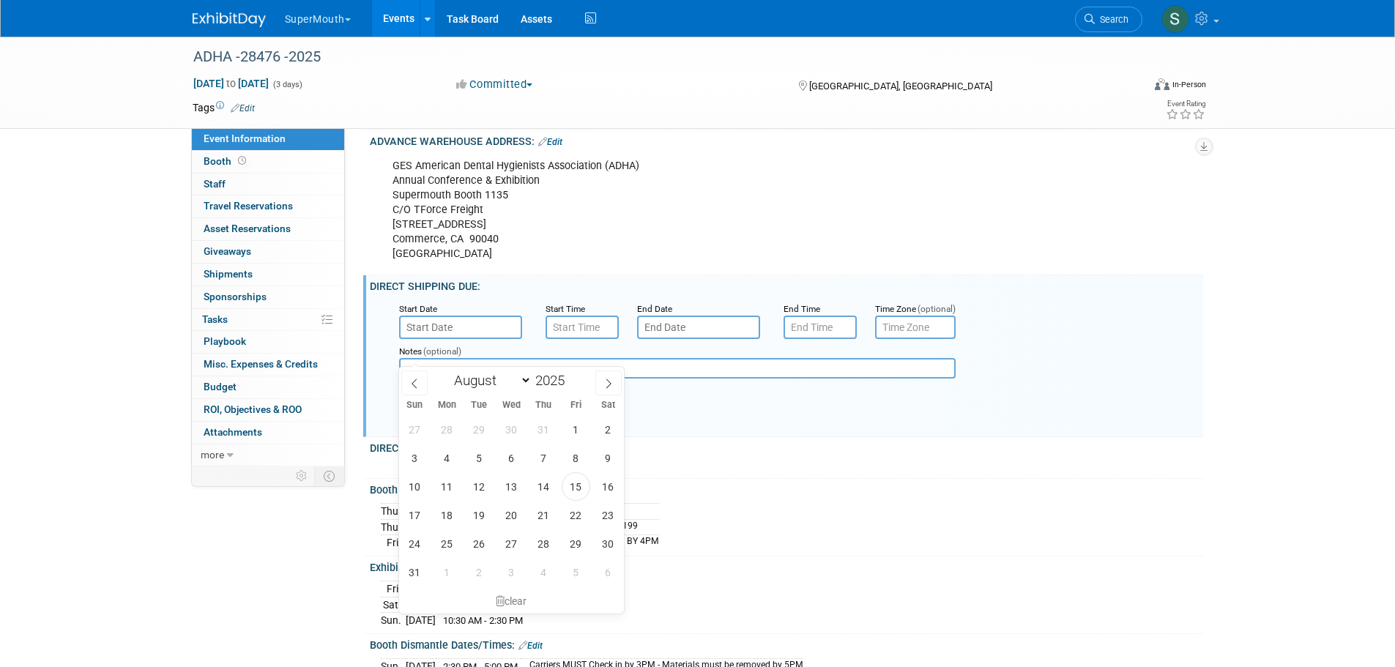
click at [464, 339] on input "text" at bounding box center [460, 327] width 123 height 23
click at [593, 379] on div "January February March April May June July August September October November De…" at bounding box center [511, 379] width 169 height 25
click at [605, 373] on span at bounding box center [608, 383] width 26 height 25
select select "9"
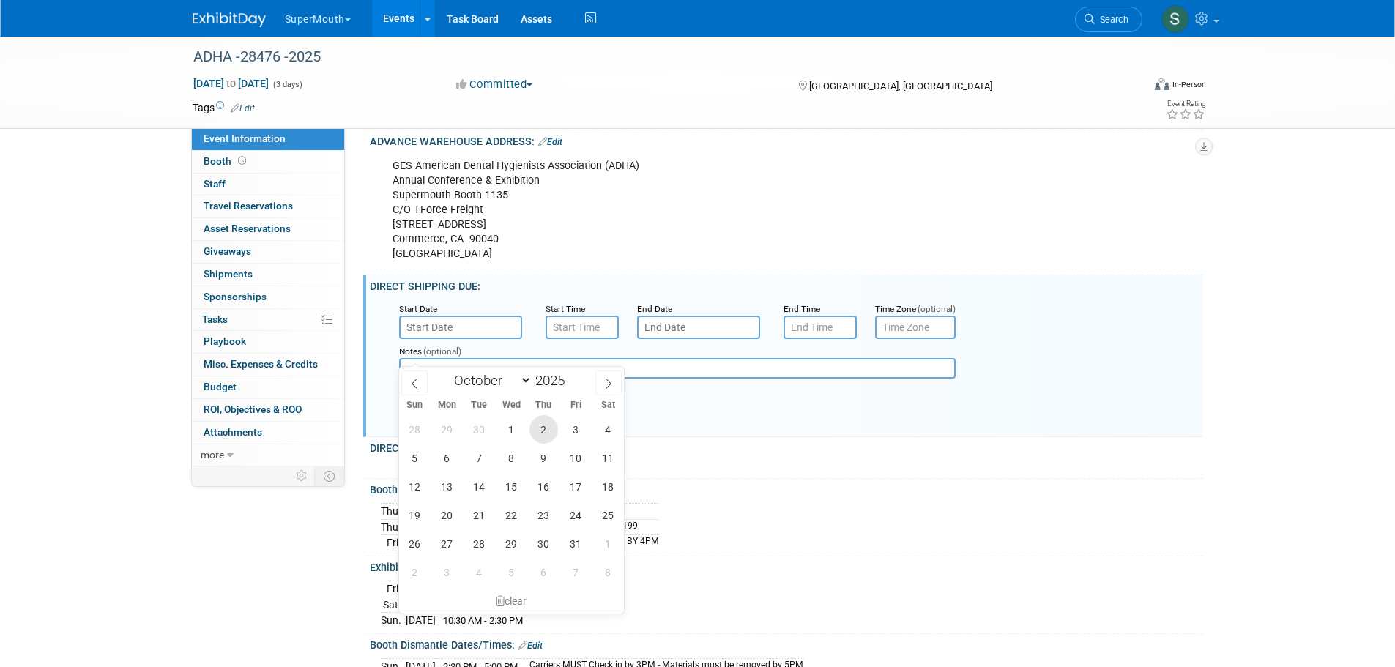
click at [543, 425] on span "2" at bounding box center [543, 429] width 29 height 29
type input "Oct 2, 2025"
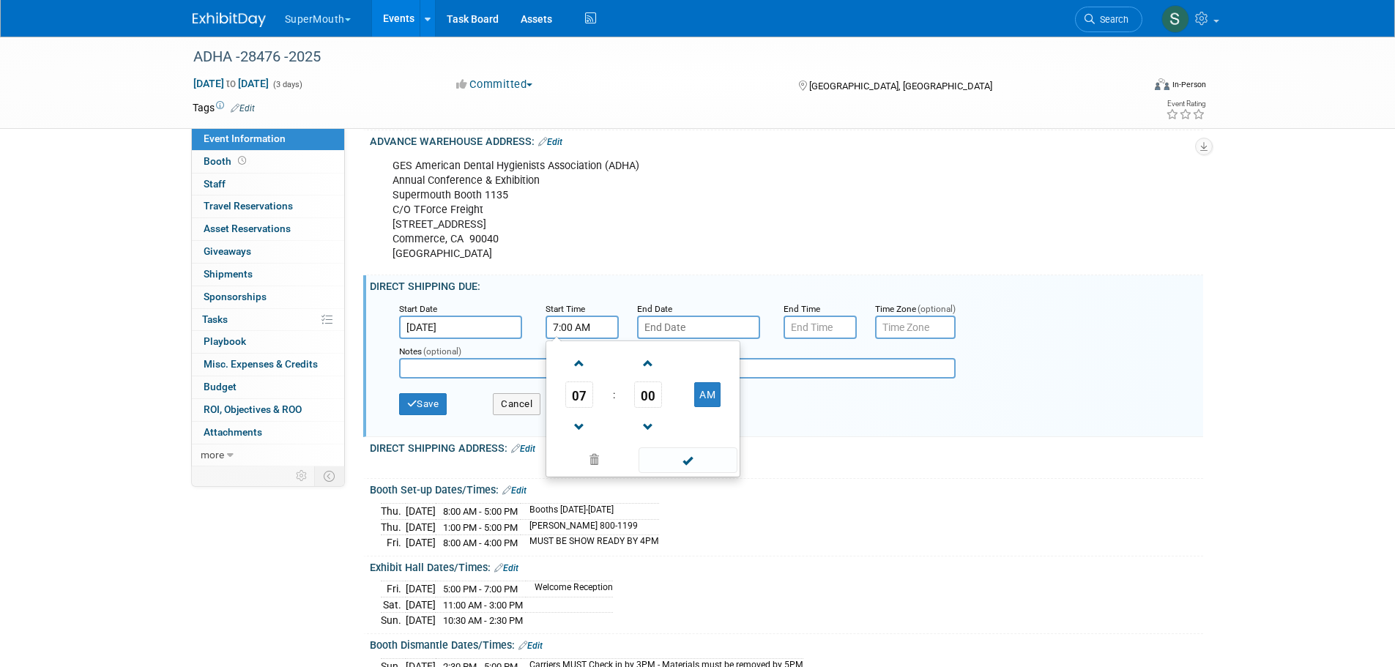
click at [600, 339] on input "7:00 AM" at bounding box center [582, 327] width 73 height 23
click at [588, 376] on span at bounding box center [580, 364] width 26 height 26
type input "8:00 AM"
click at [683, 473] on span at bounding box center [688, 460] width 99 height 26
click at [700, 339] on input "text" at bounding box center [698, 327] width 123 height 23
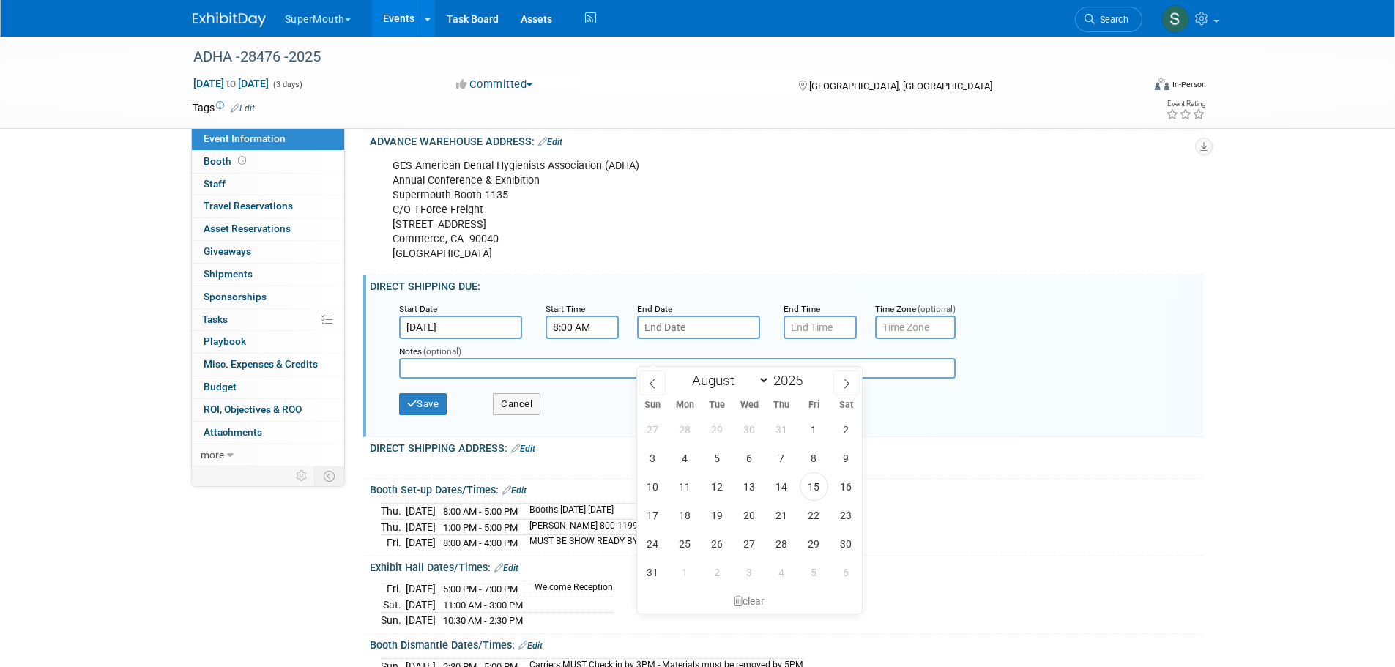
click at [844, 379] on icon at bounding box center [846, 384] width 10 height 10
select select "9"
click at [816, 433] on span "3" at bounding box center [814, 429] width 29 height 29
type input "Oct 3, 2025"
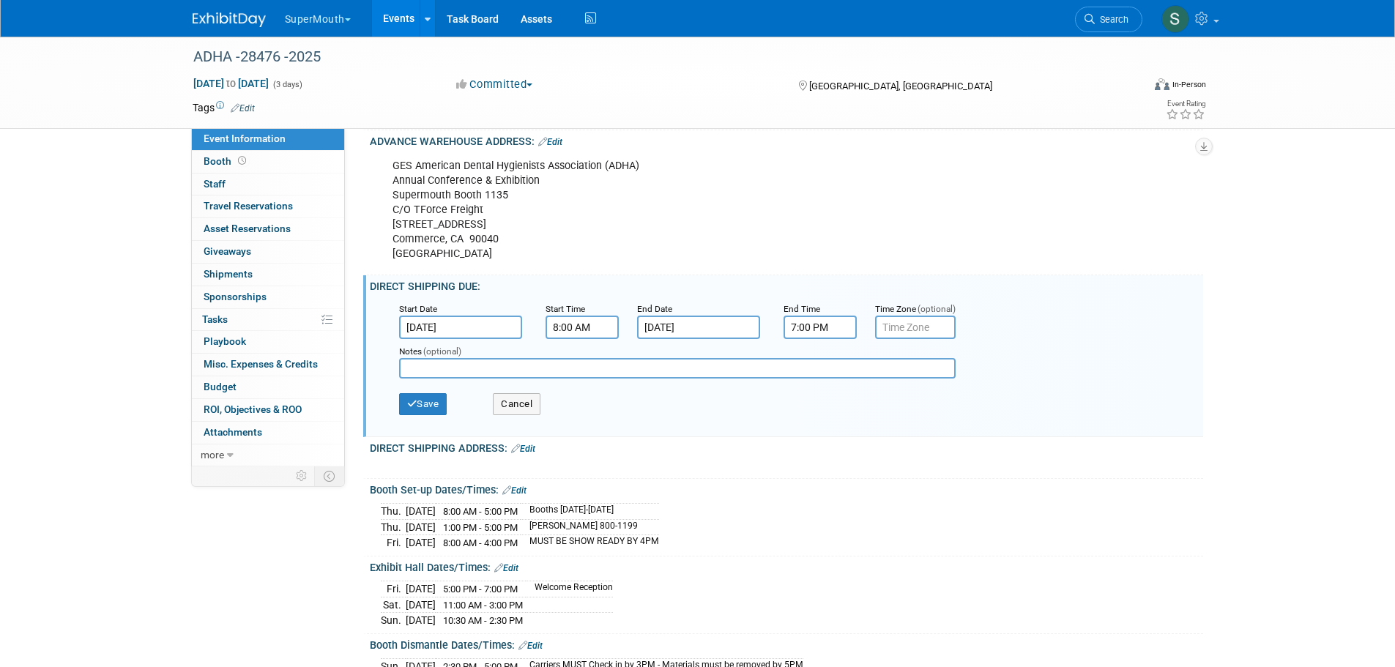
click at [830, 339] on input "7:00 PM" at bounding box center [820, 327] width 73 height 23
click at [819, 376] on span at bounding box center [818, 364] width 26 height 26
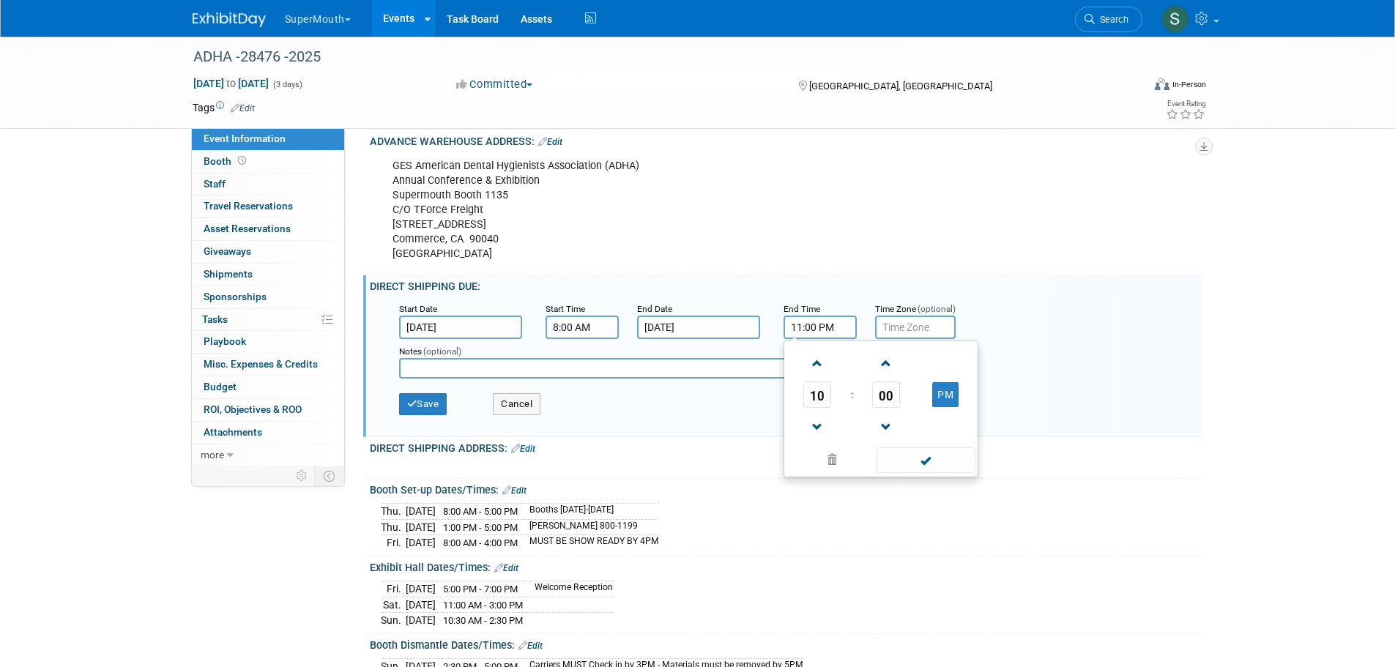
click at [819, 376] on span at bounding box center [818, 364] width 26 height 26
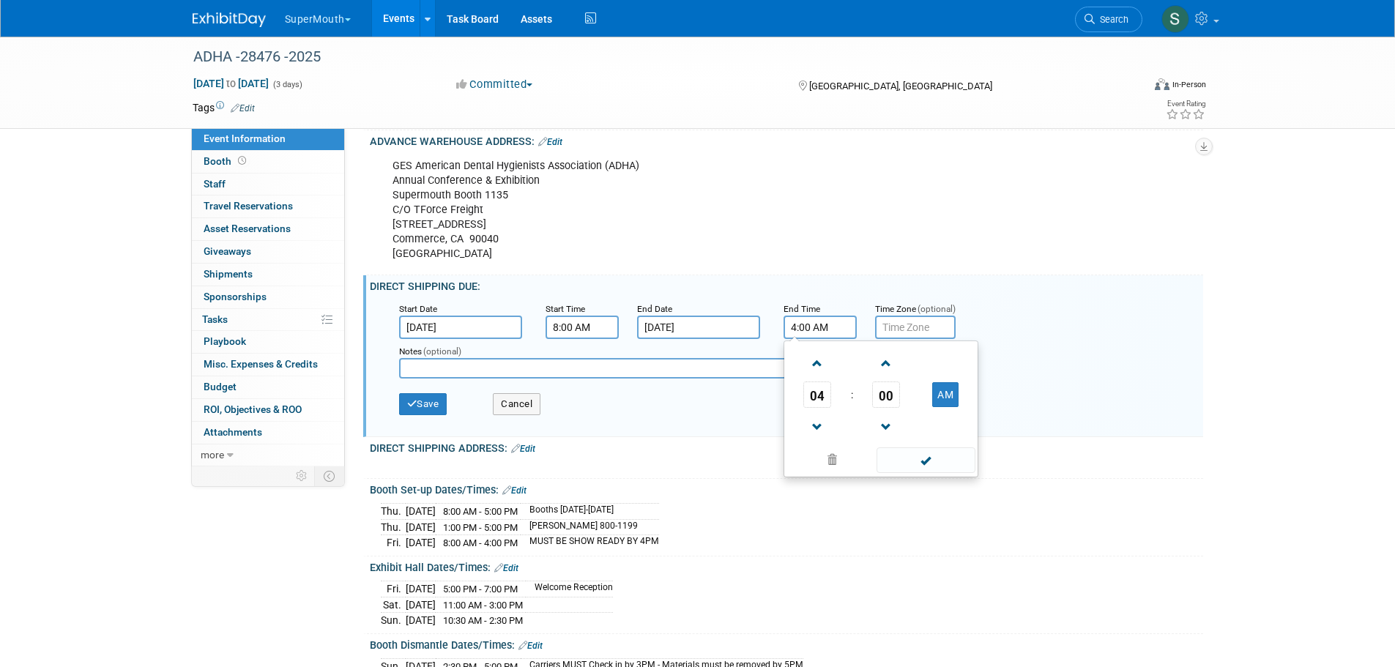
click at [950, 407] on button "AM" at bounding box center [945, 394] width 26 height 25
type input "4:00 PM"
click at [948, 473] on span at bounding box center [926, 460] width 99 height 26
click at [471, 379] on input "text" at bounding box center [677, 368] width 557 height 21
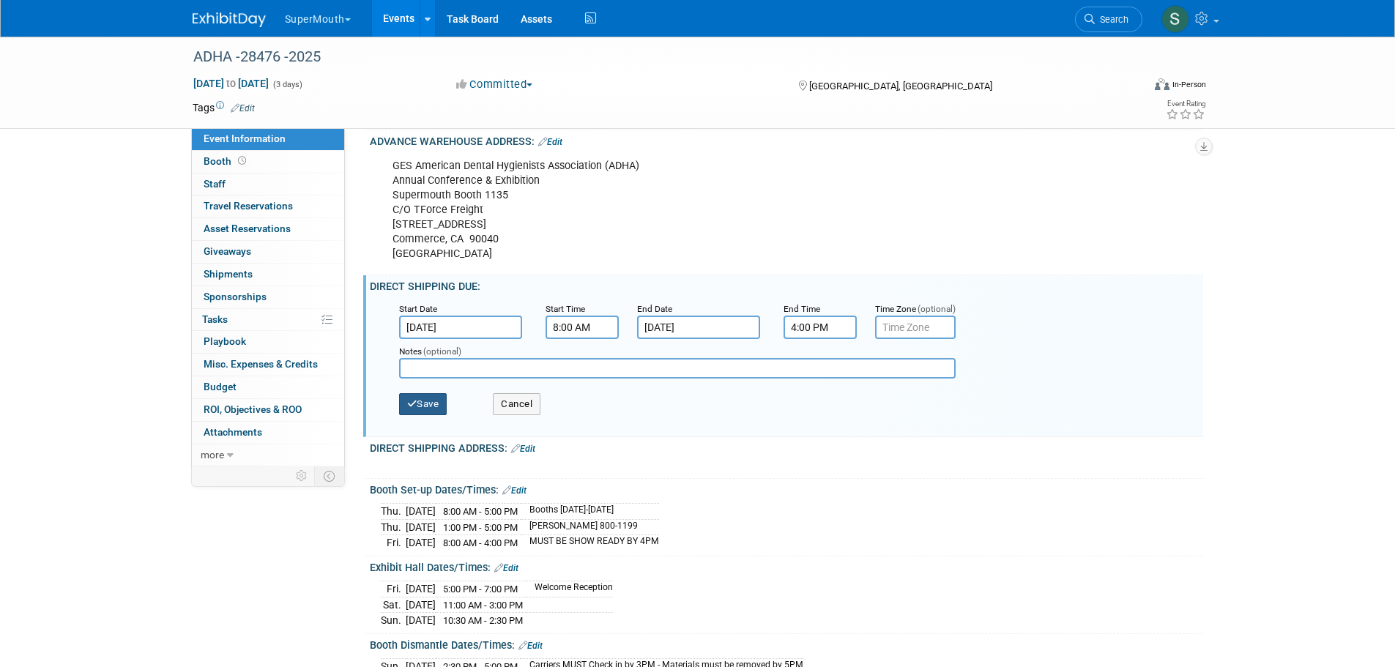
click at [436, 415] on button "Save" at bounding box center [423, 404] width 48 height 22
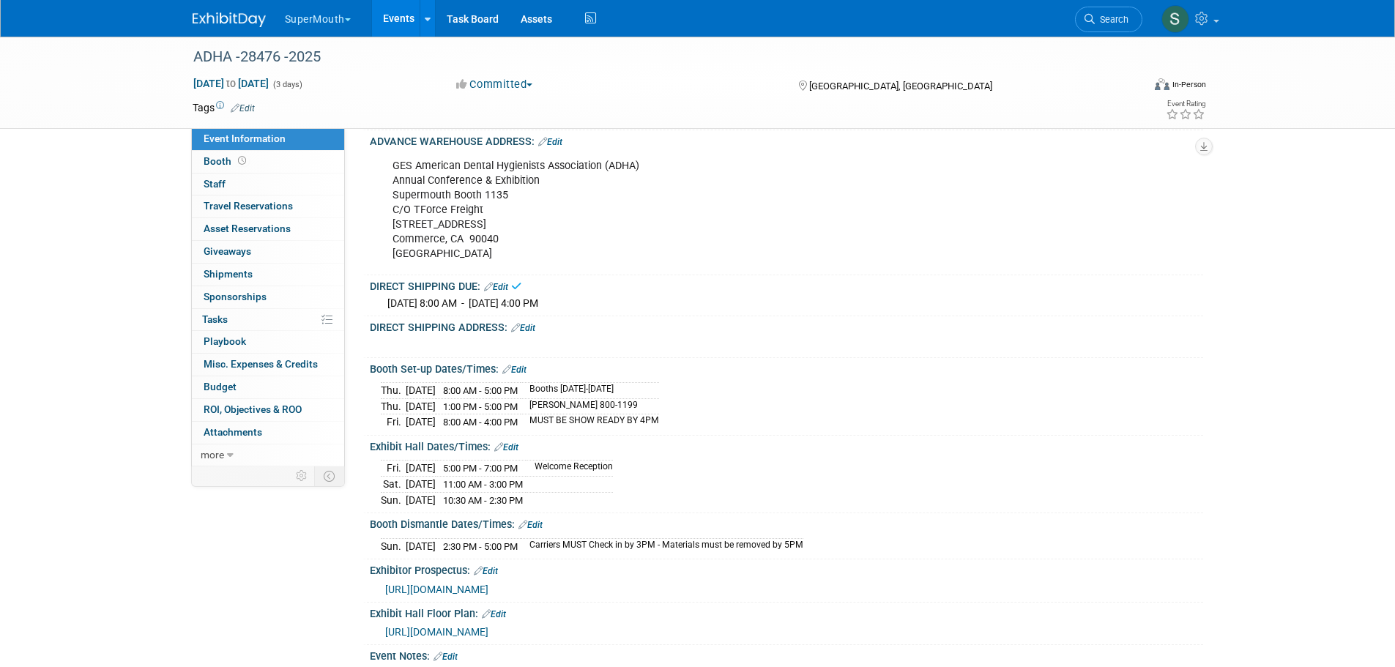
click at [530, 333] on link "Edit" at bounding box center [523, 328] width 24 height 10
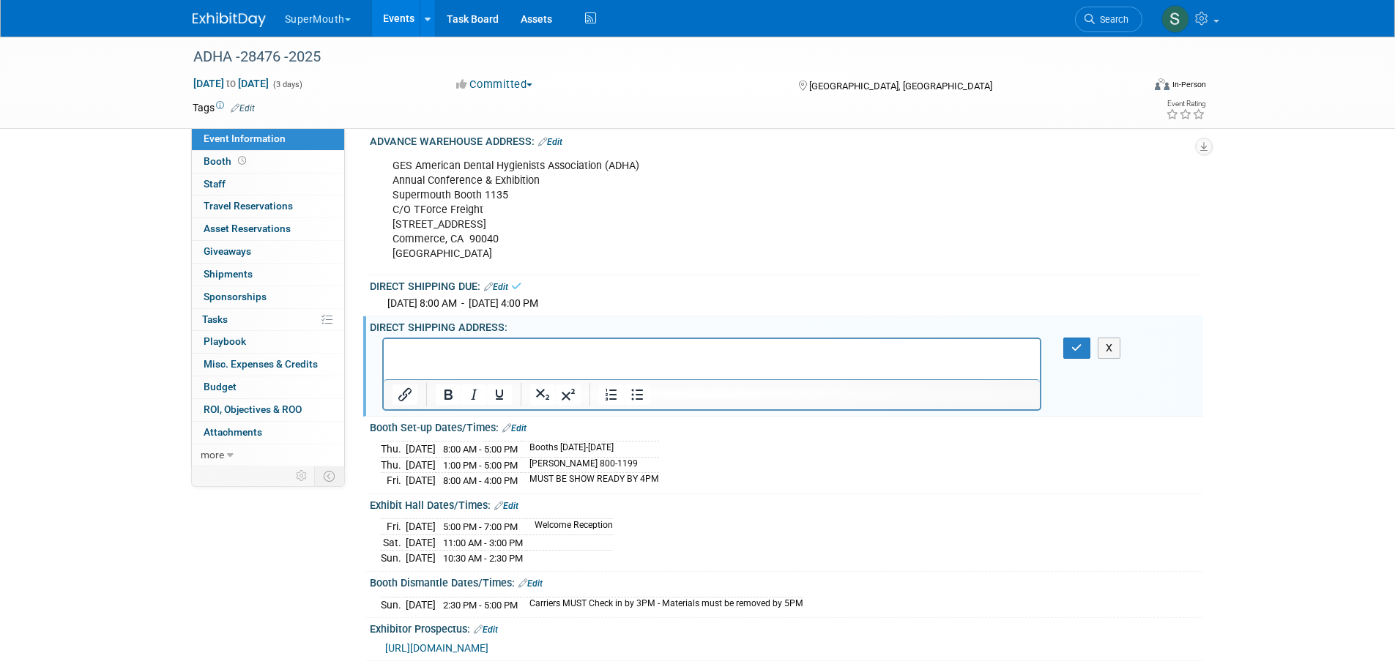
scroll to position [0, 0]
click at [442, 349] on p "Rich Text Area. Press ALT-0 for help." at bounding box center [712, 351] width 640 height 15
paste body "Rich Text Area. Press ALT-0 for help."
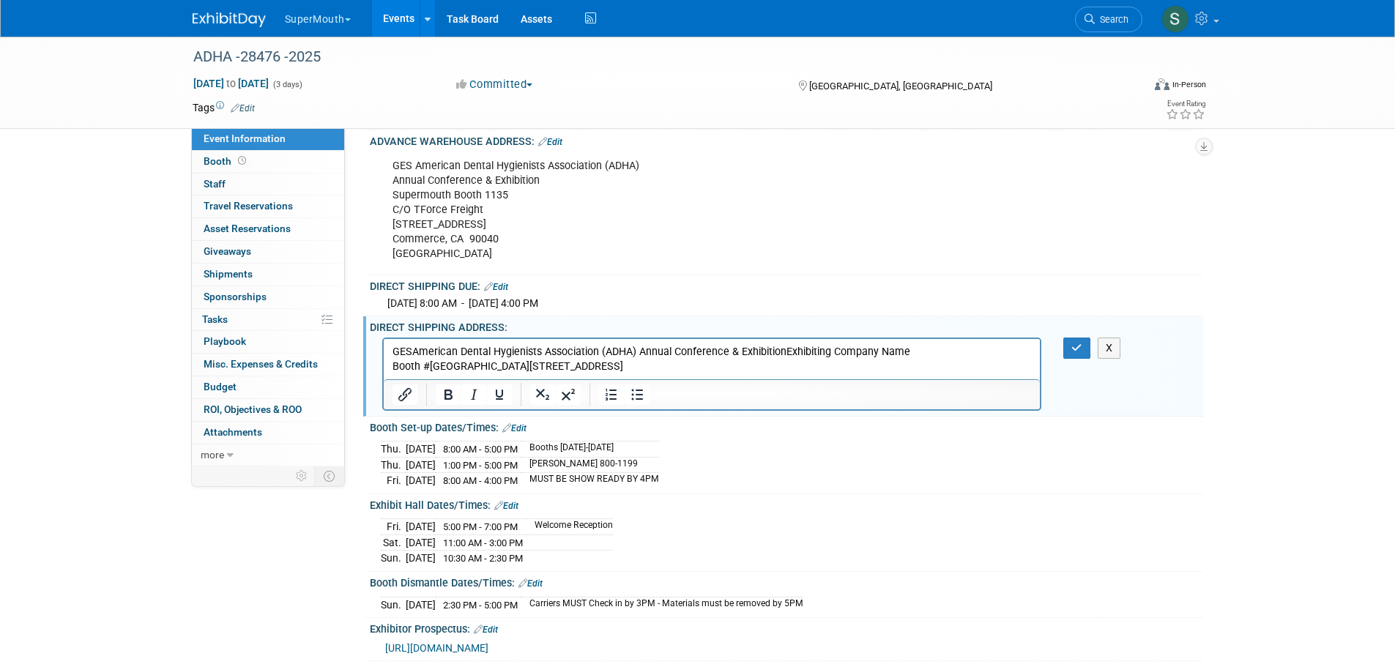
drag, startPoint x: 413, startPoint y: 348, endPoint x: 420, endPoint y: 347, distance: 7.4
click at [413, 348] on p "GESAmerican Dental Hygienists Association (ADHA) Annual Conference & Exhibition…" at bounding box center [712, 358] width 640 height 29
click at [639, 352] on p "GES American Dental Hygienists Association (ADHA) Annual Conference & Exhibitio…" at bounding box center [712, 358] width 640 height 29
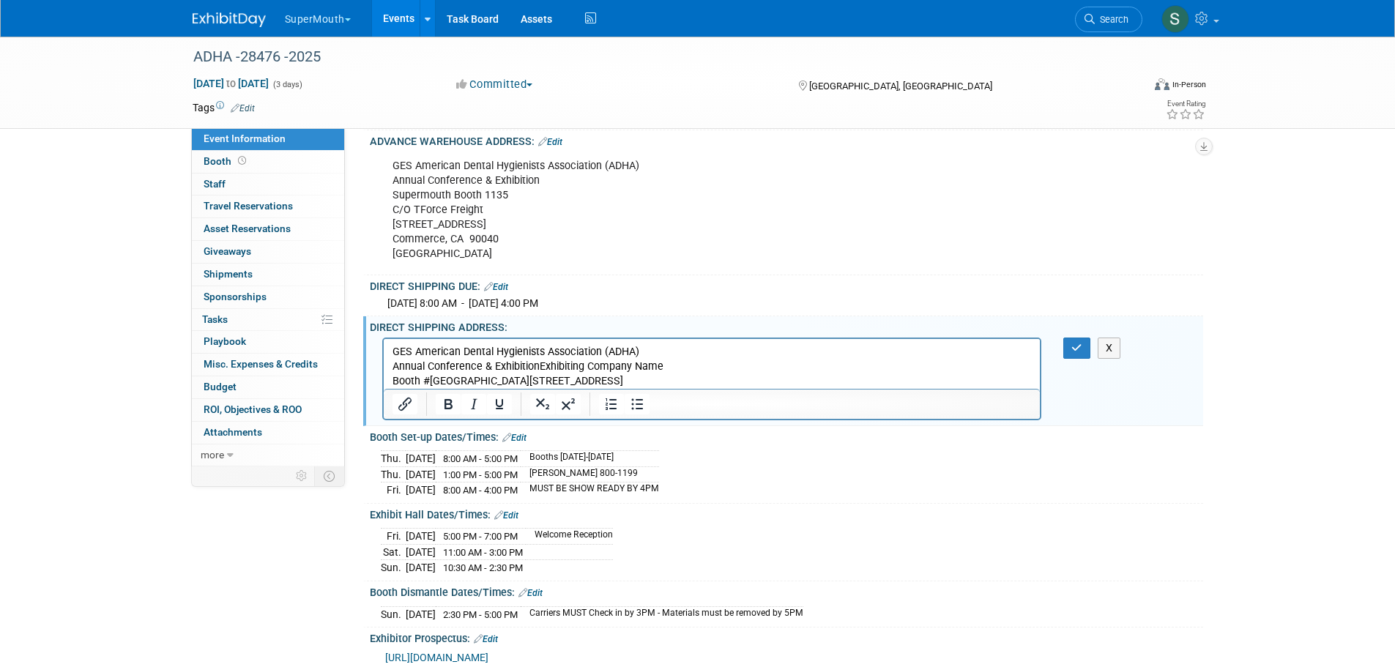
click at [537, 364] on p "Annual Conference & ExhibitionExhibiting Company Name Booth #Long Beach Convent…" at bounding box center [712, 373] width 640 height 29
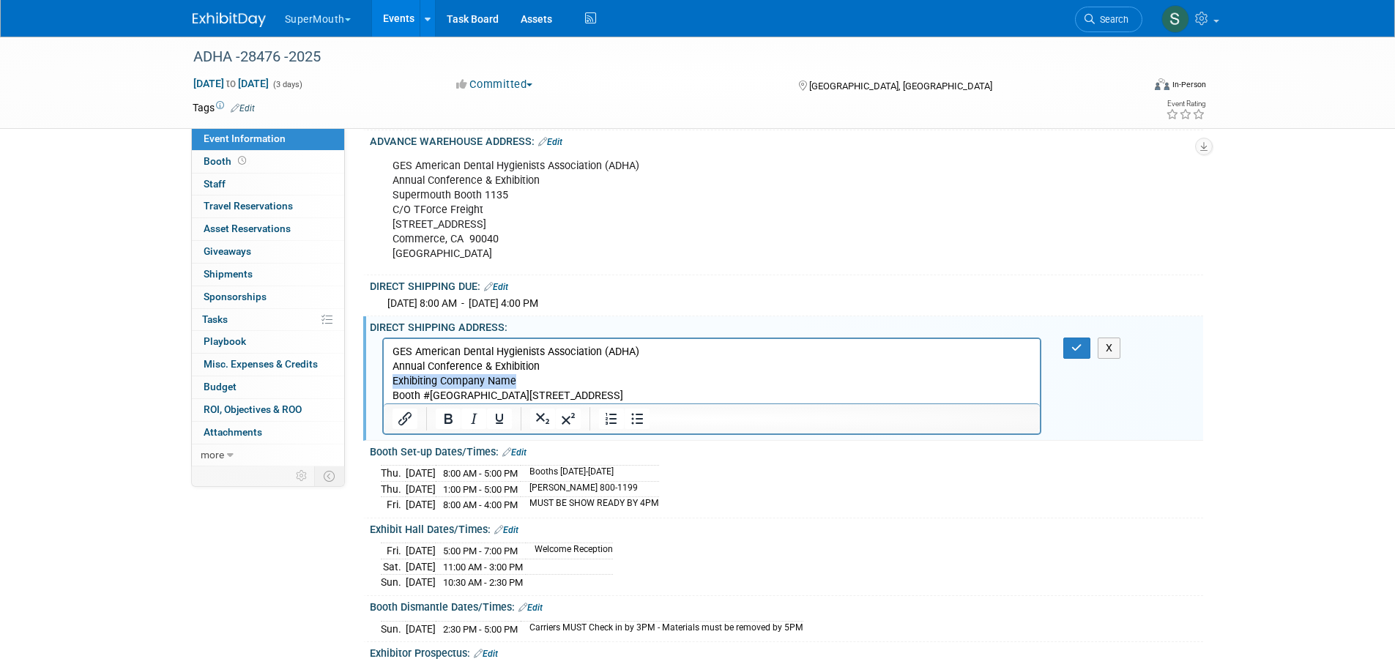
drag, startPoint x: 546, startPoint y: 375, endPoint x: 379, endPoint y: 376, distance: 166.2
click at [383, 376] on html "GES American Dental Hygienists Association (ADHA) Annual Conference & Exhibitio…" at bounding box center [711, 370] width 657 height 64
click at [429, 394] on p "Supermouth Booth #1135 Booth #Long Beach Convention Center300 E Ocean BlvdLong …" at bounding box center [712, 387] width 640 height 29
drag, startPoint x: 537, startPoint y: 397, endPoint x: 547, endPoint y: 398, distance: 9.6
click at [537, 397] on p "Supermouth Booth #1135 Long Beach Convention Center300 E Ocean BlvdLong Beach, …" at bounding box center [712, 387] width 640 height 29
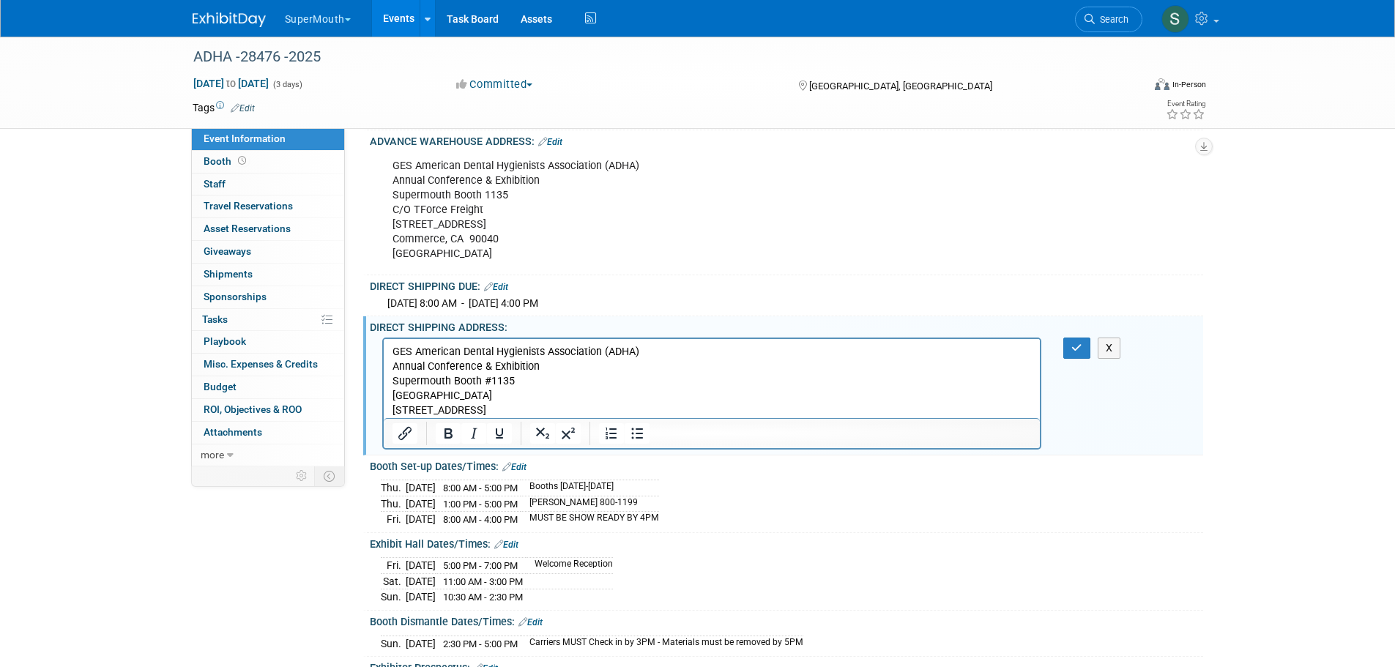
drag, startPoint x: 471, startPoint y: 411, endPoint x: 518, endPoint y: 409, distance: 47.6
click at [471, 411] on p "300 E Ocean BlvdLong Beach, CA 90802United States of America" at bounding box center [712, 410] width 640 height 15
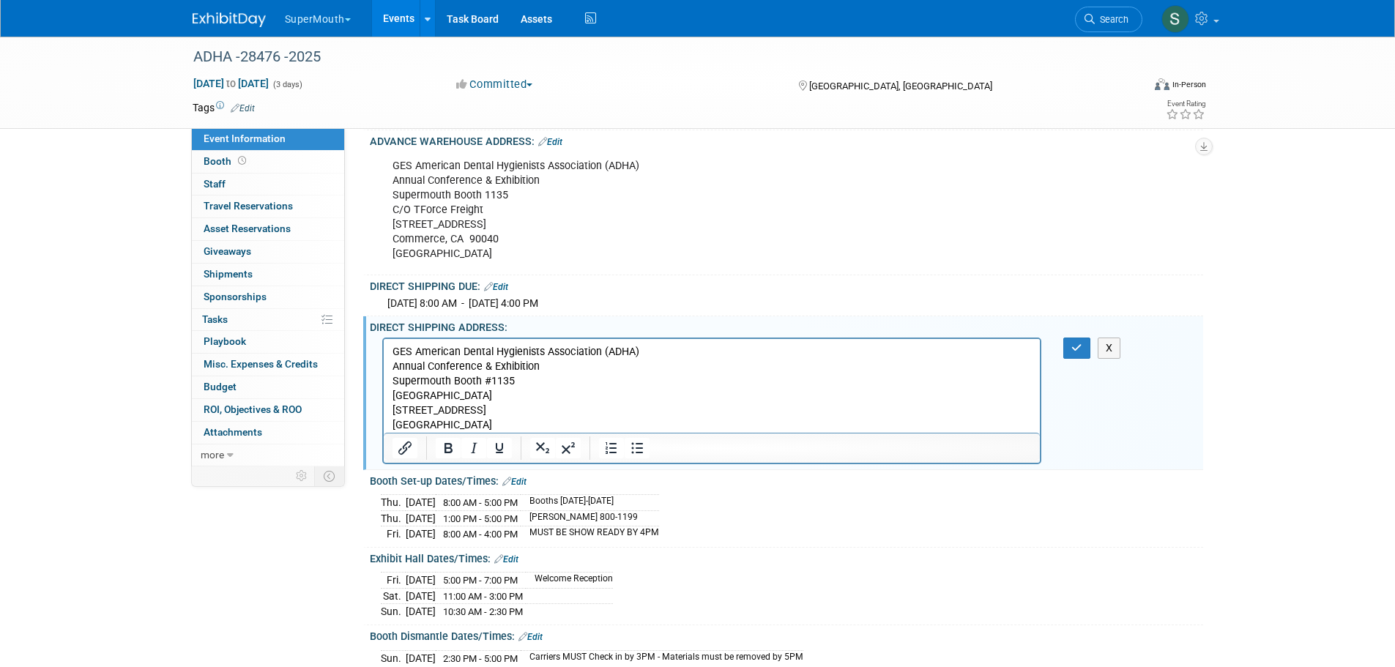
click at [498, 424] on p "Long Beach, CA 90802United States of America" at bounding box center [712, 424] width 640 height 15
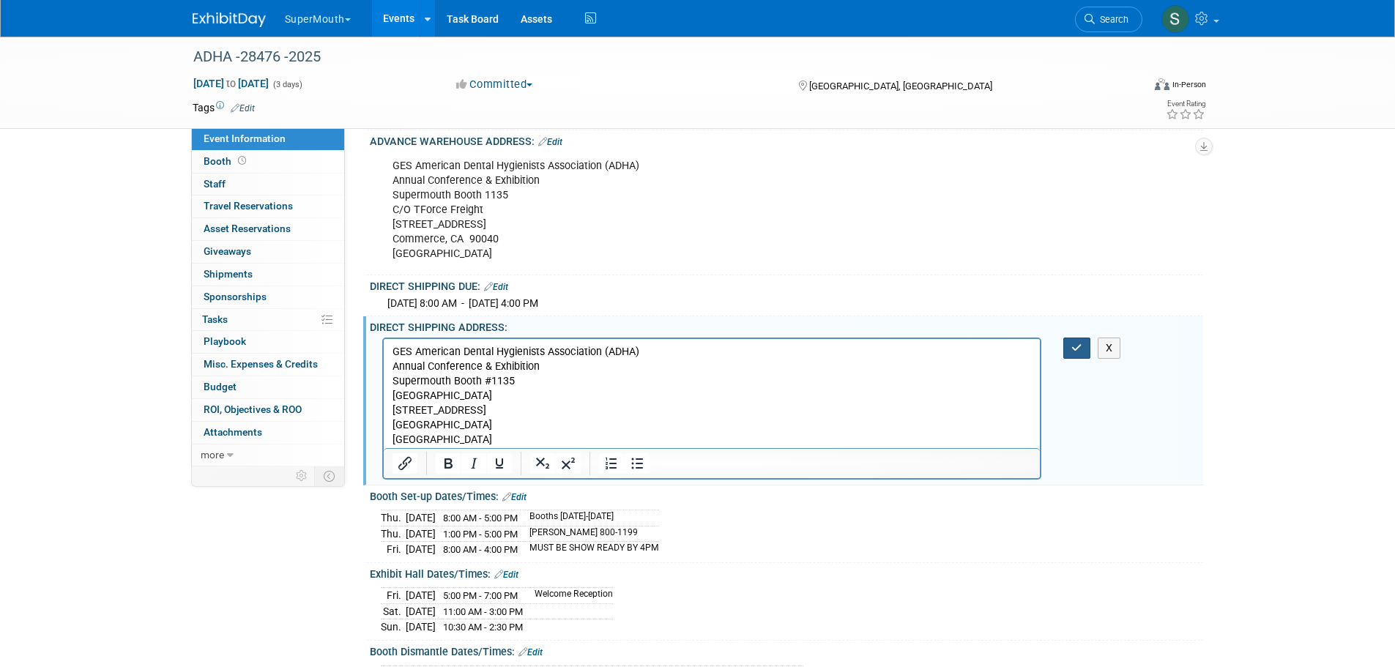
click at [1084, 359] on button "button" at bounding box center [1076, 348] width 27 height 21
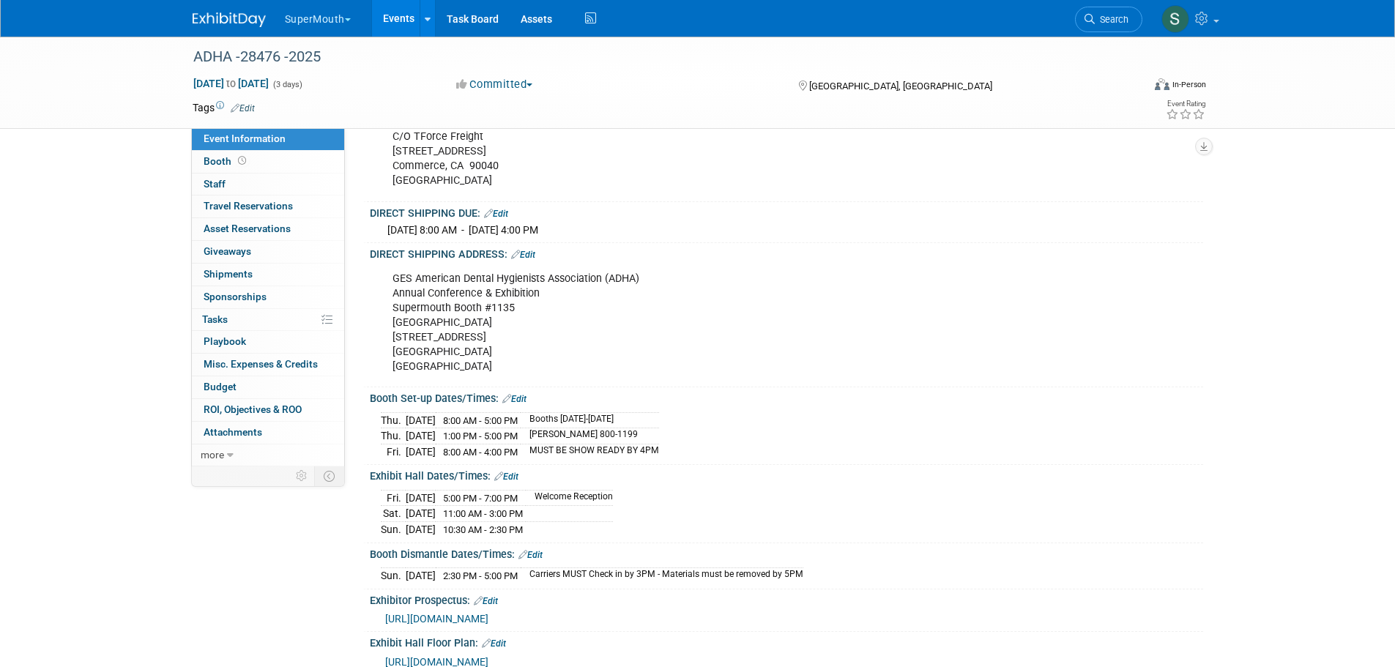
scroll to position [401, 0]
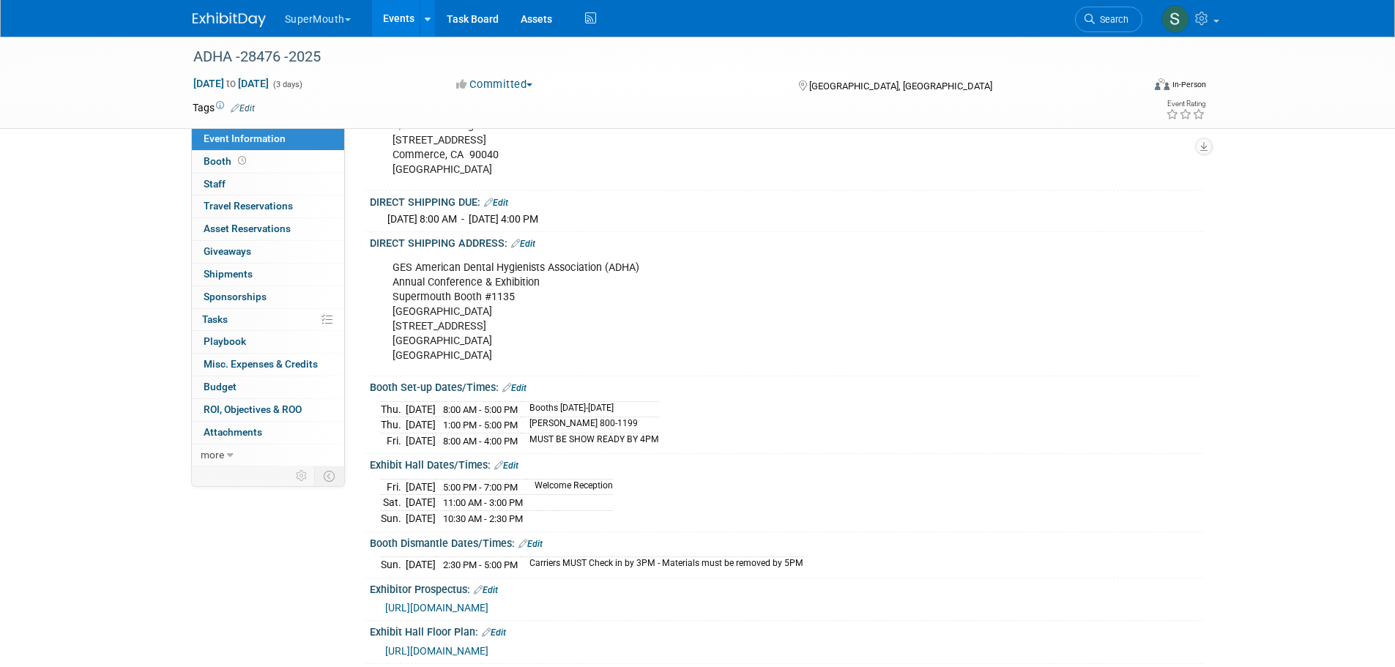
click at [535, 249] on link "Edit" at bounding box center [523, 244] width 24 height 10
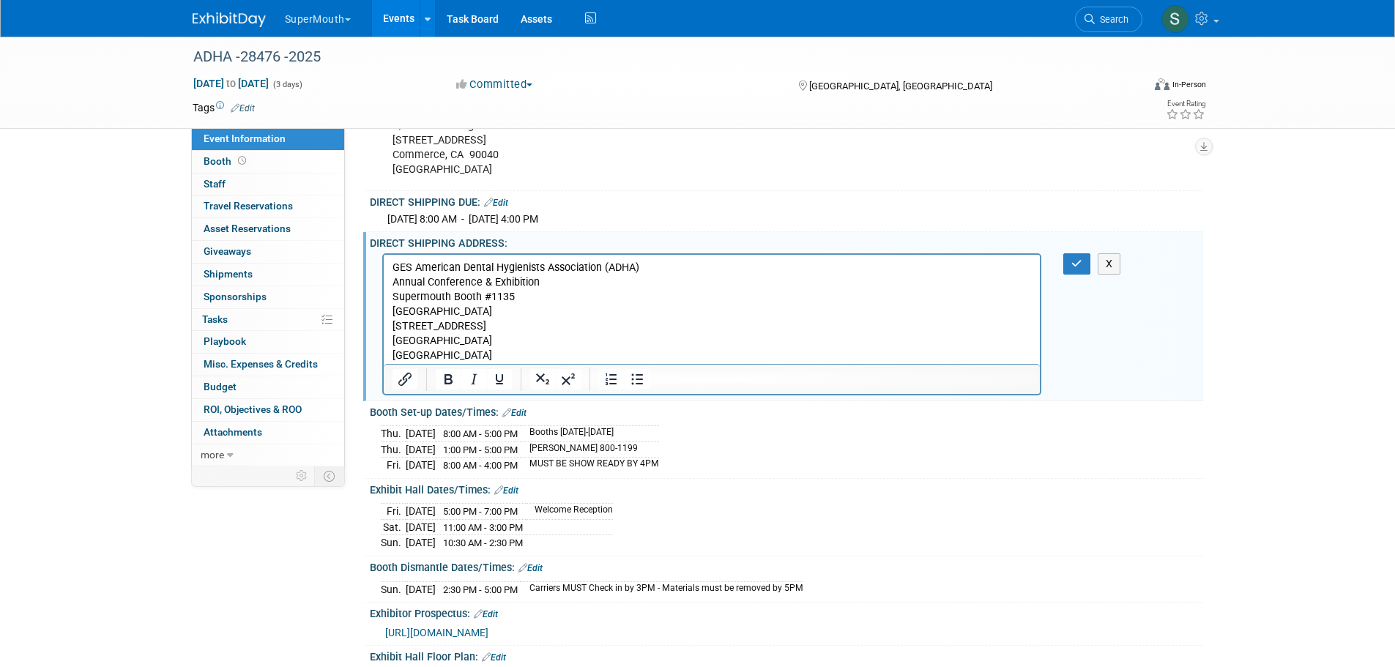
scroll to position [0, 0]
click at [546, 353] on p "GES American Dental Hygienists Association (ADHA) Annual Conference & Exhibitio…" at bounding box center [712, 311] width 640 height 103
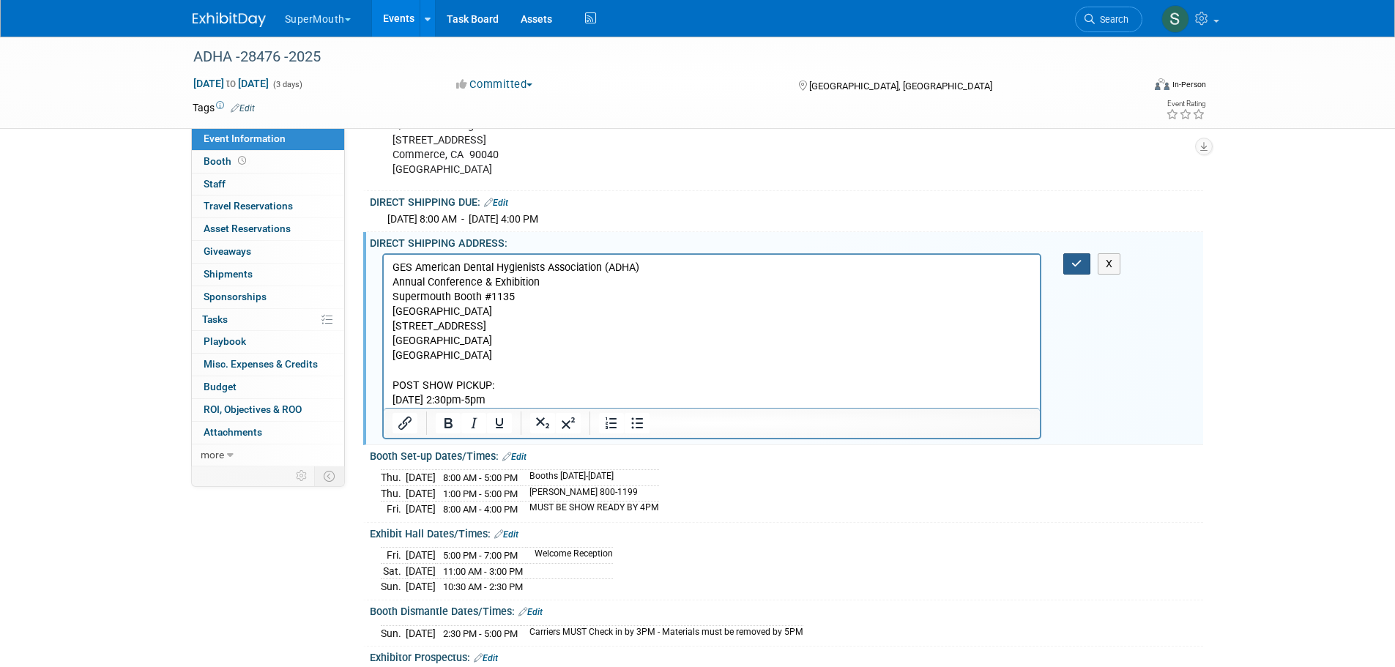
click at [1073, 269] on icon "button" at bounding box center [1076, 263] width 11 height 10
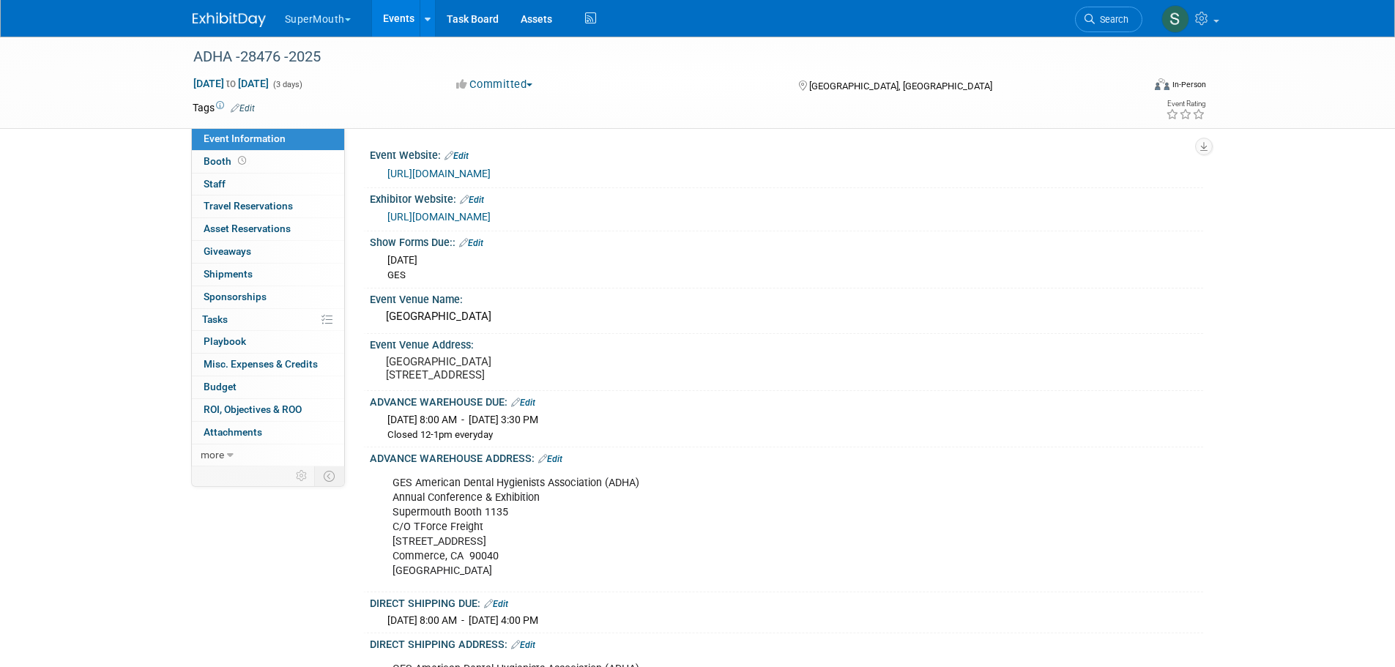
click at [230, 160] on span "Booth" at bounding box center [226, 161] width 45 height 12
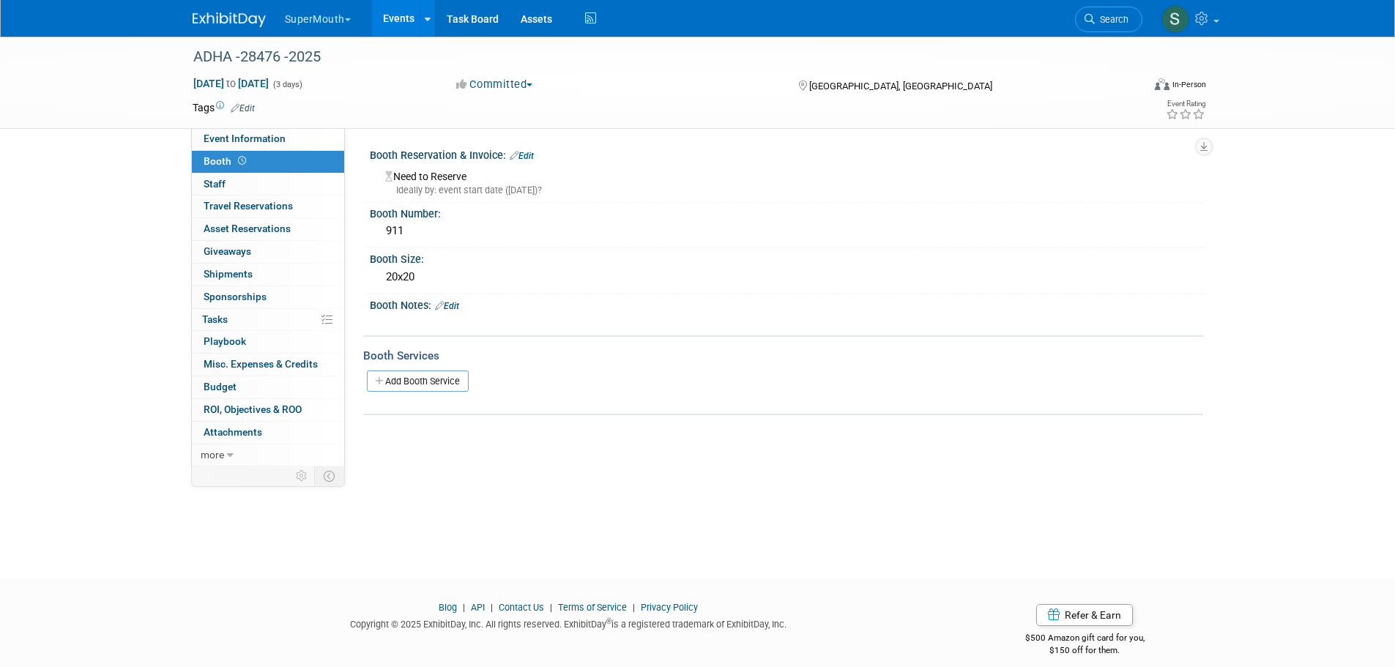
click at [415, 234] on div "911" at bounding box center [786, 231] width 811 height 23
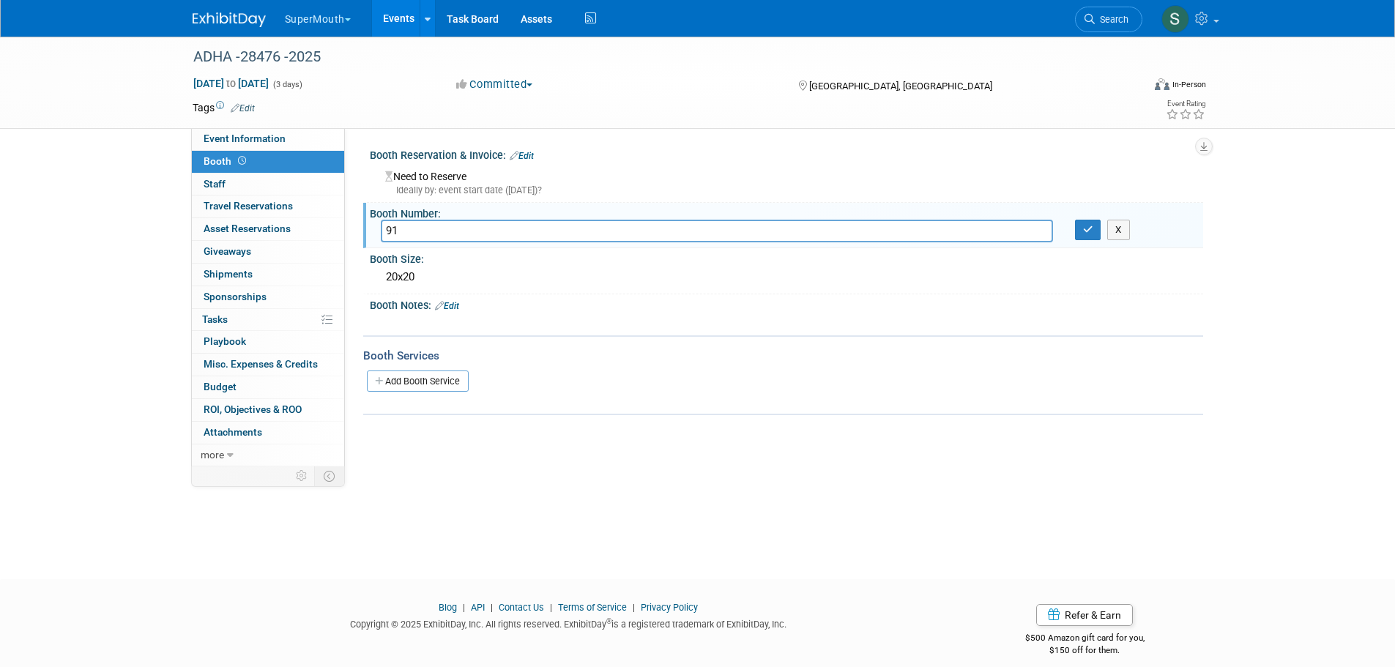
type input "9"
type input "1135"
click at [435, 275] on div "20x20" at bounding box center [786, 277] width 811 height 23
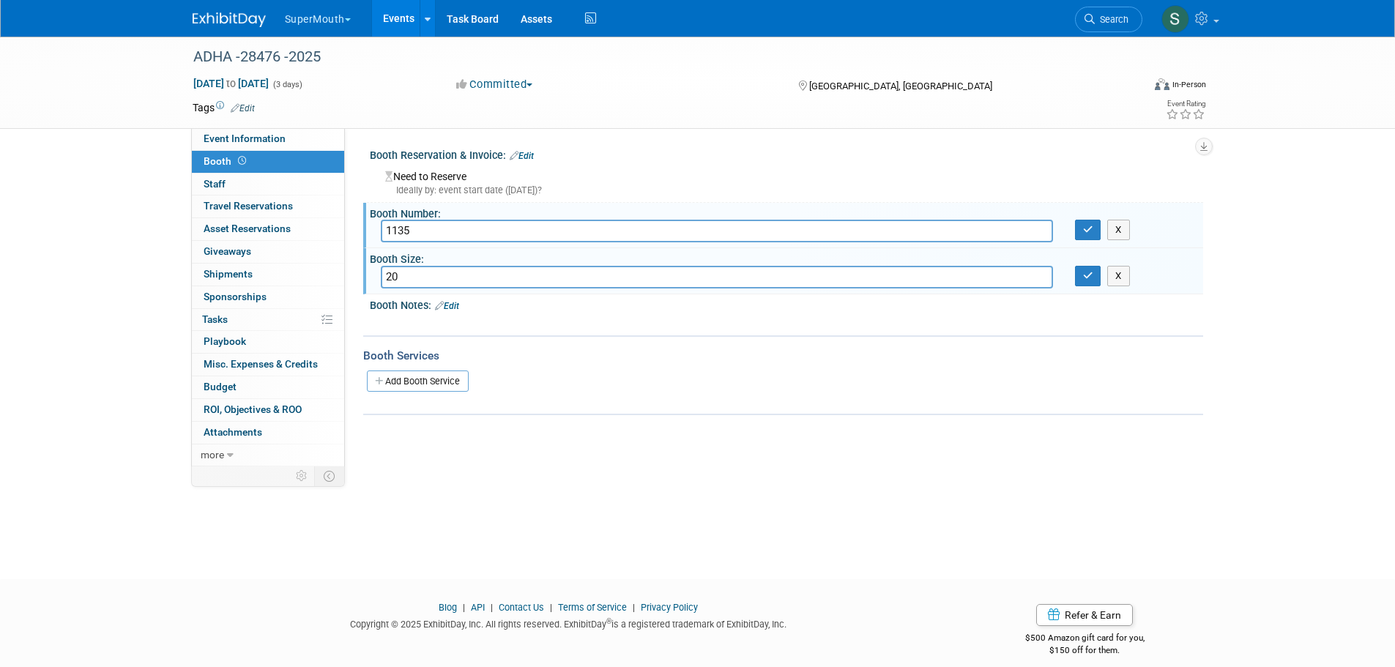
type input "2"
type input "10x10"
click at [1092, 225] on icon "button" at bounding box center [1088, 230] width 10 height 10
click at [1089, 273] on icon "button" at bounding box center [1088, 276] width 10 height 10
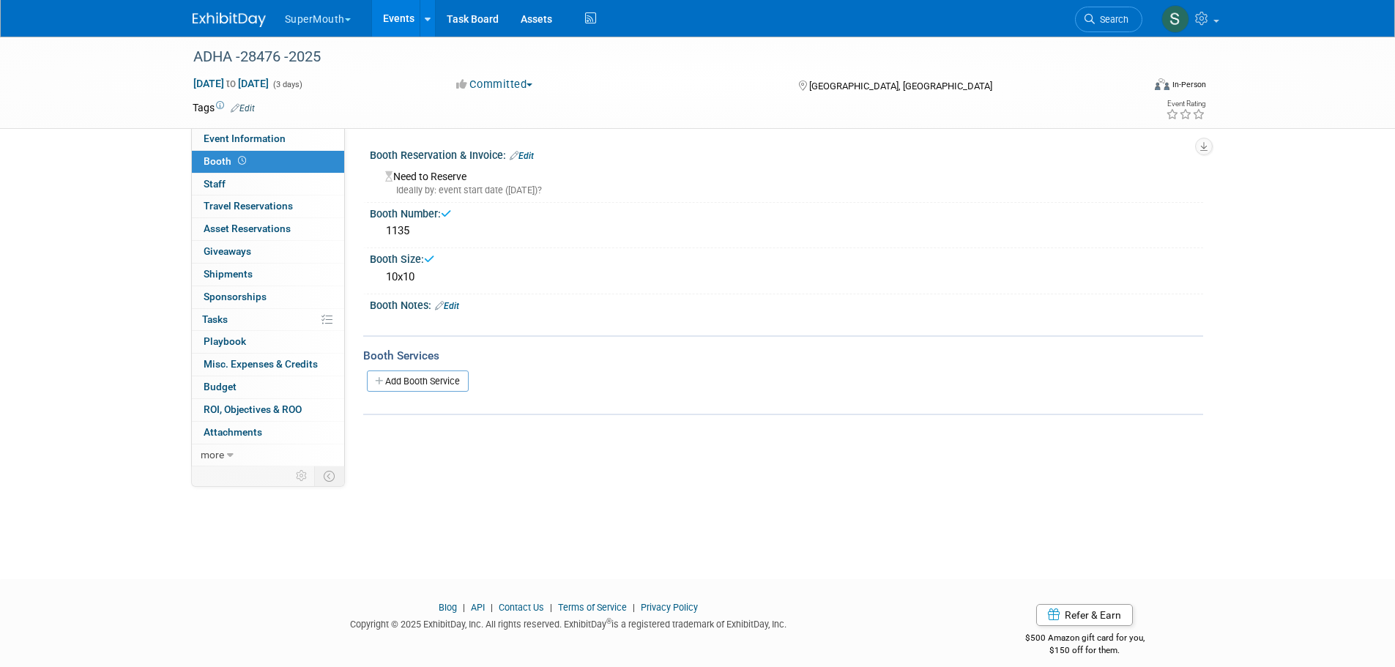
click at [330, 13] on button "SuperMouth" at bounding box center [326, 16] width 86 height 32
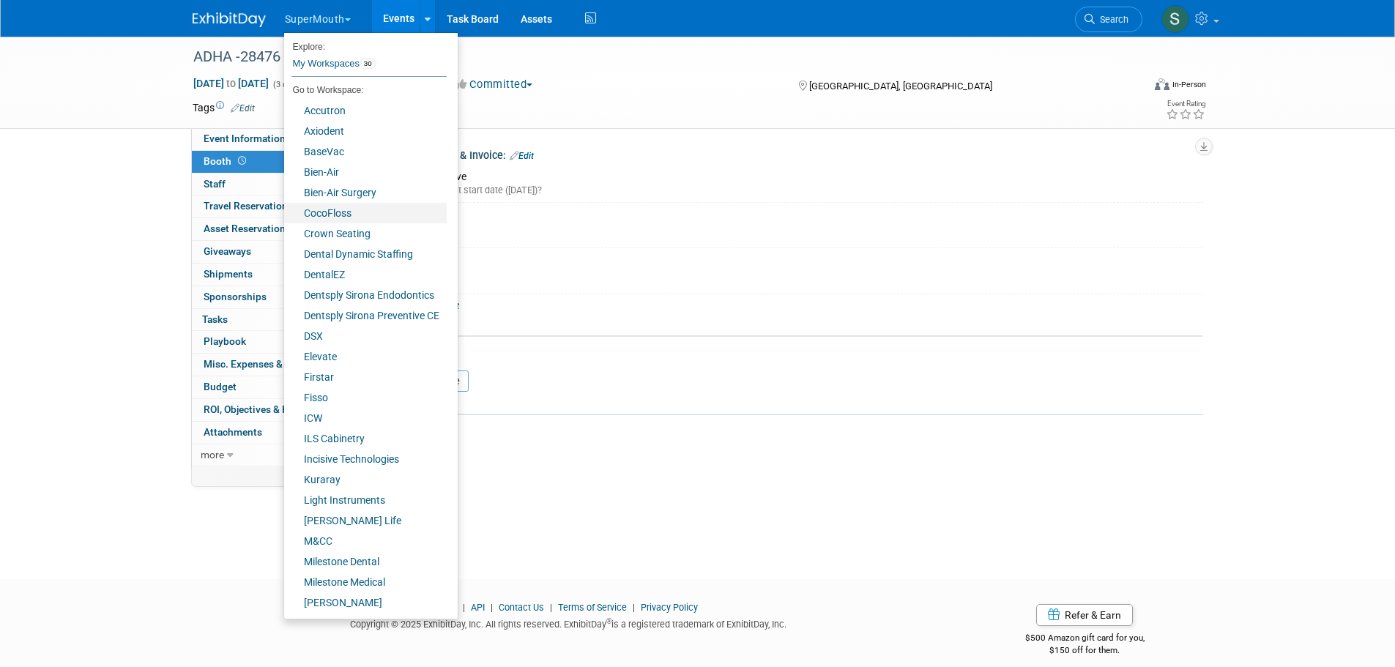
click at [343, 209] on link "CocoFloss" at bounding box center [365, 213] width 163 height 21
